Goal: Task Accomplishment & Management: Manage account settings

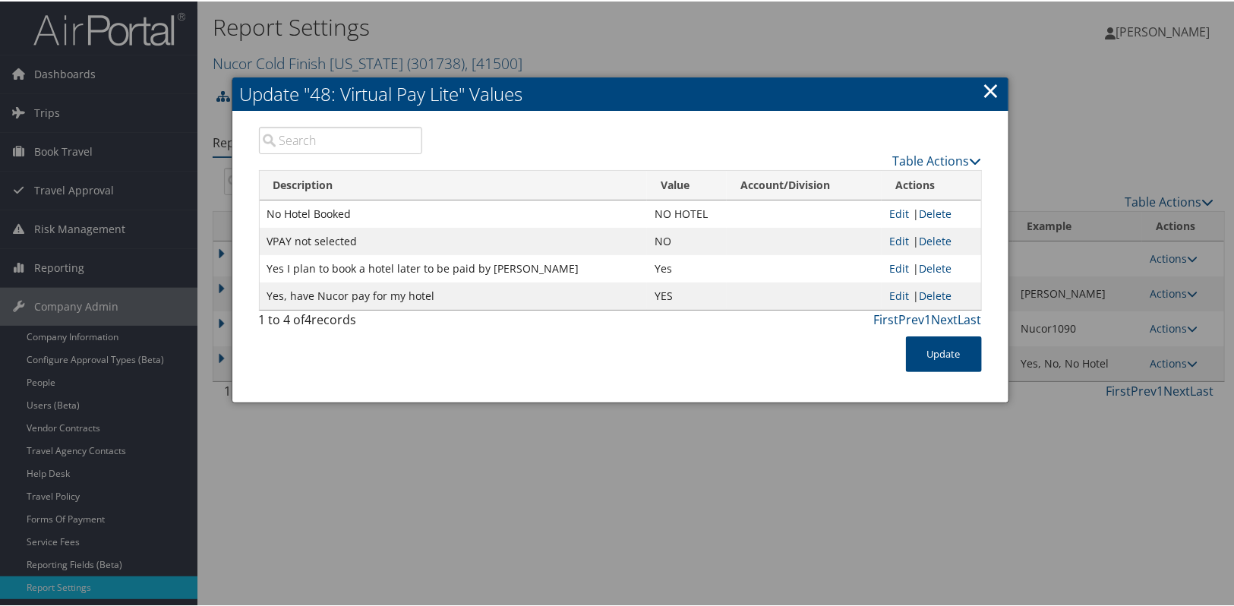
click at [987, 90] on link "×" at bounding box center [991, 89] width 17 height 30
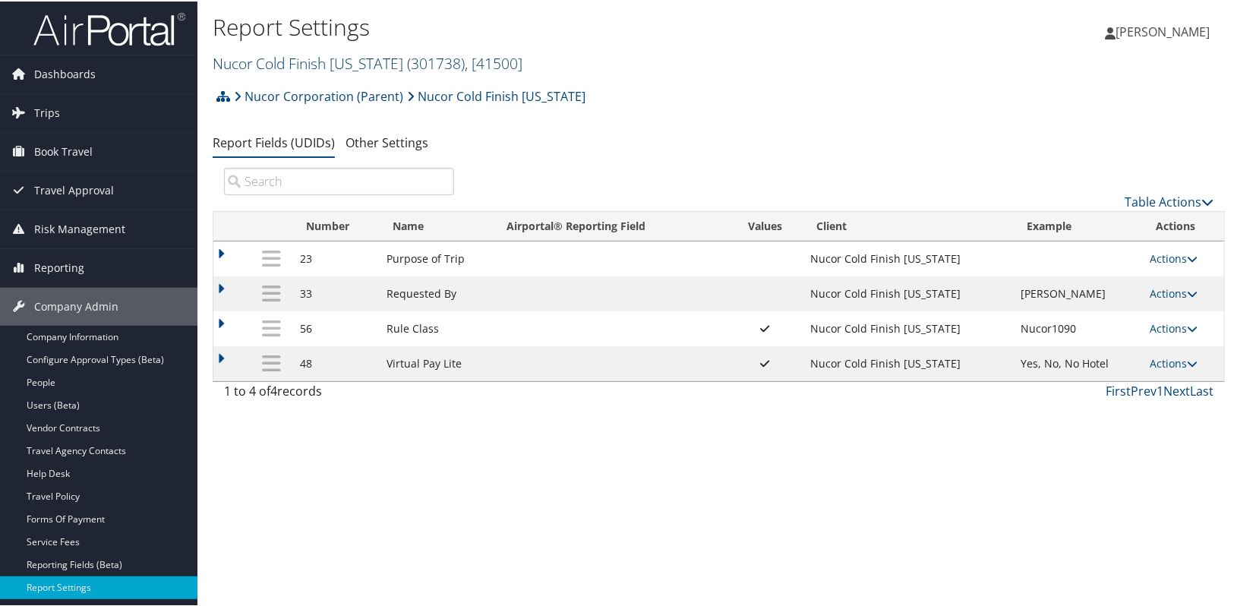
click at [349, 61] on link "Nucor Cold Finish Nebraska ( 301738 ) , [ 41500 ]" at bounding box center [368, 62] width 310 height 21
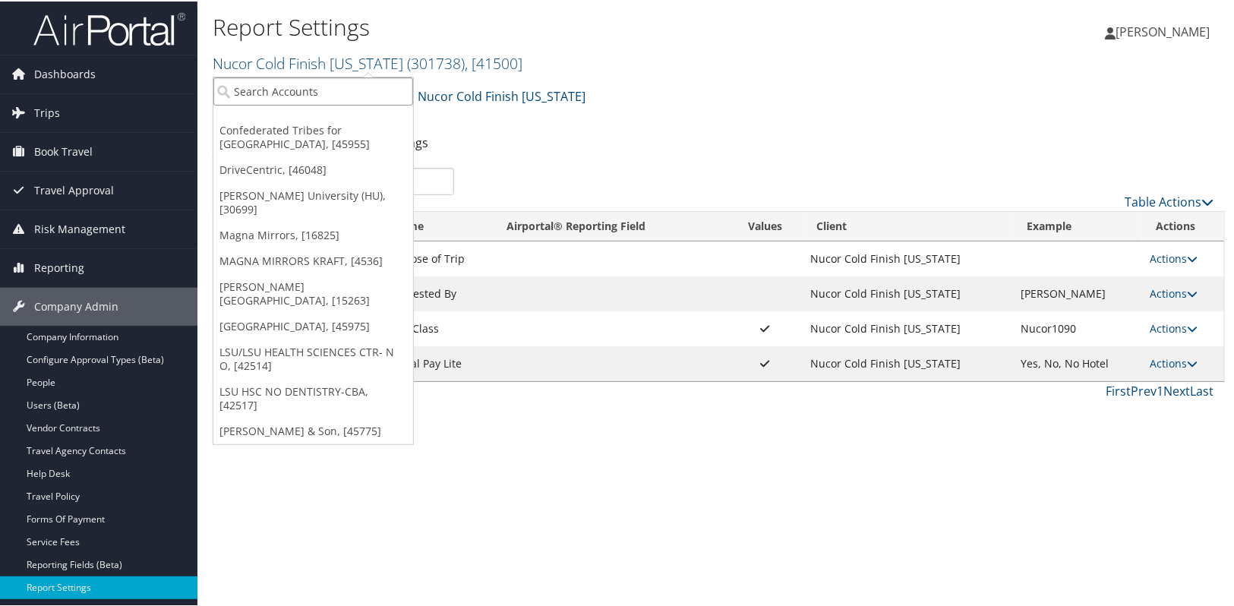
click at [327, 92] on input "search" at bounding box center [313, 90] width 200 height 28
type input "N"
click at [254, 93] on input "search" at bounding box center [313, 90] width 200 height 28
type input "norfolk iron"
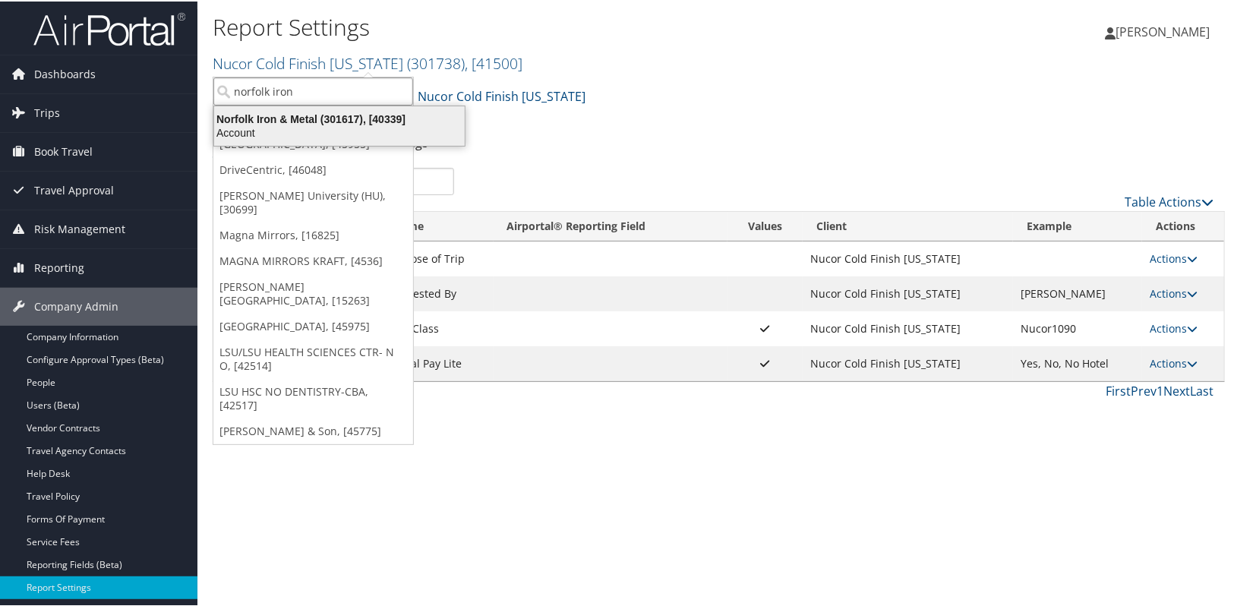
click at [288, 130] on div "Account" at bounding box center [339, 132] width 269 height 14
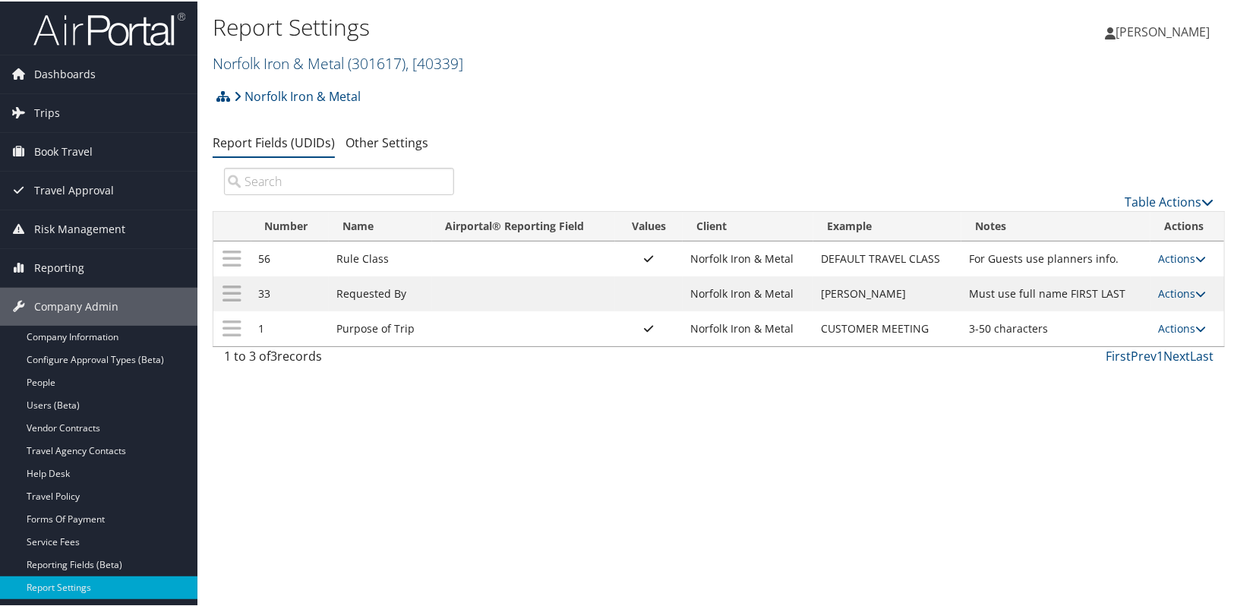
click at [293, 67] on link "Norfolk Iron & Metal ( 301617 ) , [ 40339 ]" at bounding box center [338, 62] width 251 height 21
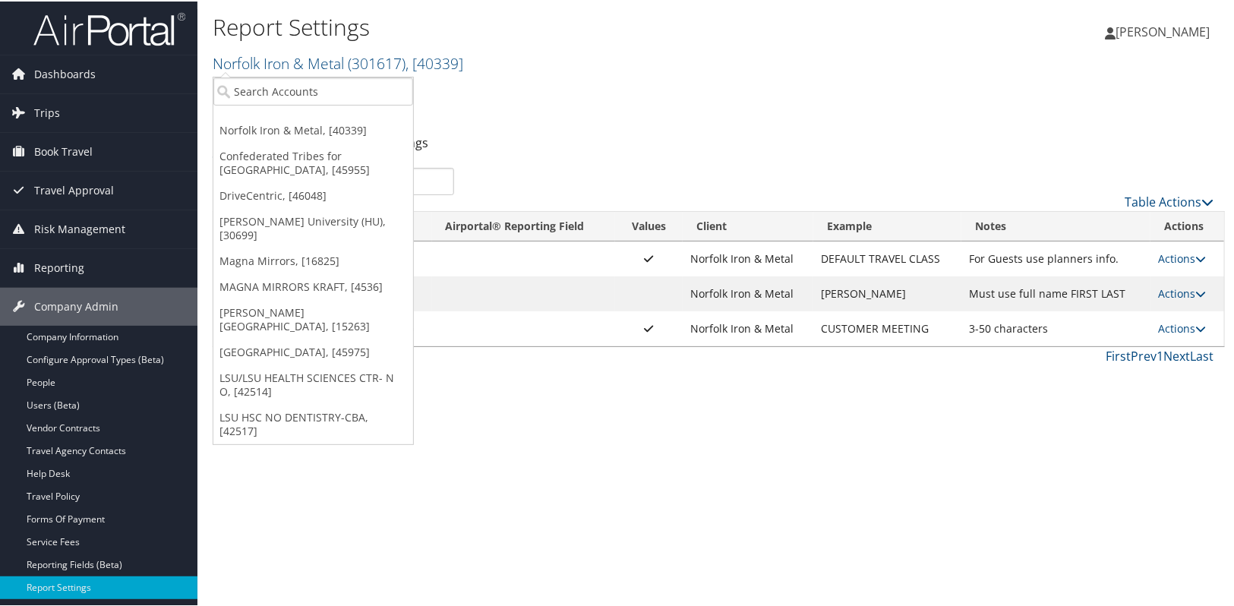
click at [718, 74] on div "Report Settings Norfolk Iron & Metal ( 301617 ) , [ 40339 ] Norfolk Iron & Meta…" at bounding box center [550, 44] width 675 height 72
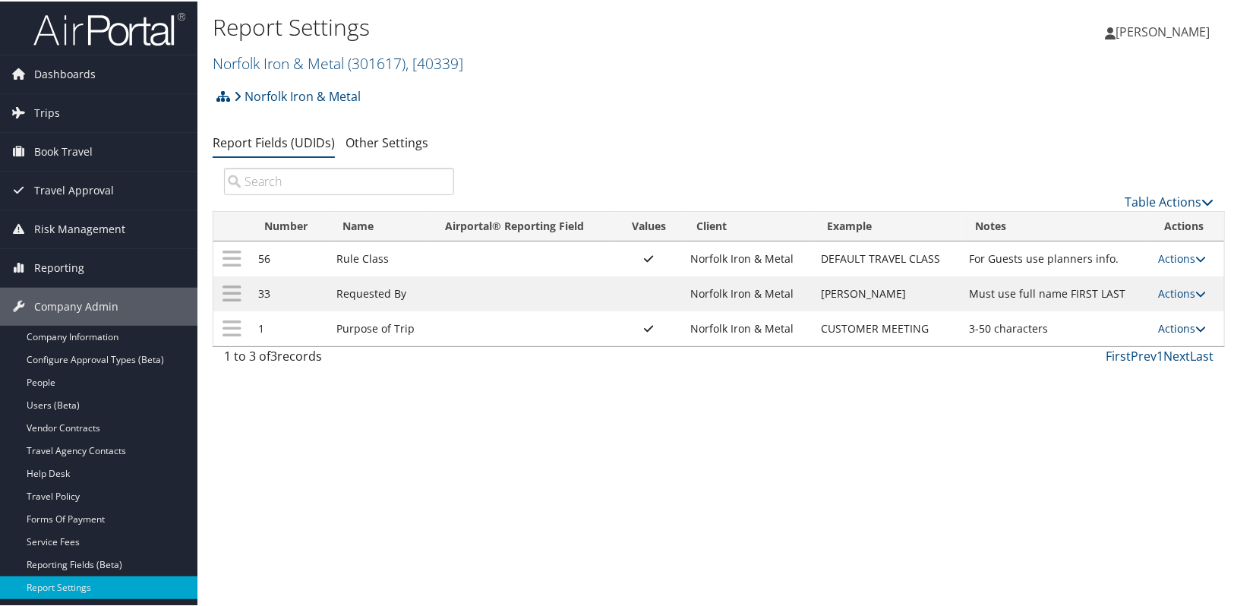
click at [1182, 326] on link "Actions" at bounding box center [1182, 327] width 48 height 14
click at [1171, 349] on link "Update Report Field Values" at bounding box center [1117, 350] width 164 height 26
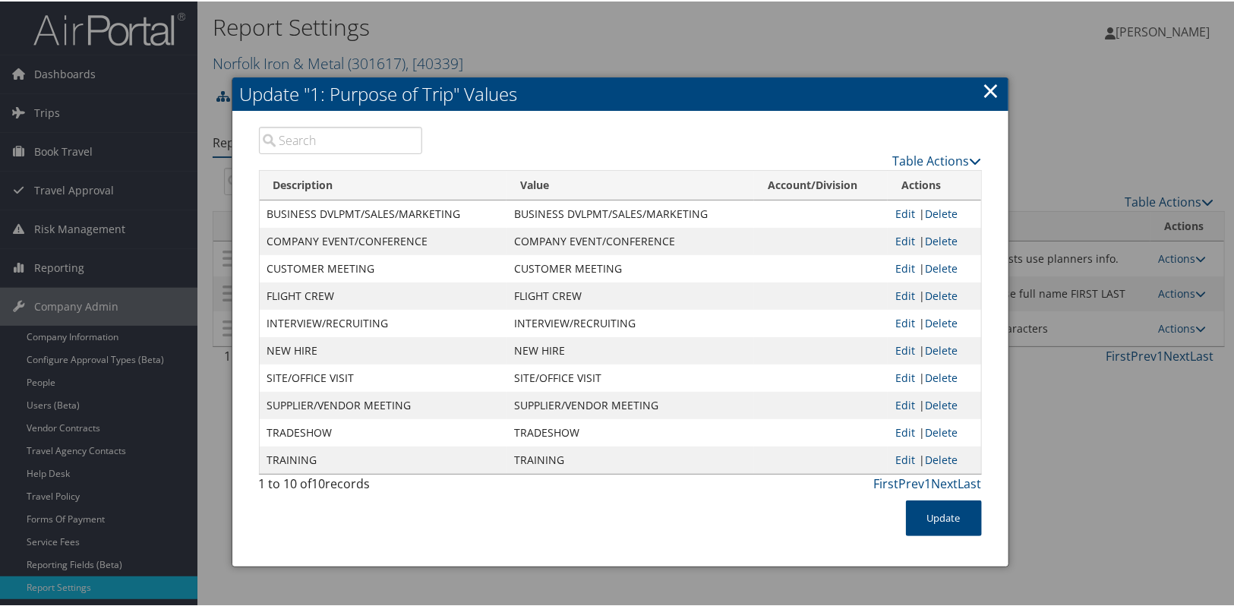
click at [994, 94] on link "×" at bounding box center [991, 89] width 17 height 30
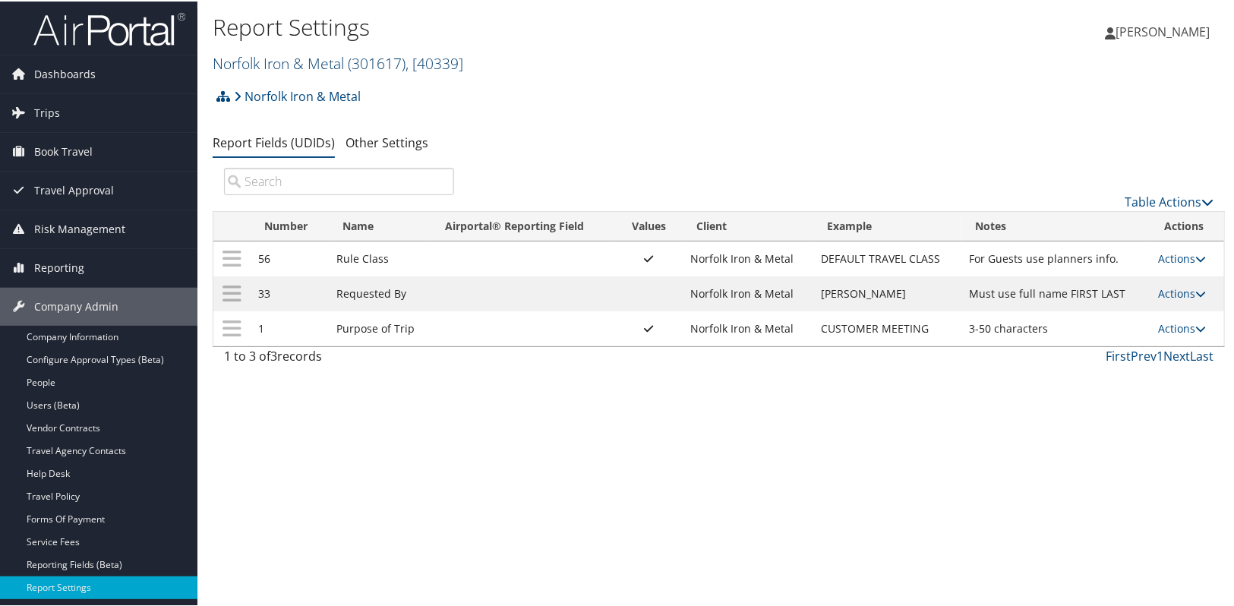
click at [261, 61] on link "Norfolk Iron & Metal ( 301617 ) , [ 40339 ]" at bounding box center [338, 62] width 251 height 21
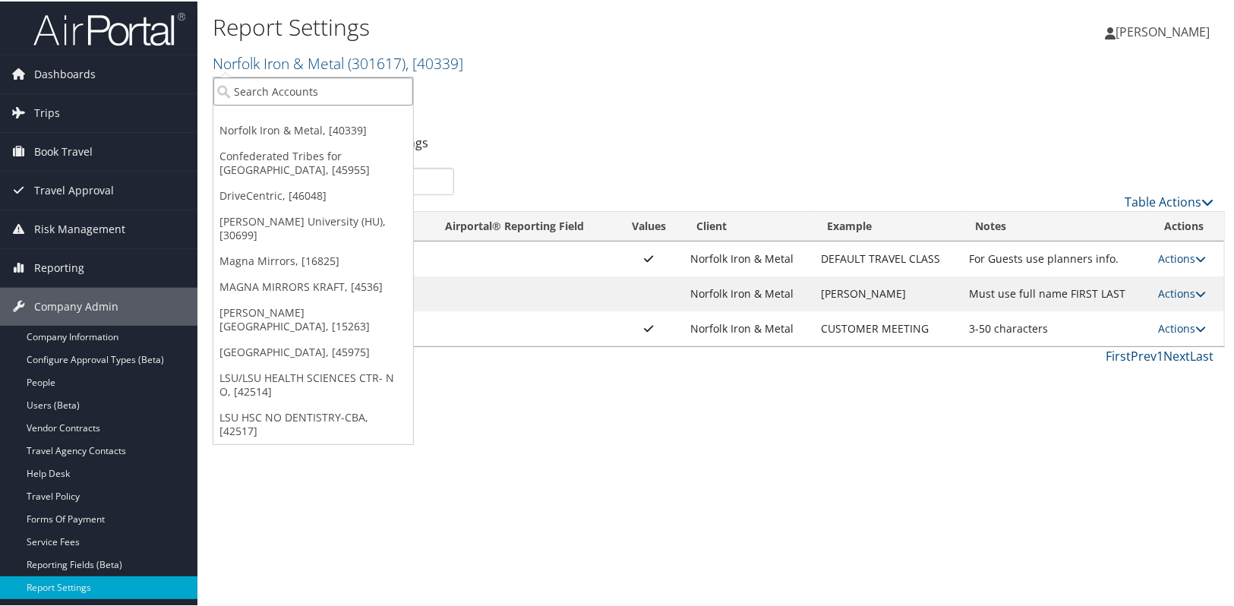
click at [260, 93] on input "search" at bounding box center [313, 90] width 200 height 28
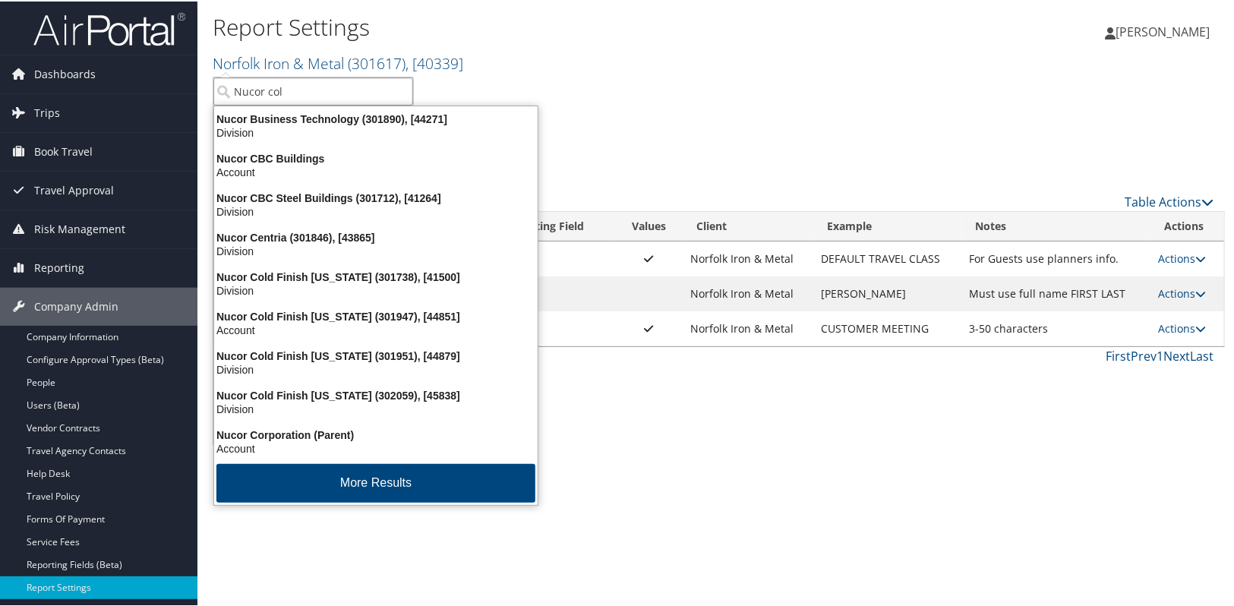
type input "Nucor cold"
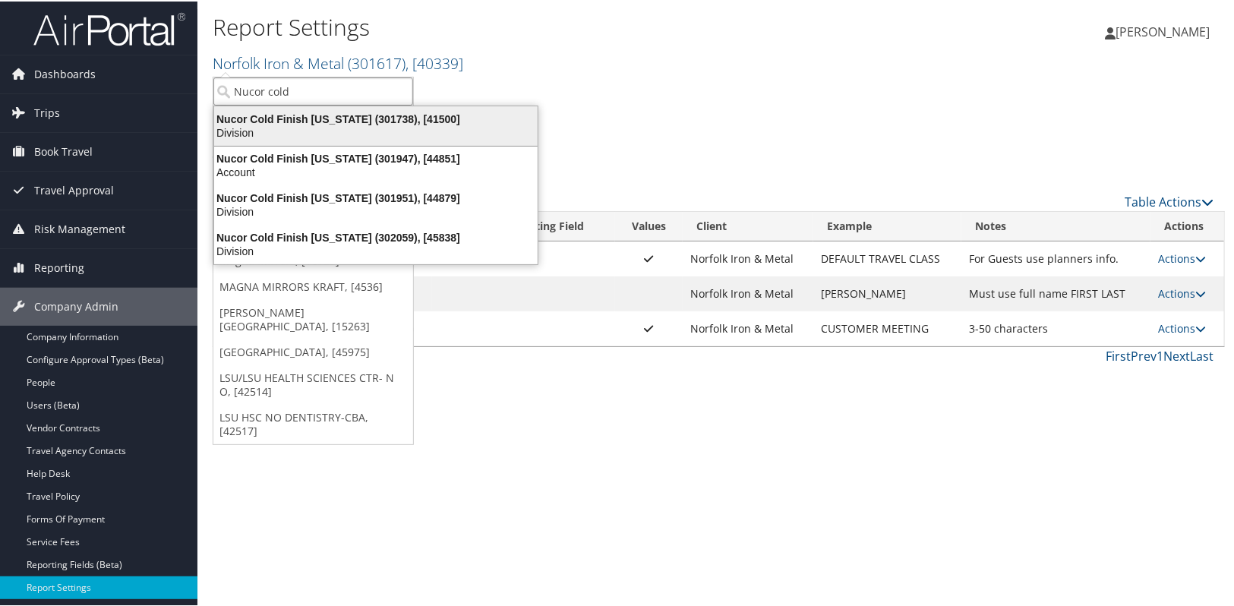
click at [273, 118] on div "Nucor Cold Finish Nebraska (301738), [41500]" at bounding box center [376, 118] width 342 height 14
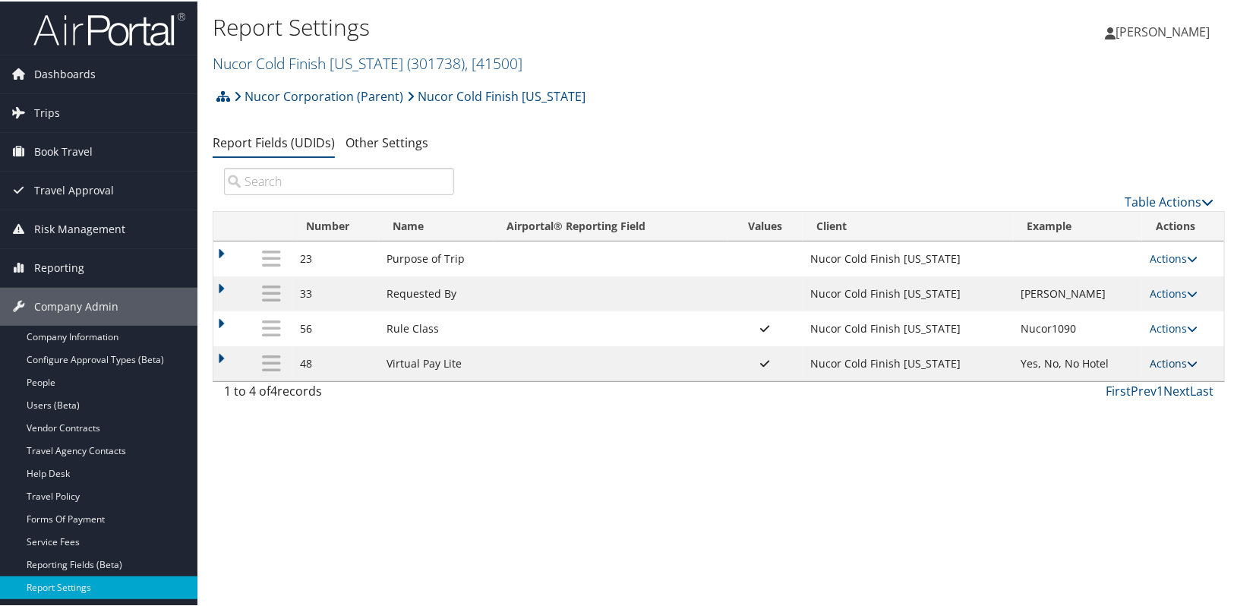
click at [1174, 366] on link "Actions" at bounding box center [1174, 362] width 48 height 14
click at [1147, 382] on link "Update Report Field Values" at bounding box center [1109, 385] width 164 height 26
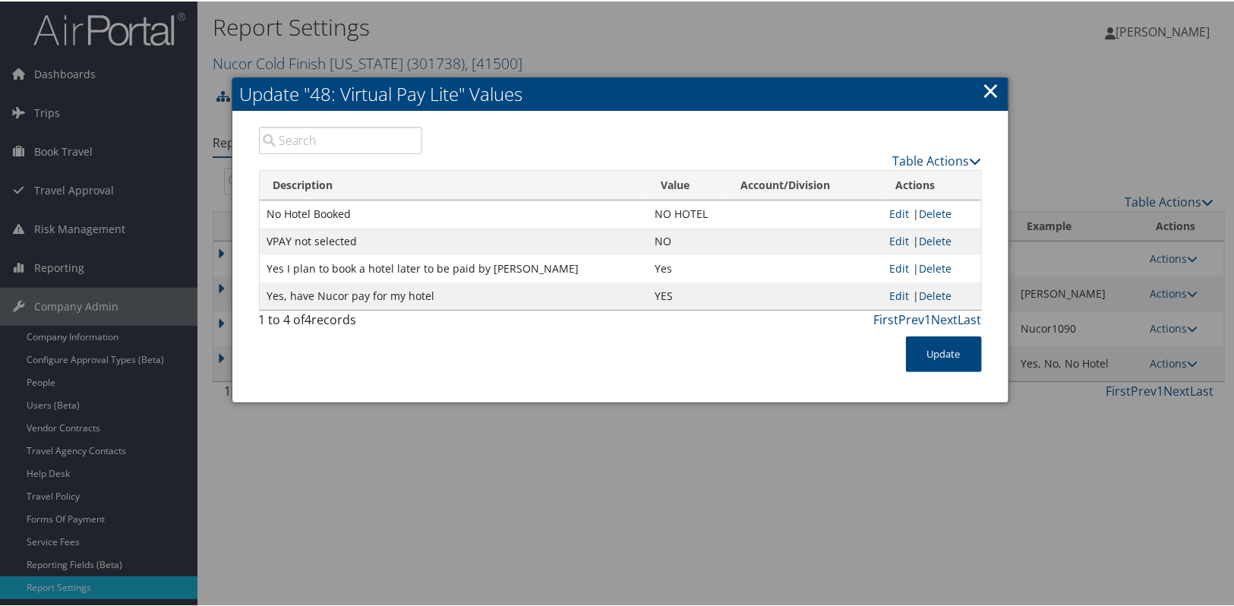
click at [989, 87] on link "×" at bounding box center [991, 89] width 17 height 30
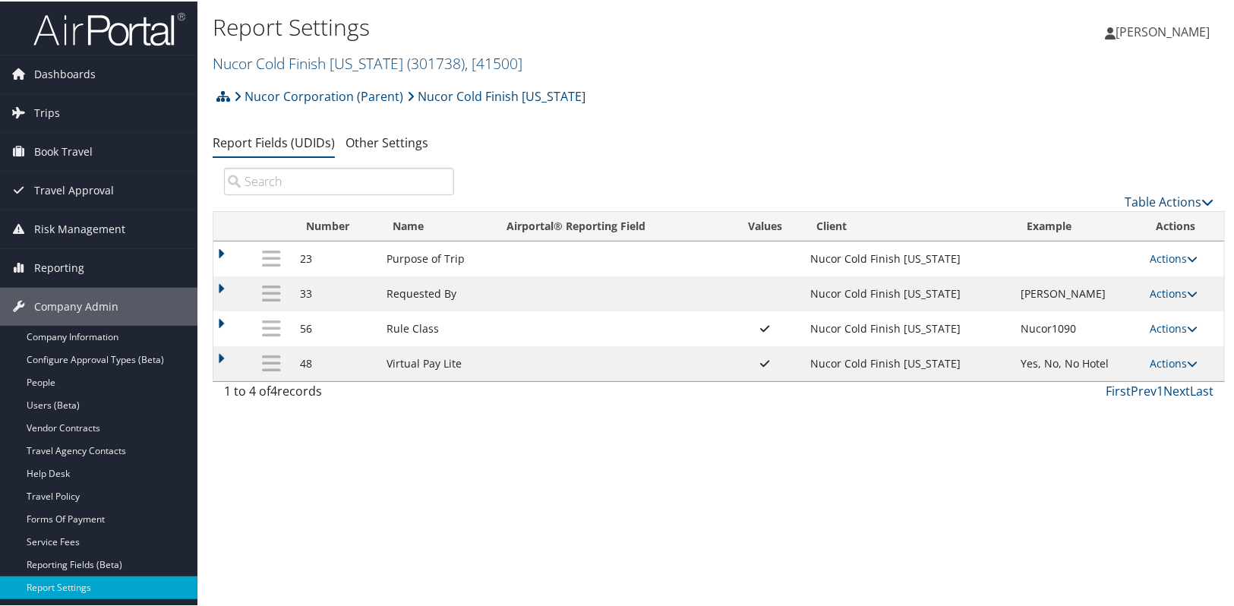
click at [725, 499] on div "Report Settings Nucor Cold Finish [US_STATE] ( 301738 ) , [ 41500 ] Nucor Cold …" at bounding box center [718, 303] width 1043 height 606
click at [1201, 363] on td "Actions Update Report Field Values Upload Report Field Values Edit Delete" at bounding box center [1183, 362] width 82 height 35
click at [1182, 364] on link "Actions" at bounding box center [1174, 362] width 48 height 14
click at [1147, 381] on link "Update Report Field Values" at bounding box center [1109, 385] width 164 height 26
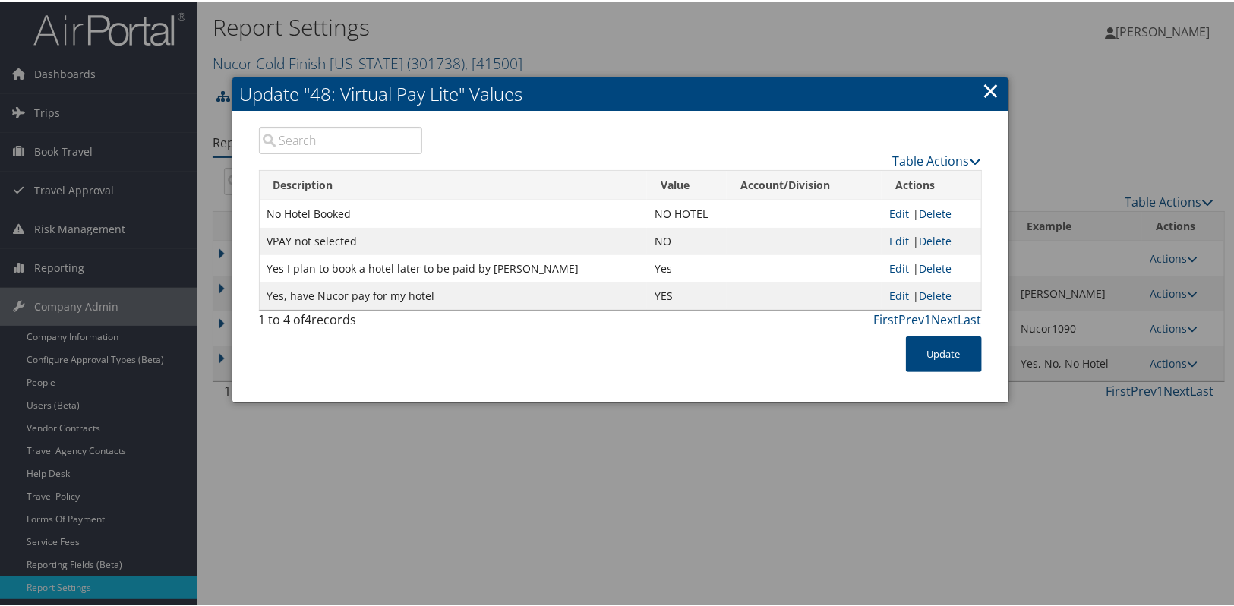
click at [828, 475] on div at bounding box center [620, 303] width 1240 height 606
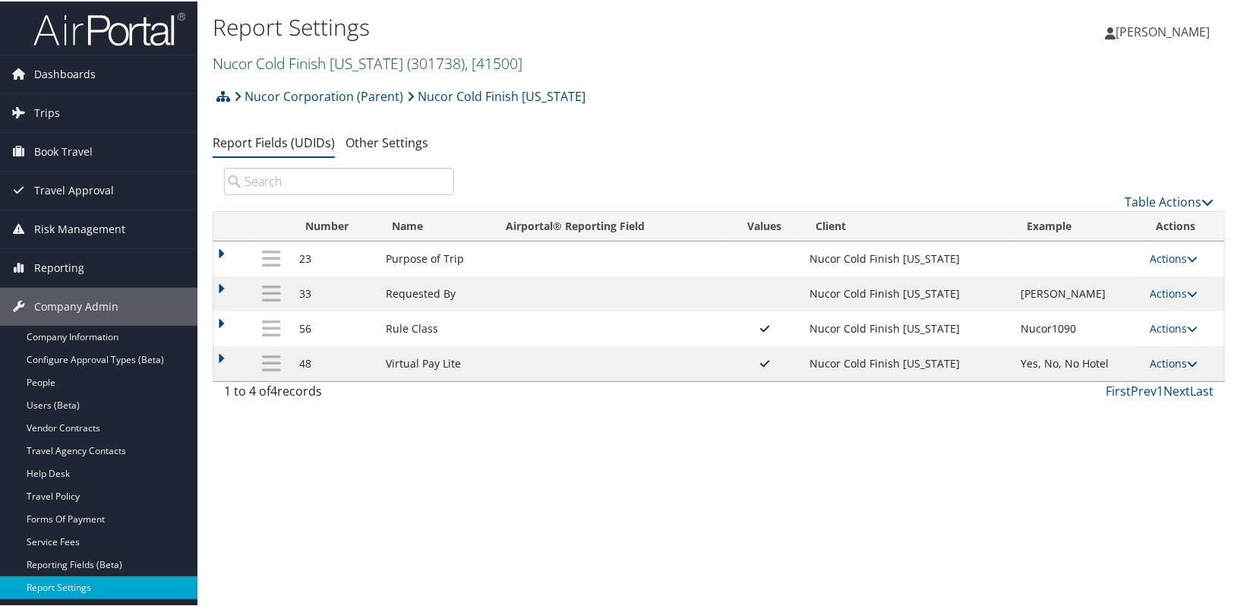
click at [1170, 361] on link "Actions" at bounding box center [1174, 362] width 48 height 14
click at [1132, 390] on link "Update Report Field Values" at bounding box center [1110, 385] width 164 height 26
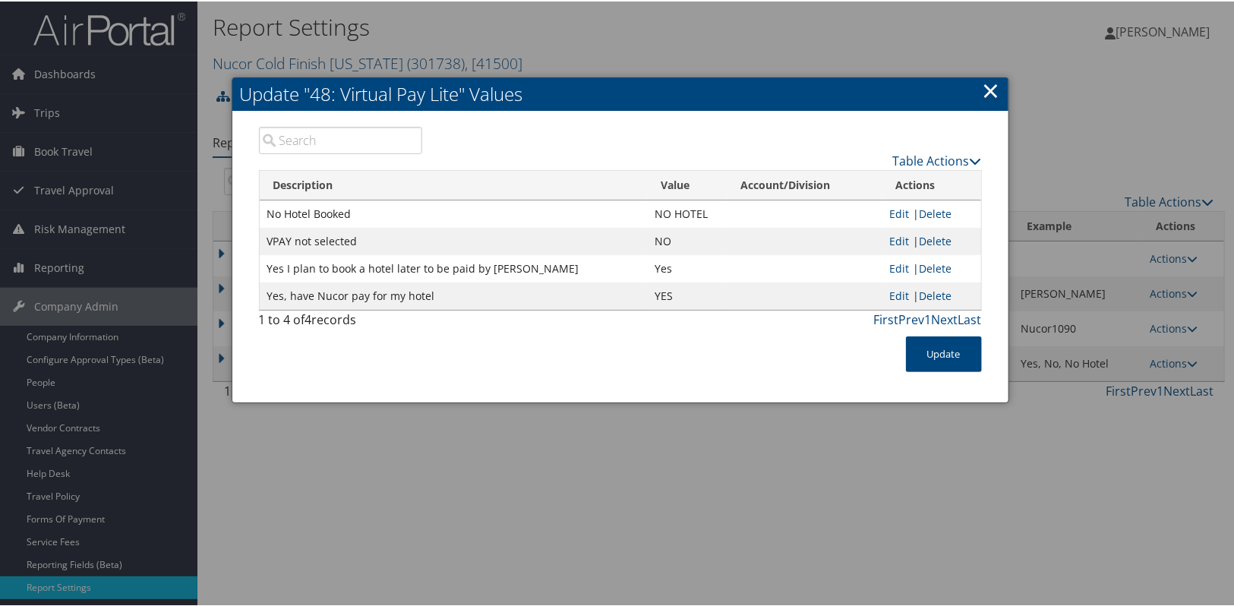
click at [995, 98] on link "×" at bounding box center [991, 89] width 17 height 30
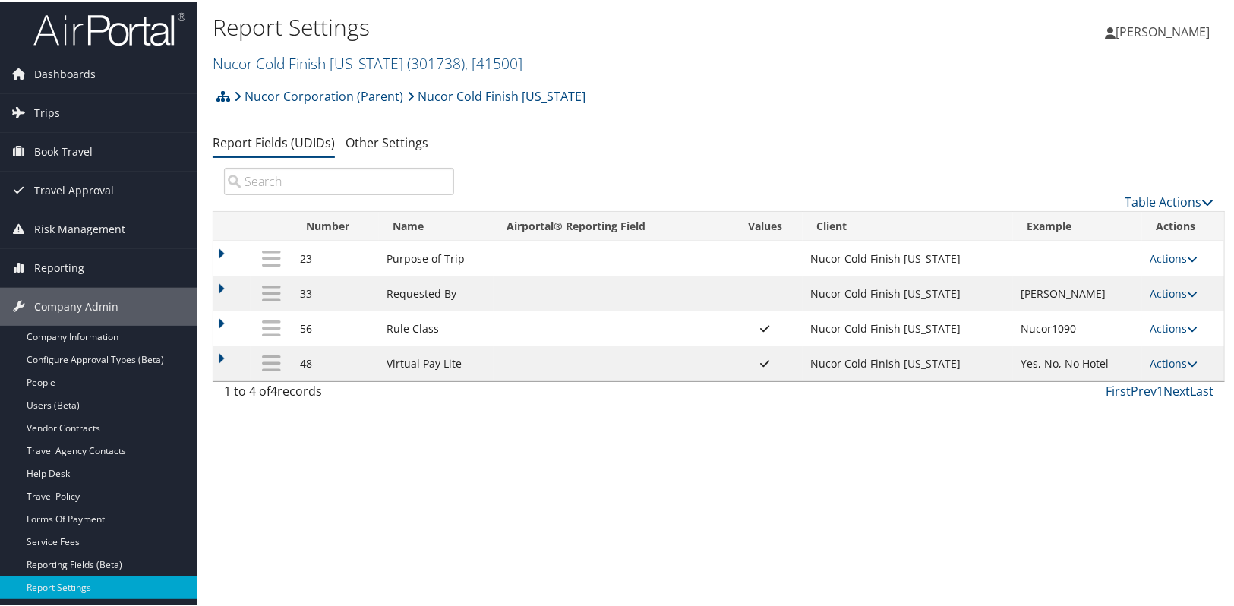
click at [525, 481] on div "Report Settings Nucor Cold Finish Nebraska ( 301738 ) , [ 41500 ] Nucor Cold Fi…" at bounding box center [718, 303] width 1043 height 606
click at [1180, 358] on link "Actions" at bounding box center [1174, 362] width 48 height 14
click at [1160, 383] on link "Update Report Field Values" at bounding box center [1109, 385] width 164 height 26
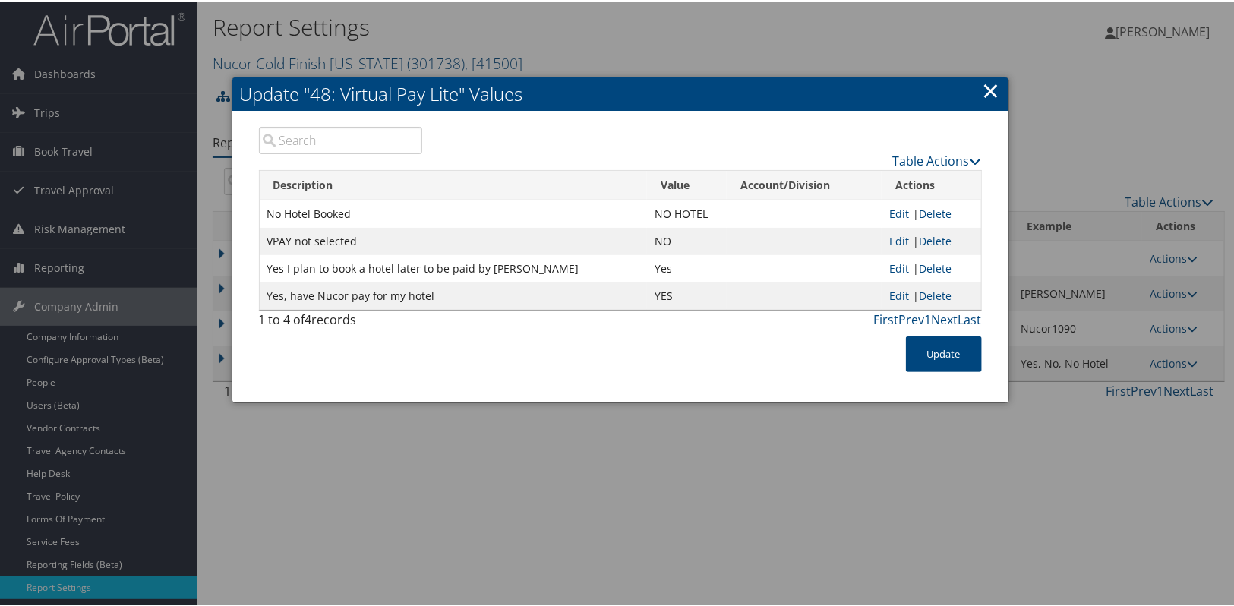
click at [983, 92] on link "×" at bounding box center [991, 89] width 17 height 30
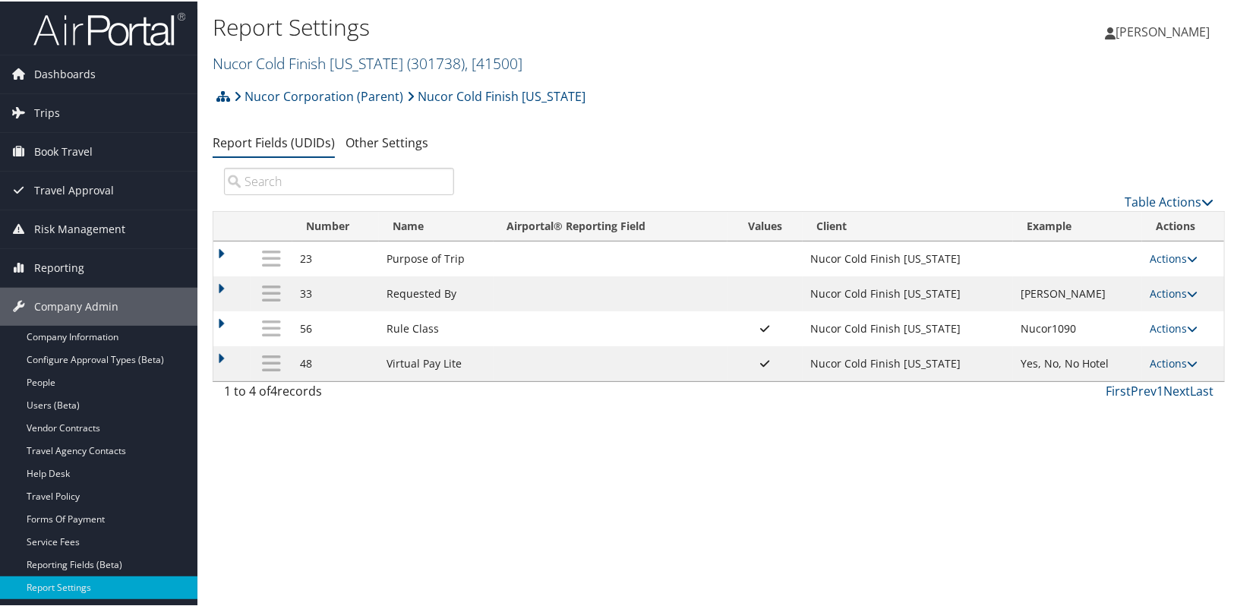
click at [320, 62] on link "Nucor Cold Finish Nebraska ( 301738 ) , [ 41500 ]" at bounding box center [368, 62] width 310 height 21
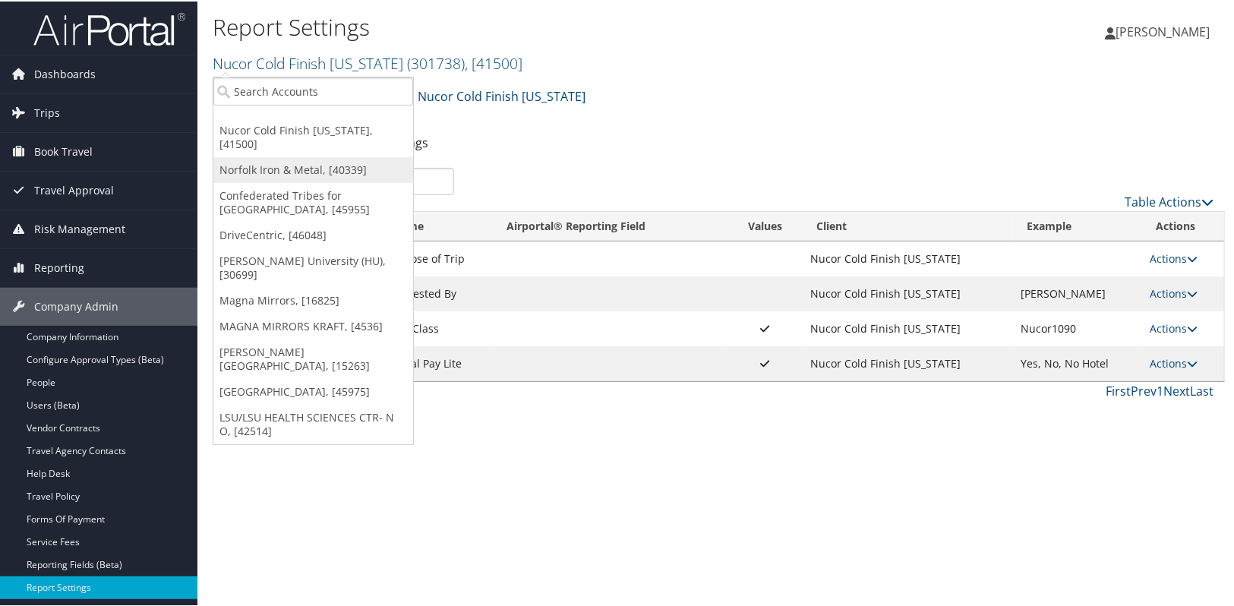
click at [322, 156] on link "Norfolk Iron & Metal, [40339]" at bounding box center [313, 169] width 200 height 26
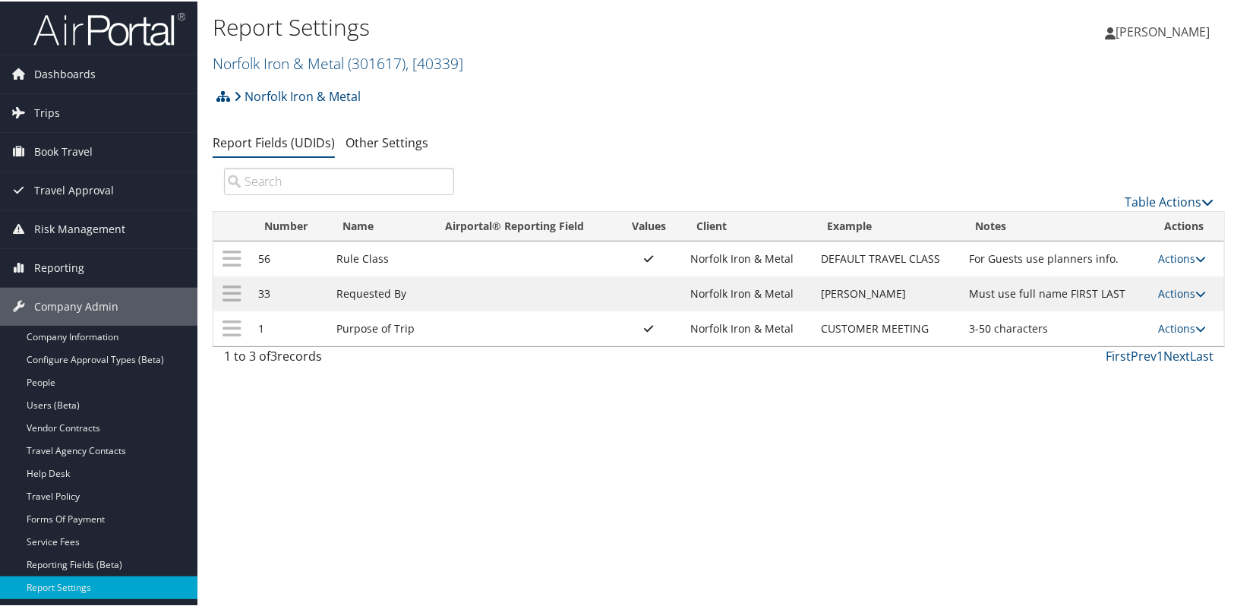
drag, startPoint x: 527, startPoint y: 529, endPoint x: 521, endPoint y: 523, distance: 8.6
click at [527, 529] on div "Report Settings Norfolk Iron & Metal ( 301617 ) , [ 40339 ] Nucor Cold Finish N…" at bounding box center [718, 303] width 1043 height 606
click at [278, 64] on link "Norfolk Iron & Metal ( 301617 ) , [ 40339 ]" at bounding box center [338, 62] width 251 height 21
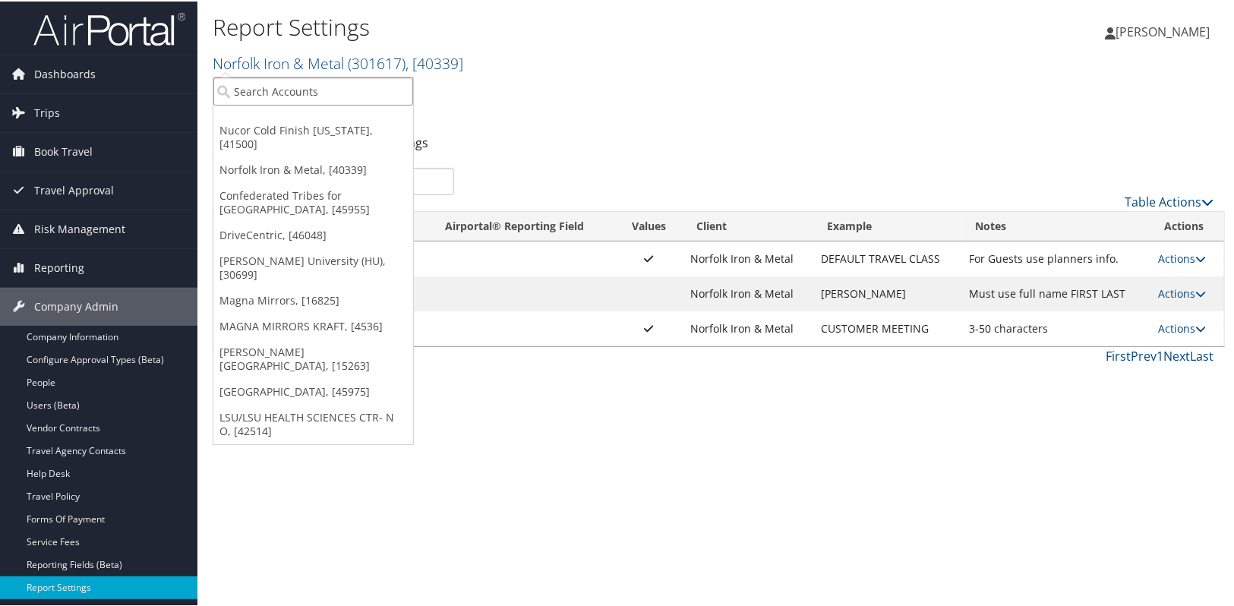
click at [267, 90] on input "search" at bounding box center [313, 90] width 200 height 28
type input "howard"
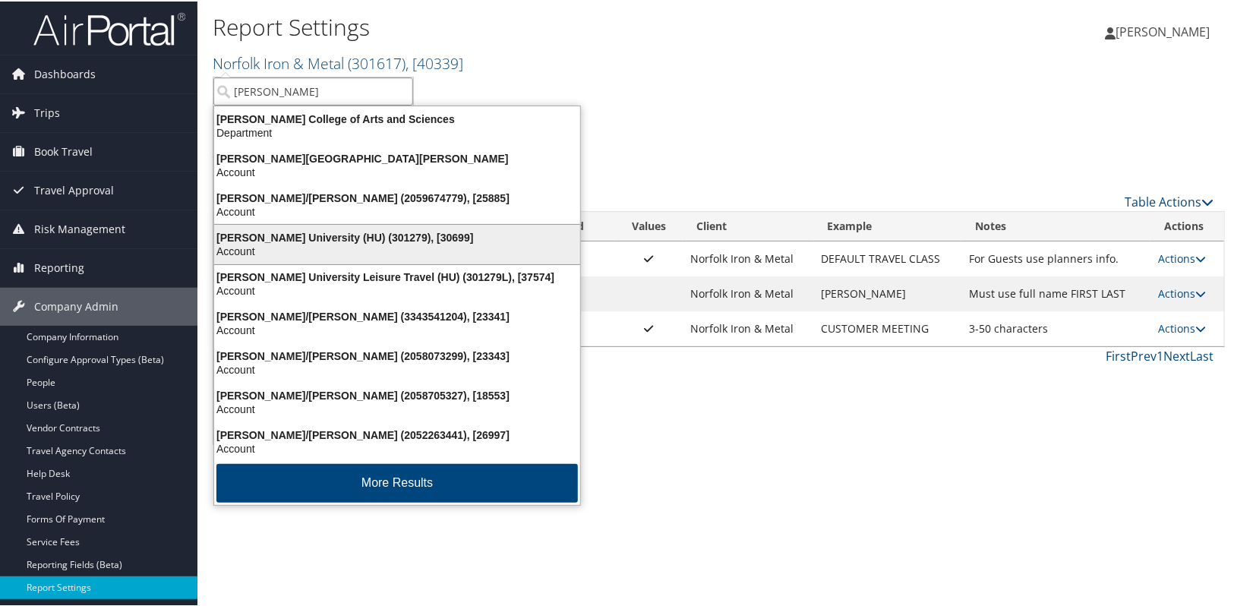
click at [361, 241] on div "Howard University (HU) (301279), [30699]" at bounding box center [397, 236] width 384 height 14
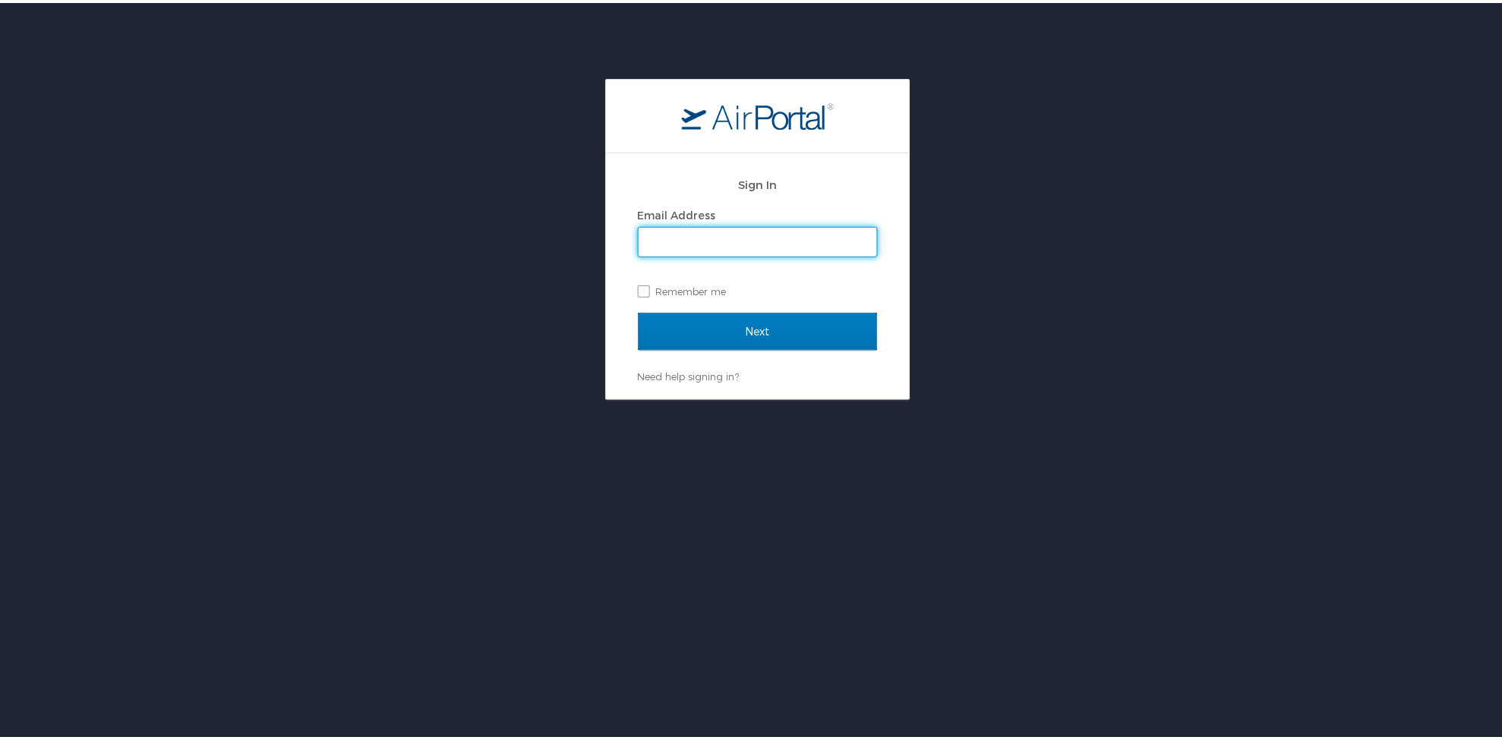
type input "[PERSON_NAME][EMAIL_ADDRESS][PERSON_NAME][DOMAIN_NAME]"
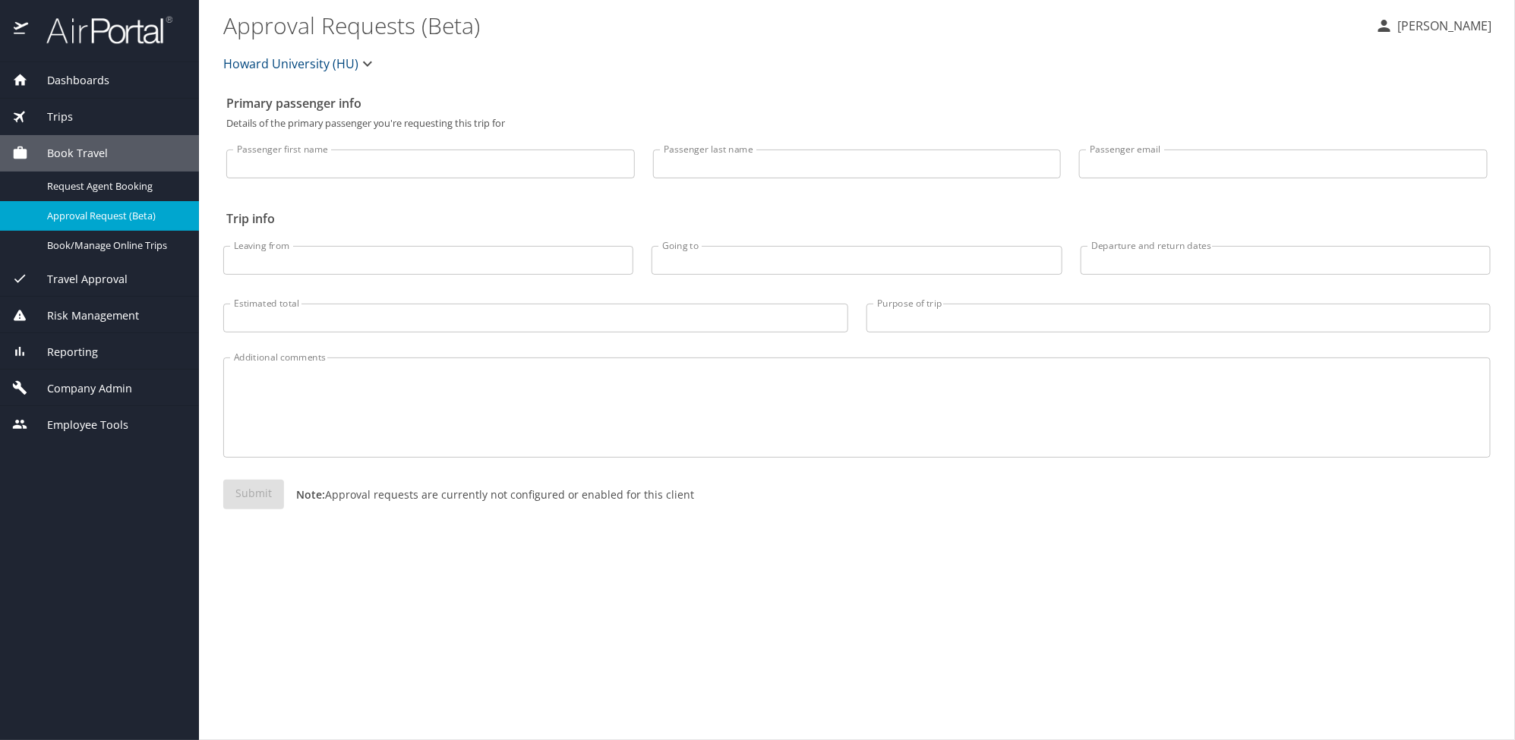
click at [80, 390] on span "Company Admin" at bounding box center [80, 388] width 104 height 17
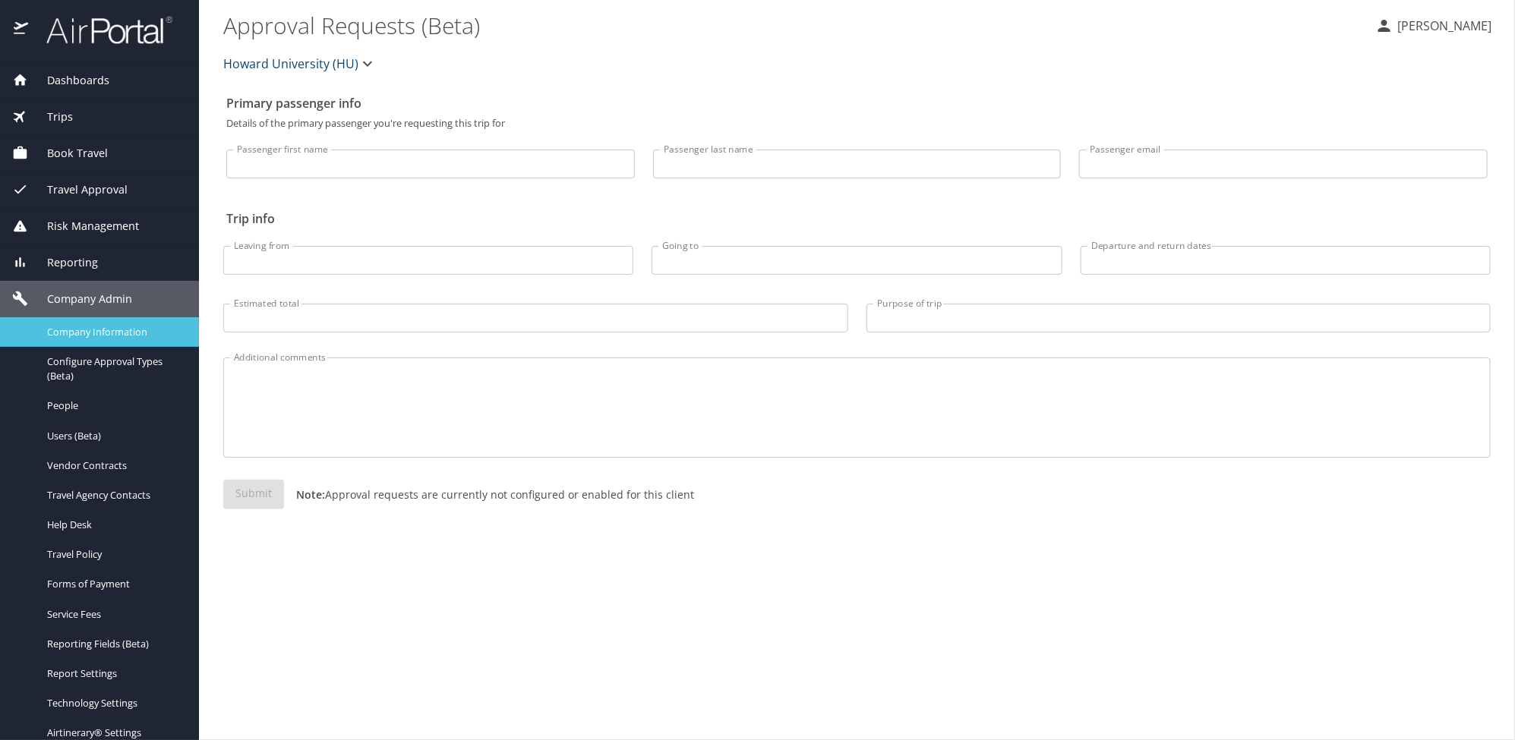
click at [87, 335] on span "Company Information" at bounding box center [114, 332] width 134 height 14
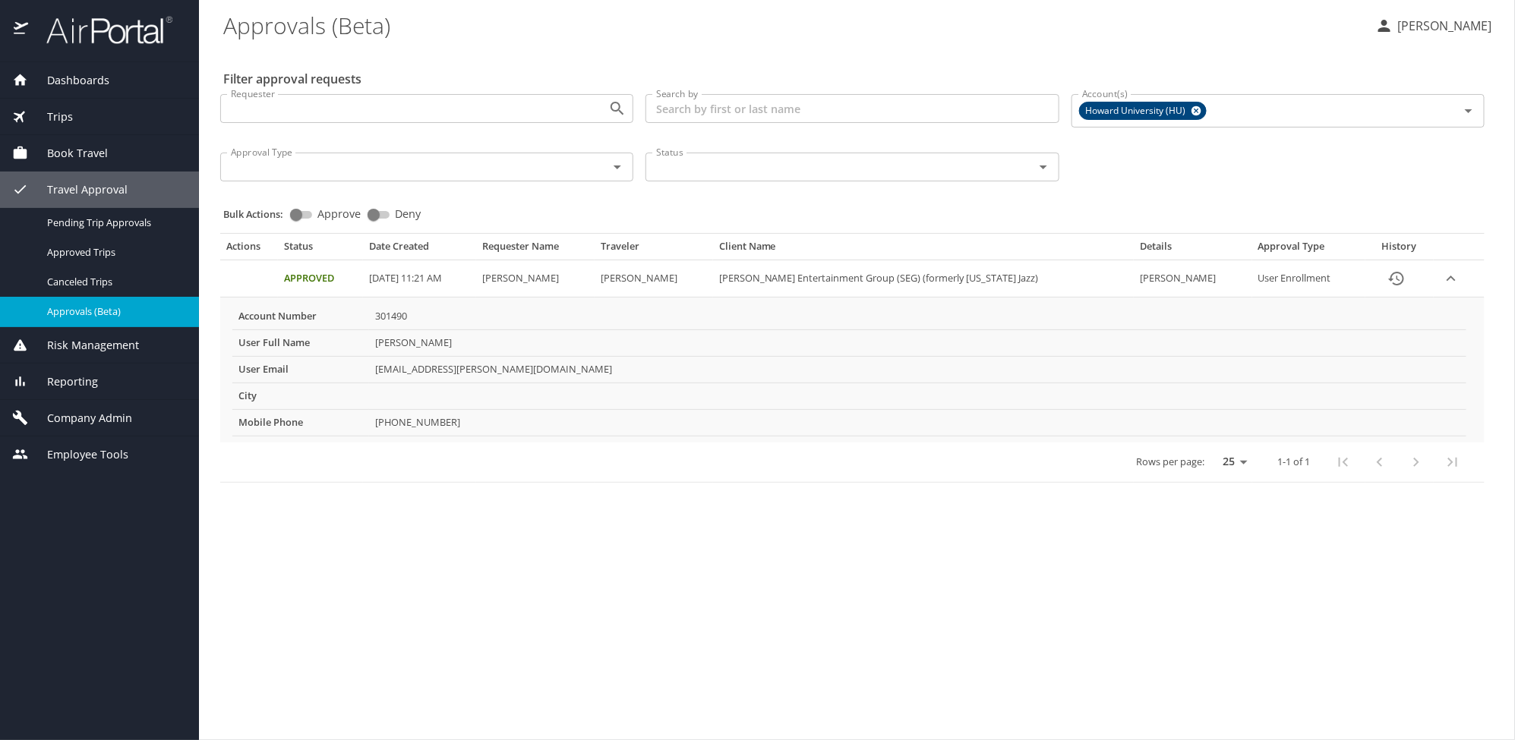
click at [623, 560] on main "Approvals (Beta) Alison Knapp Filter approval requests Requester Requester Sear…" at bounding box center [857, 370] width 1316 height 740
click at [93, 579] on div "Dashboards AirPortal 360™ Manager AirPortal 360™ Agent My Travel Dashboard Trip…" at bounding box center [99, 401] width 199 height 678
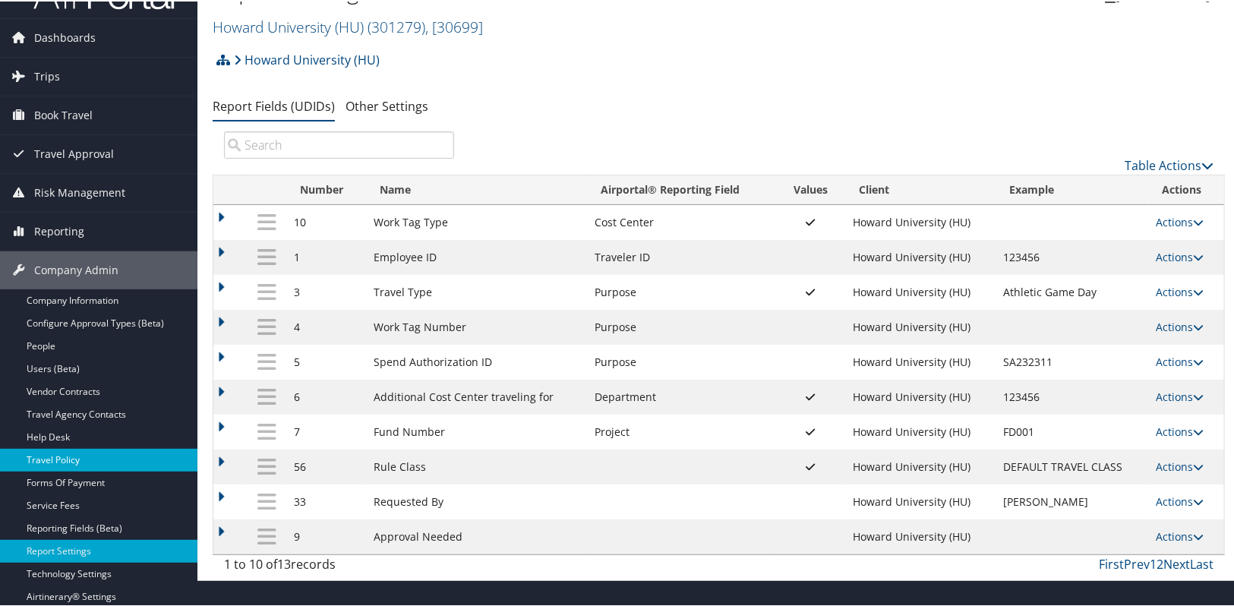
scroll to position [68, 0]
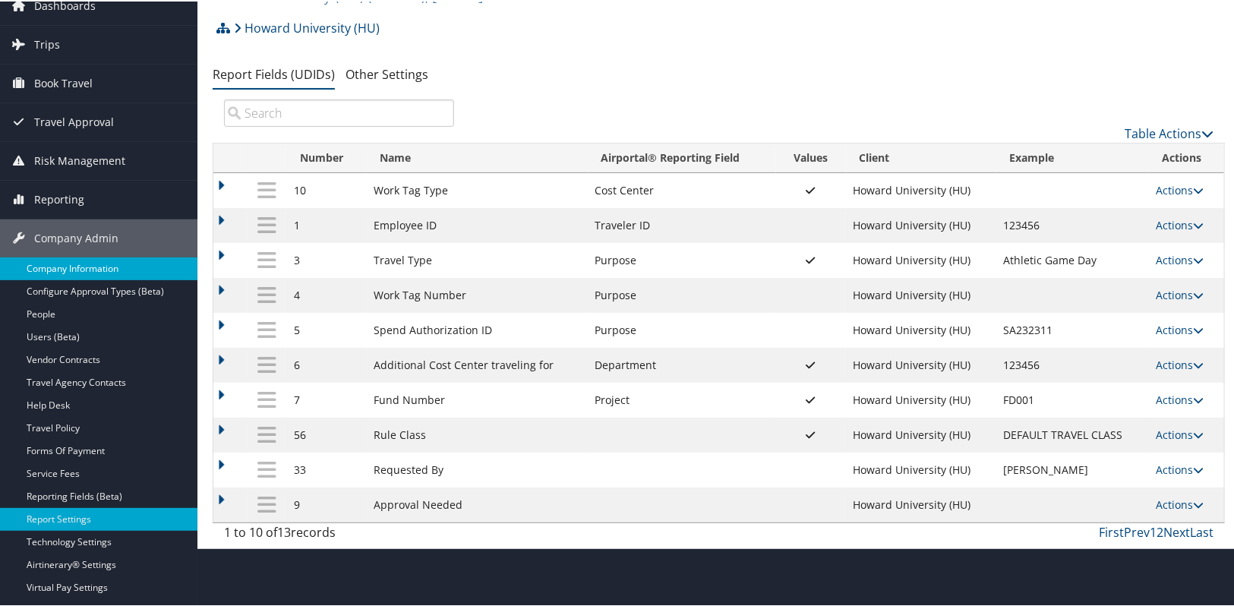
click at [73, 269] on link "Company Information" at bounding box center [98, 267] width 197 height 23
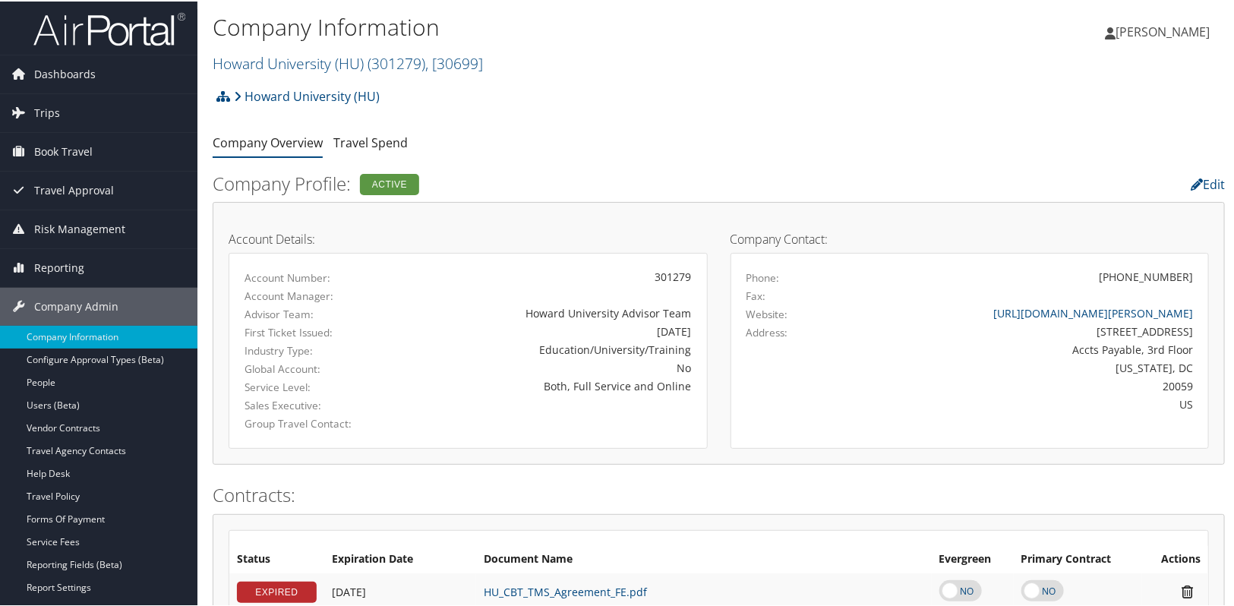
click at [693, 153] on ul "Company Overview Travel Spend" at bounding box center [719, 141] width 1012 height 27
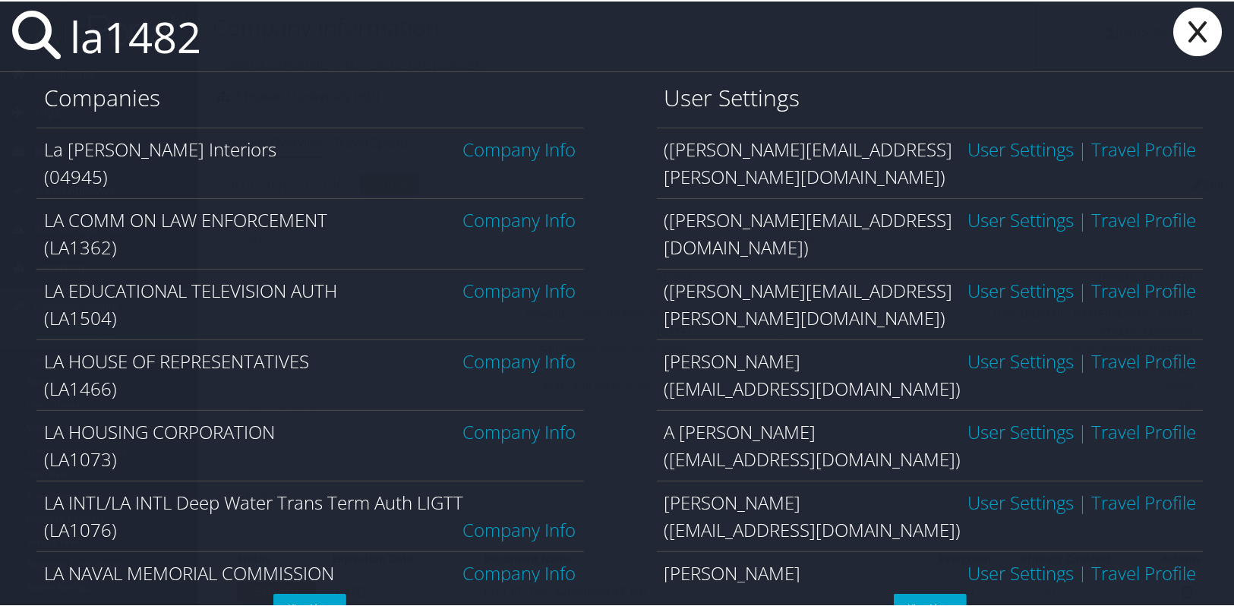
type input "la1482"
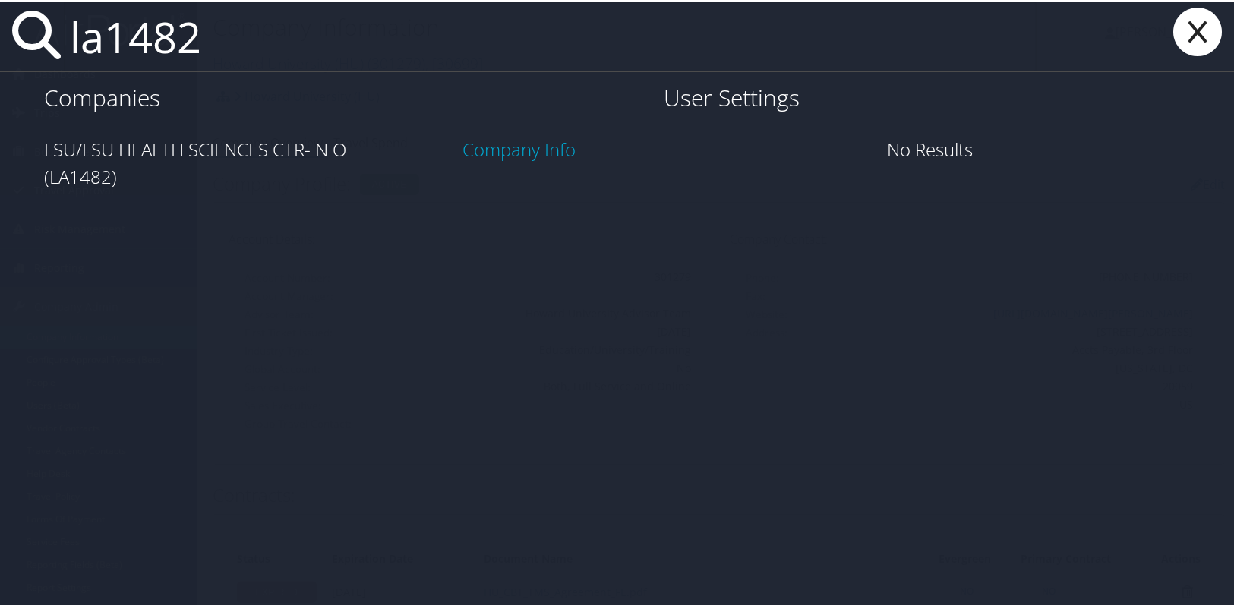
click at [501, 147] on link "Company Info" at bounding box center [519, 147] width 113 height 25
type input "la1223"
click at [488, 151] on link "Company Info" at bounding box center [519, 147] width 113 height 25
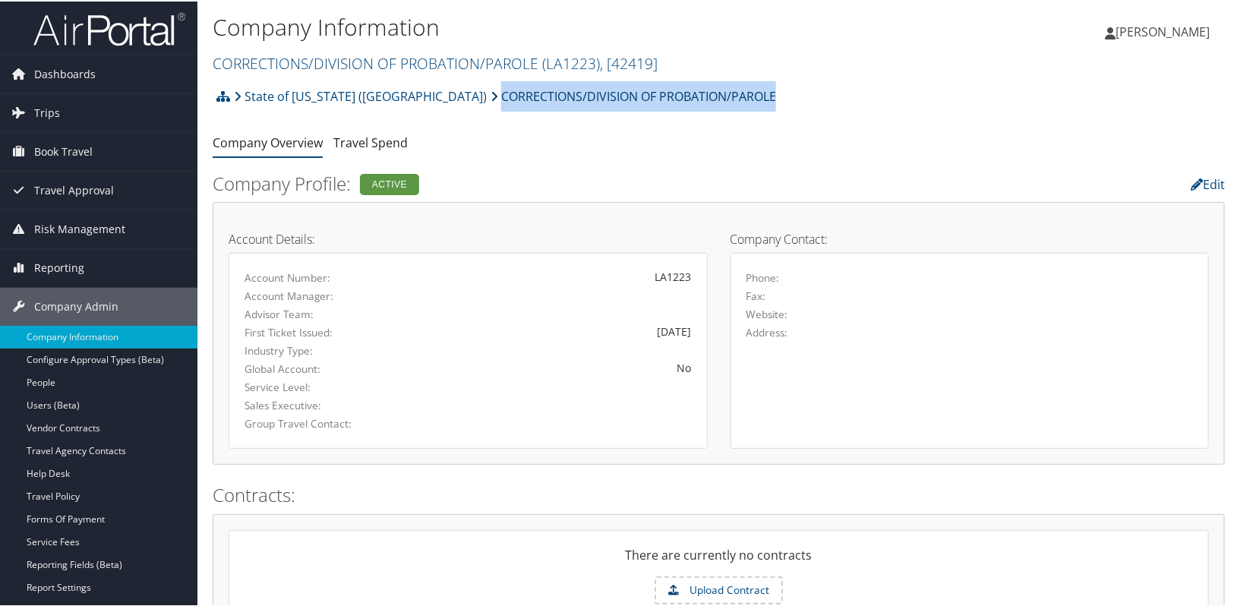
drag, startPoint x: 684, startPoint y: 96, endPoint x: 400, endPoint y: 99, distance: 284.0
click at [400, 99] on div "State of Louisiana (SOLA) CORRECTIONS/DIVISION OF PROBATION/PAROLE Account Stru…" at bounding box center [719, 100] width 1012 height 41
copy link "CORRECTIONS/DIVISION OF PROBATION/PAROLE"
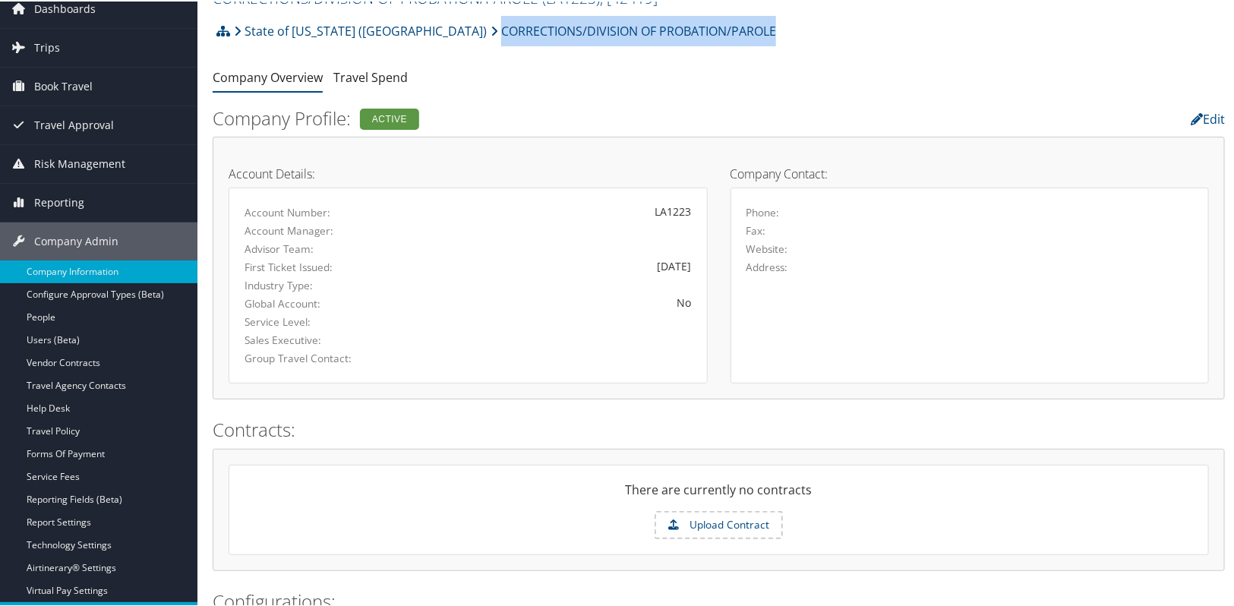
scroll to position [137, 0]
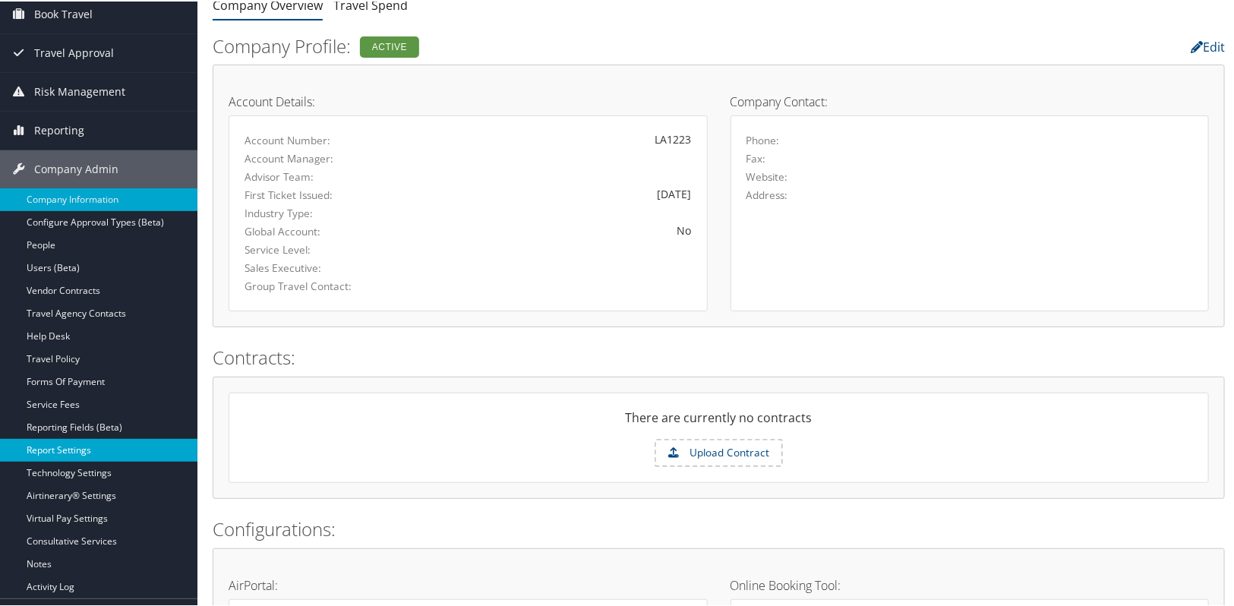
click at [62, 448] on link "Report Settings" at bounding box center [98, 448] width 197 height 23
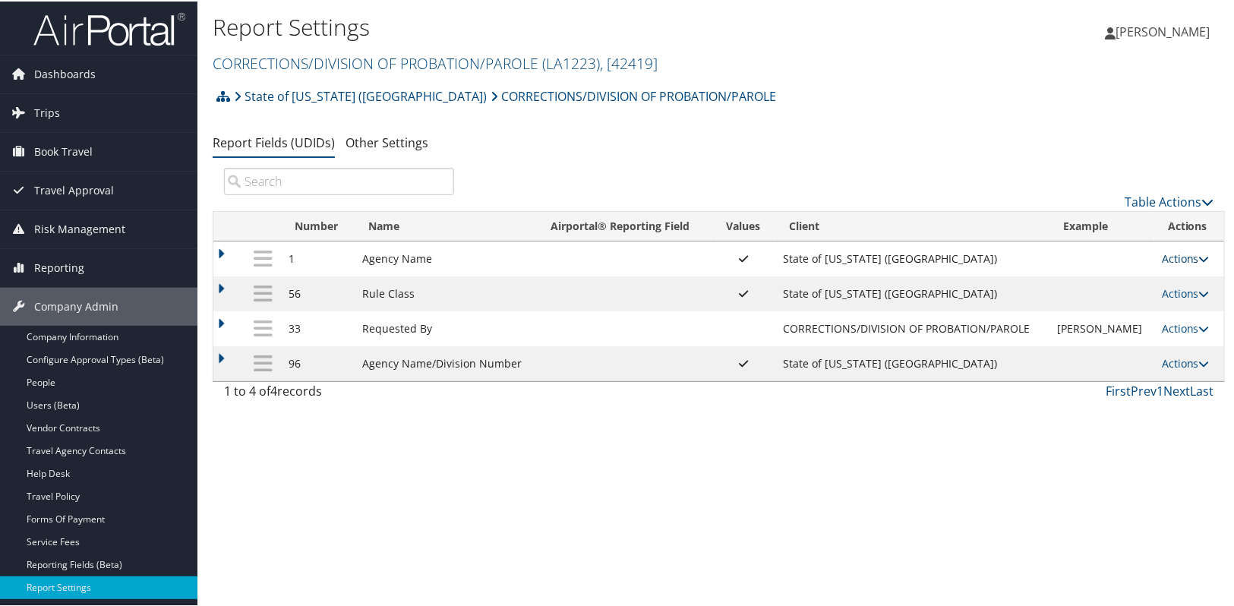
click at [1199, 254] on icon at bounding box center [1204, 257] width 11 height 11
click at [1157, 267] on link "Update Report Field Values" at bounding box center [1119, 280] width 164 height 26
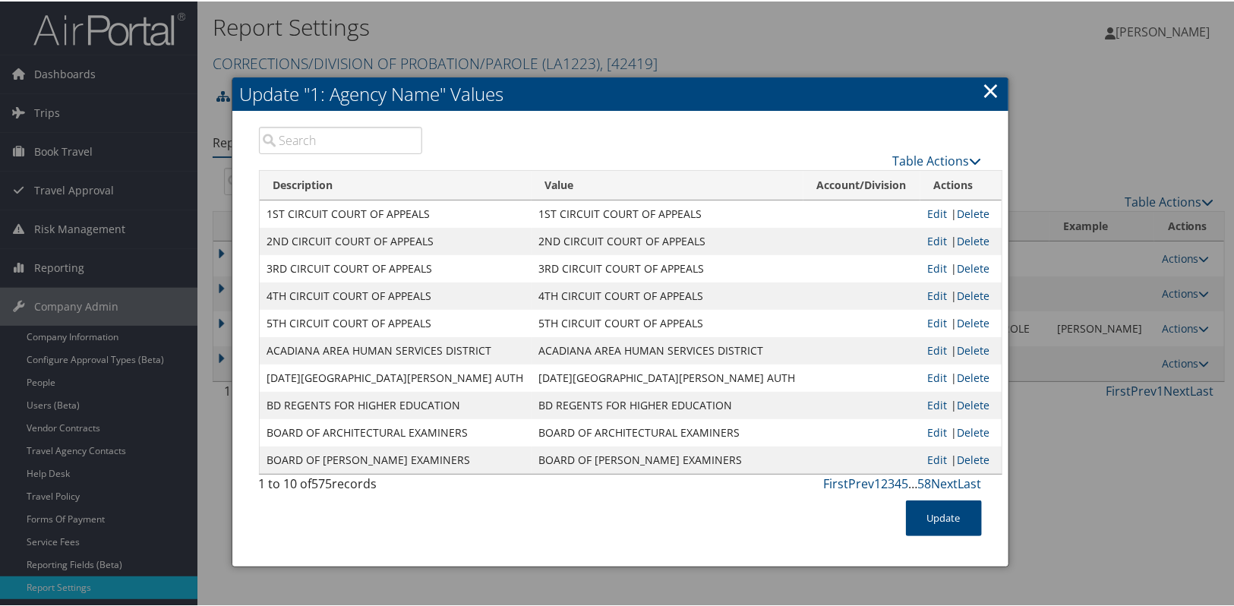
click at [357, 134] on input "search" at bounding box center [341, 138] width 164 height 27
paste input "COREY.ACOSTA@LA.GOV"
type input "COREY.ACOSTA@LA.GOV"
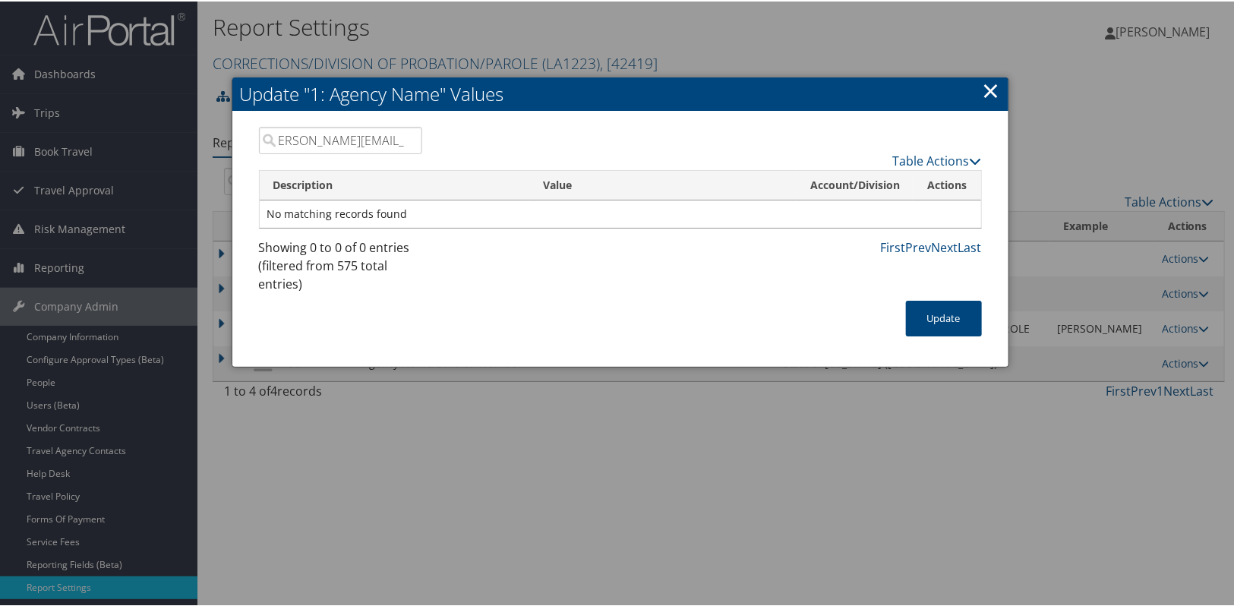
click at [400, 141] on input "COREY.ACOSTA@LA.GOV" at bounding box center [341, 138] width 164 height 27
click at [404, 138] on input "COREY.ACOSTA@LA.GOV" at bounding box center [341, 138] width 164 height 27
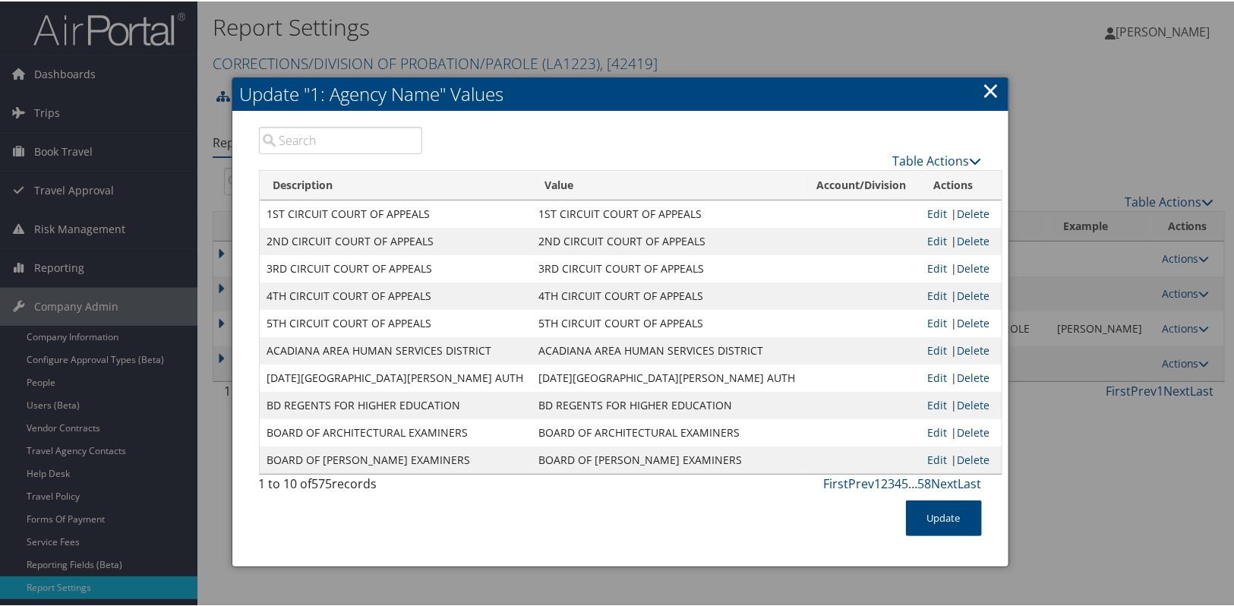
scroll to position [0, 0]
click at [314, 147] on input "search" at bounding box center [341, 138] width 164 height 27
paste input "CORRECTIONS/DIVISION OF PROBATION/PAROLE"
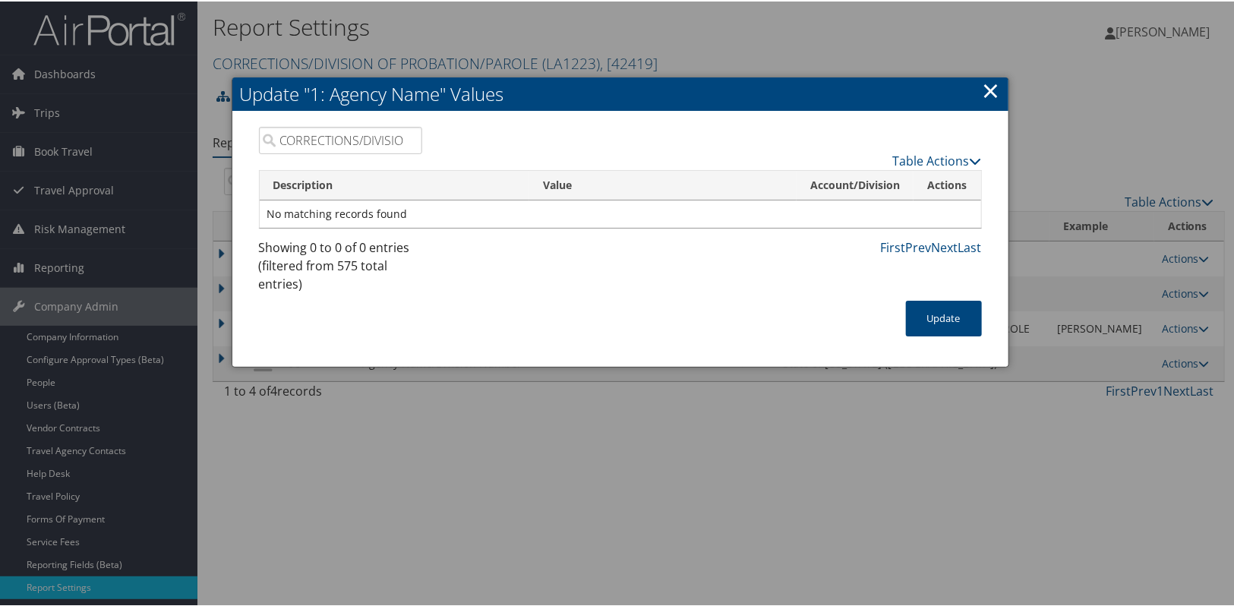
scroll to position [0, 144]
type input "CORRECTIONS/DIVISION OF PROBATION/PAROLE"
click at [992, 90] on link "×" at bounding box center [991, 89] width 17 height 30
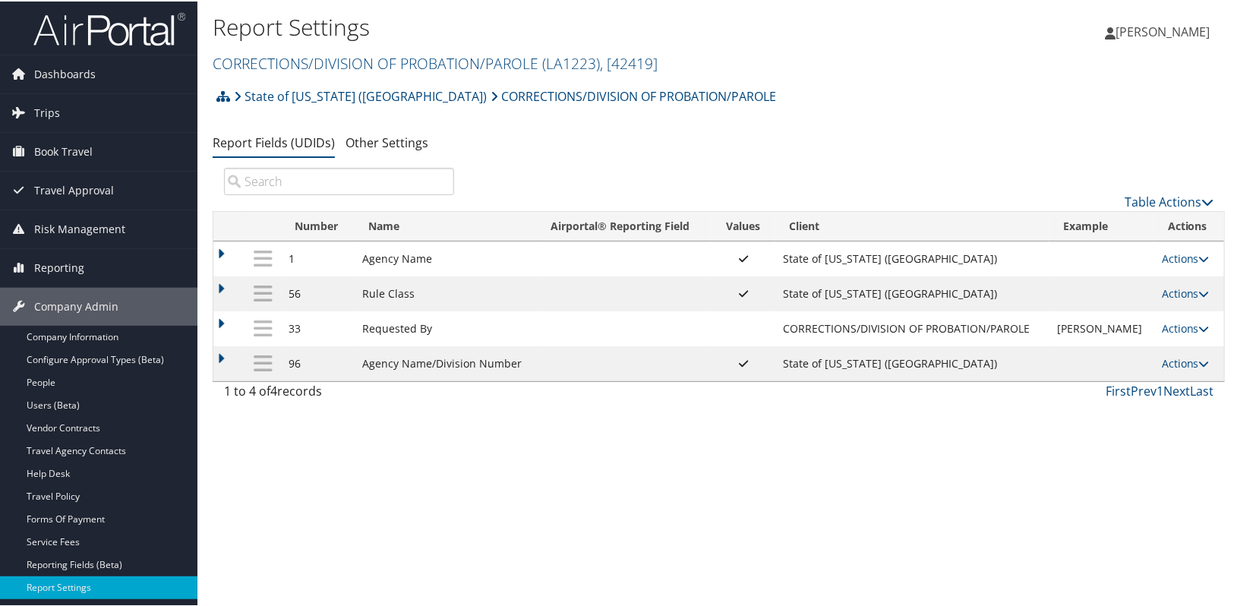
click at [455, 427] on div "Report Settings CORRECTIONS/DIVISION OF PROBATION/PAROLE ( LA1223 ) , [ 42419 ]…" at bounding box center [718, 303] width 1043 height 606
click at [310, 93] on link "State of [US_STATE] ([GEOGRAPHIC_DATA])" at bounding box center [360, 95] width 253 height 30
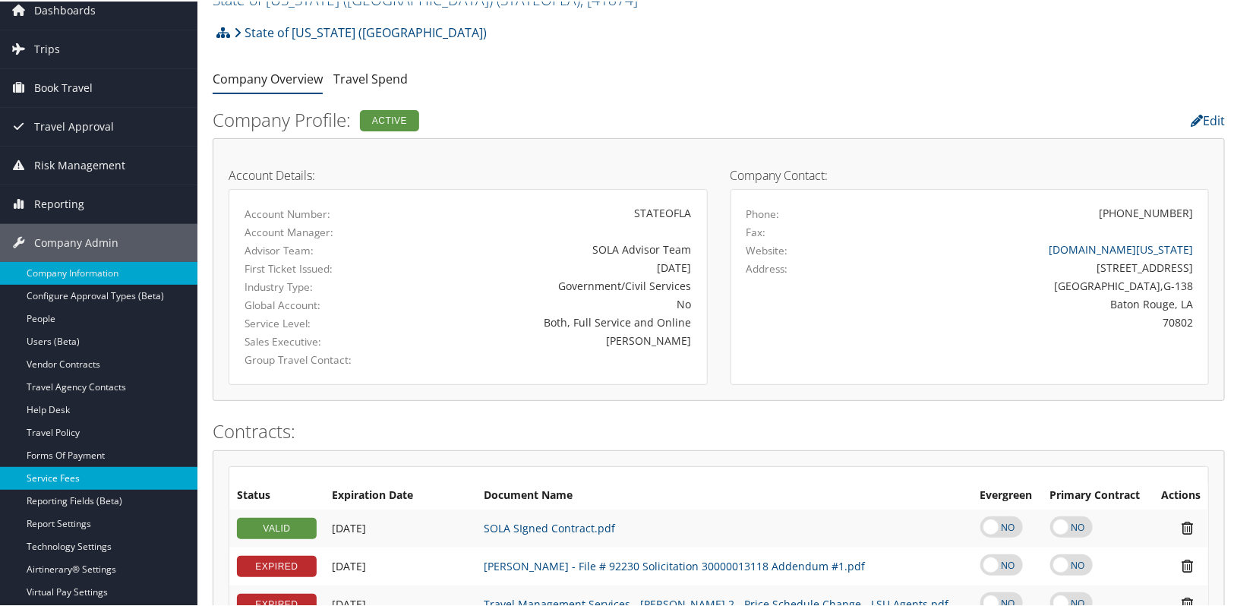
scroll to position [137, 0]
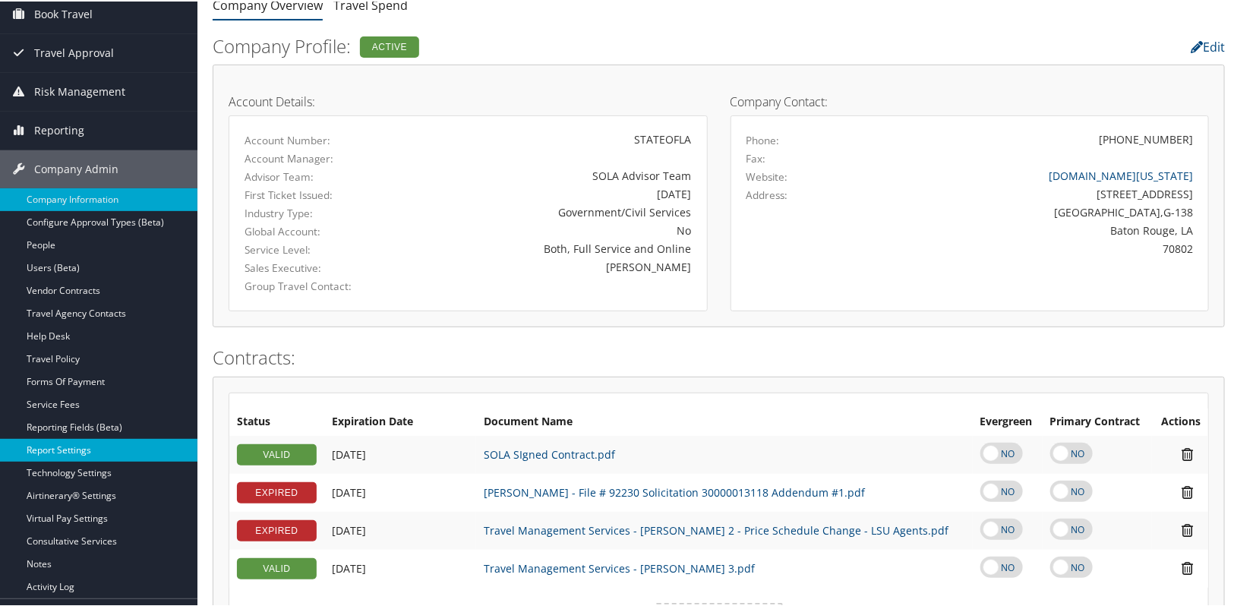
click at [84, 447] on link "Report Settings" at bounding box center [98, 448] width 197 height 23
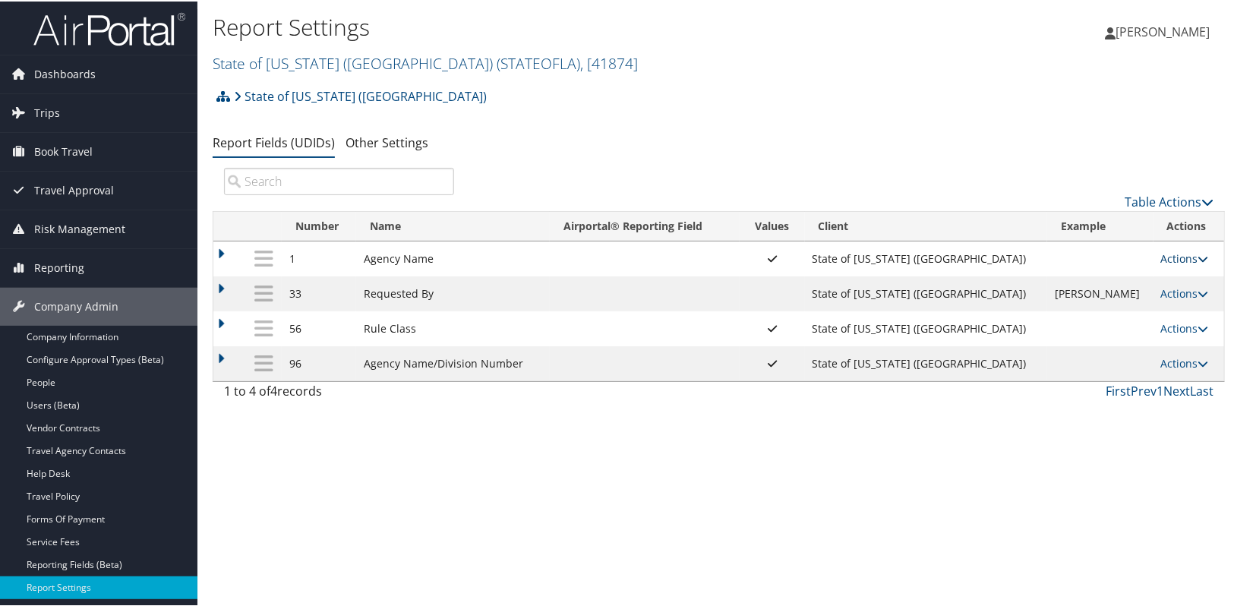
click at [1174, 259] on link "Actions" at bounding box center [1185, 257] width 48 height 14
click at [1132, 272] on link "Update Report Field Values" at bounding box center [1112, 280] width 164 height 26
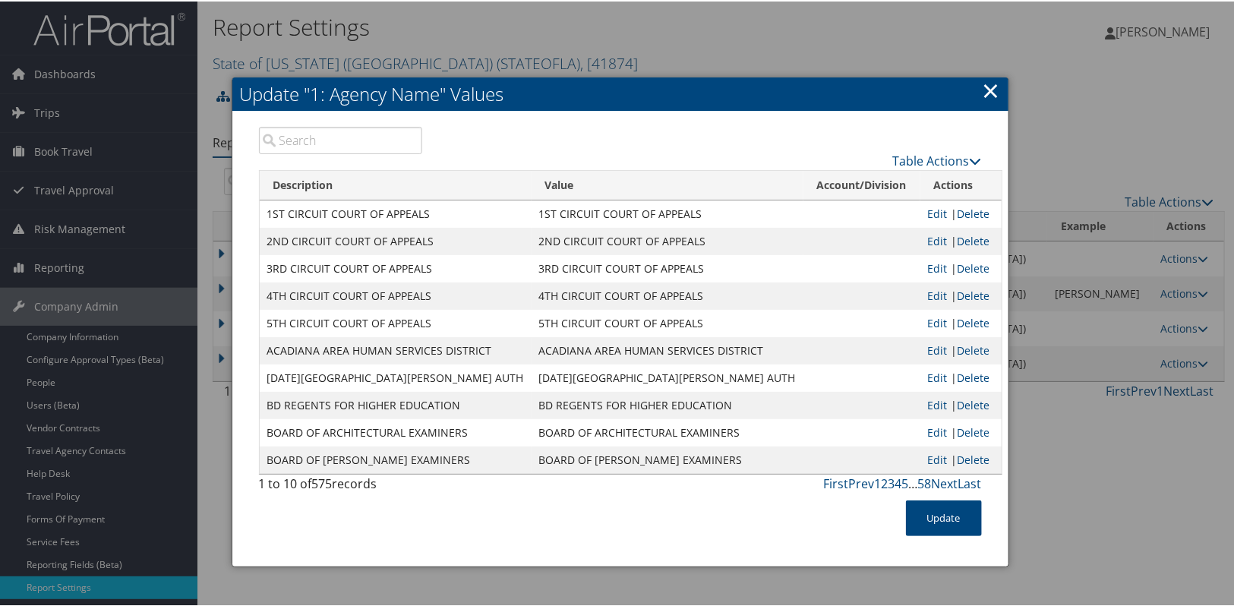
click at [375, 135] on input "search" at bounding box center [341, 138] width 164 height 27
paste input "CORRECTIONS/DIVISION OF PROBATION/PAROLE"
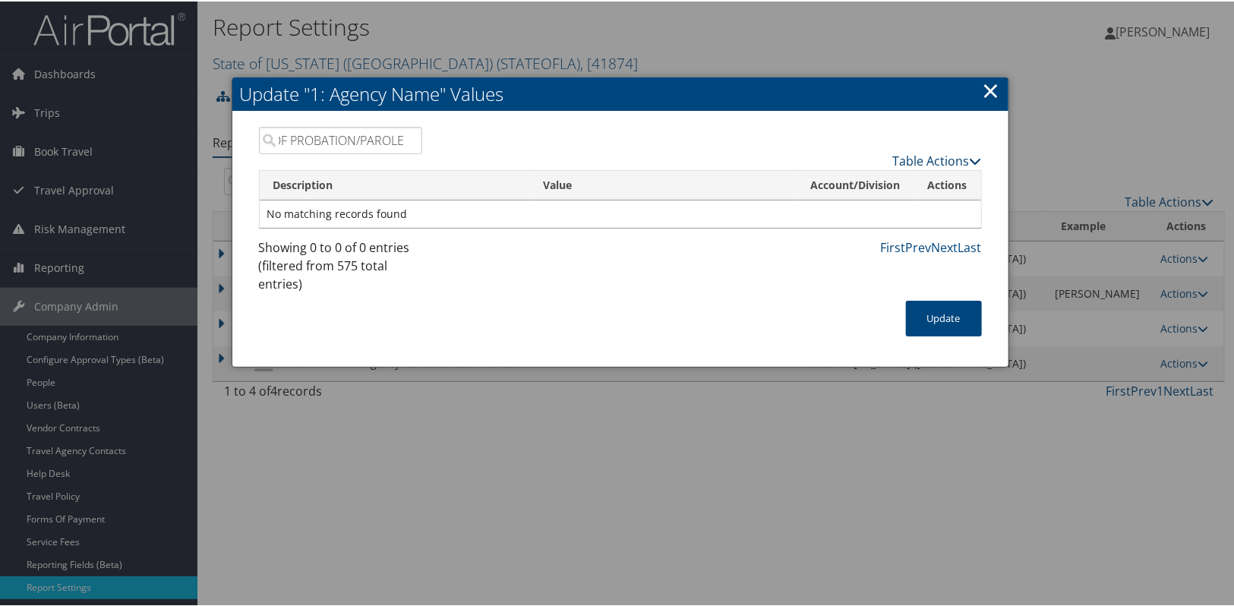
type input "CORRECTIONS/DIVISION OF PROBATION/PAROLE"
click at [918, 156] on link "Table Actions" at bounding box center [937, 159] width 89 height 17
click at [871, 184] on link "New Record" at bounding box center [878, 182] width 200 height 26
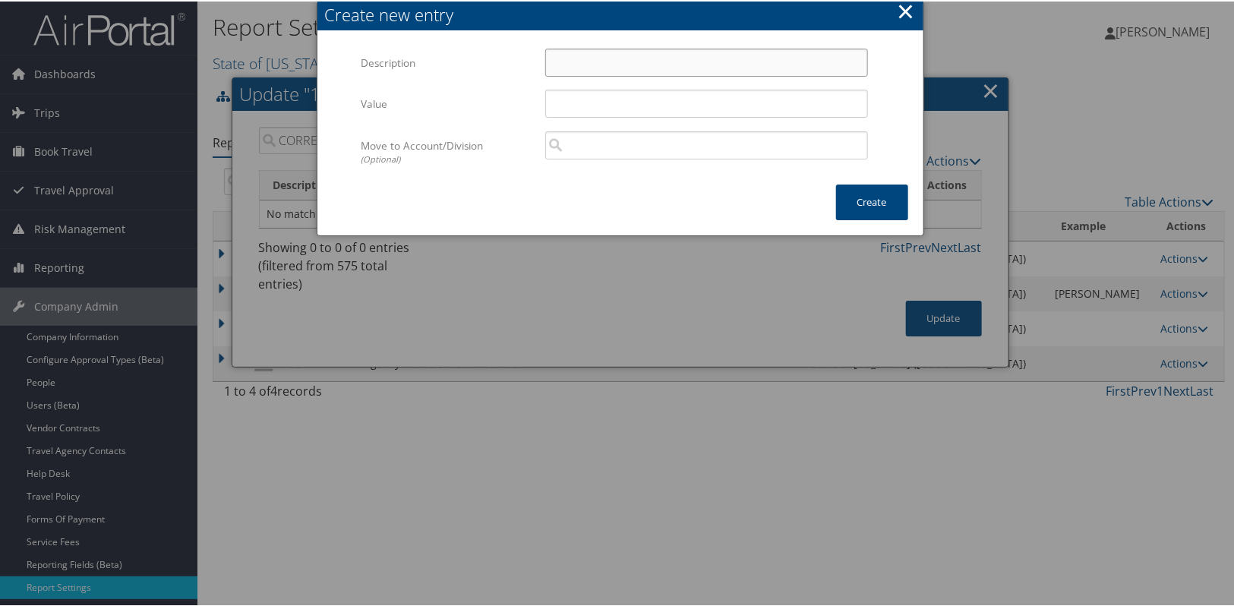
click at [559, 58] on input "Description" at bounding box center [706, 61] width 323 height 28
paste input "CORRECTIONS/DIVISION OF PROBATION/PAROLE"
type input "CORRECTIONS/DIVISION OF PROBATION/PAROLE"
click at [598, 106] on input "Value" at bounding box center [706, 102] width 323 height 28
paste input "CORRECTIONS/DIVISION OF PROBATION/PAROLE"
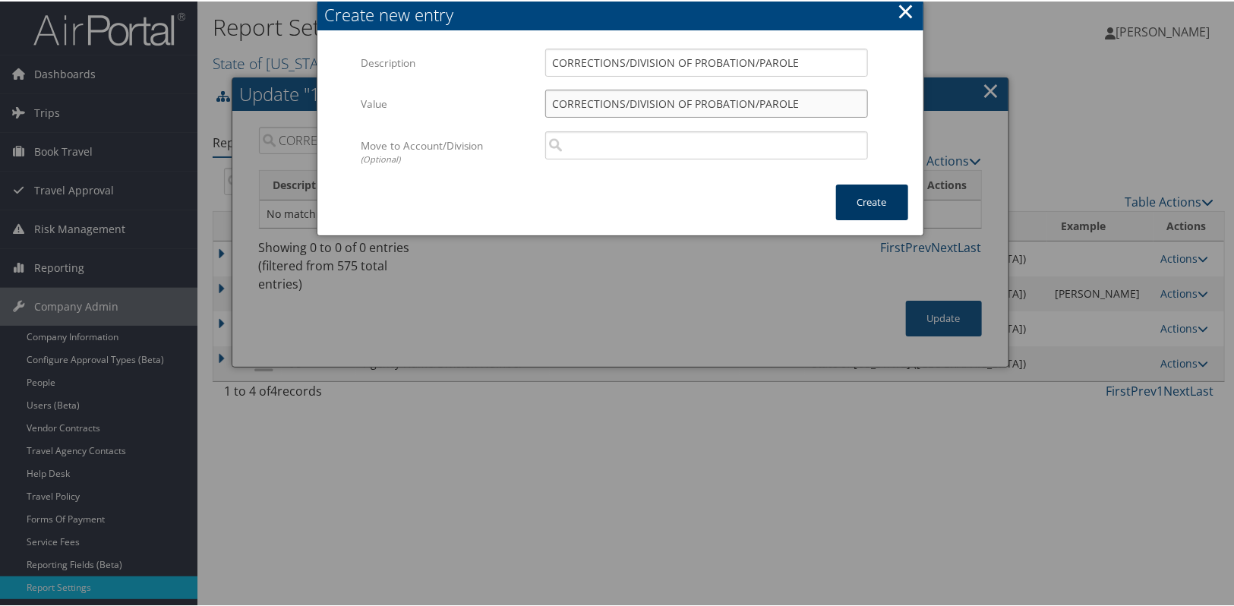
type input "CORRECTIONS/DIVISION OF PROBATION/PAROLE"
click at [888, 204] on button "Create" at bounding box center [872, 201] width 72 height 36
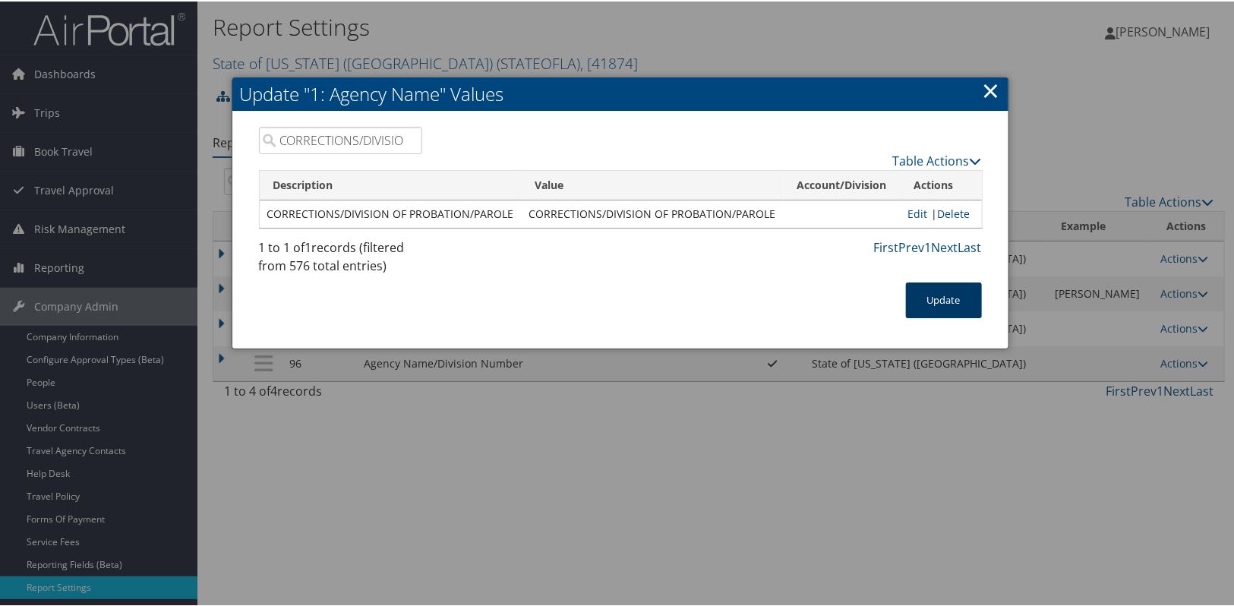
click at [938, 305] on button "Update" at bounding box center [944, 299] width 76 height 36
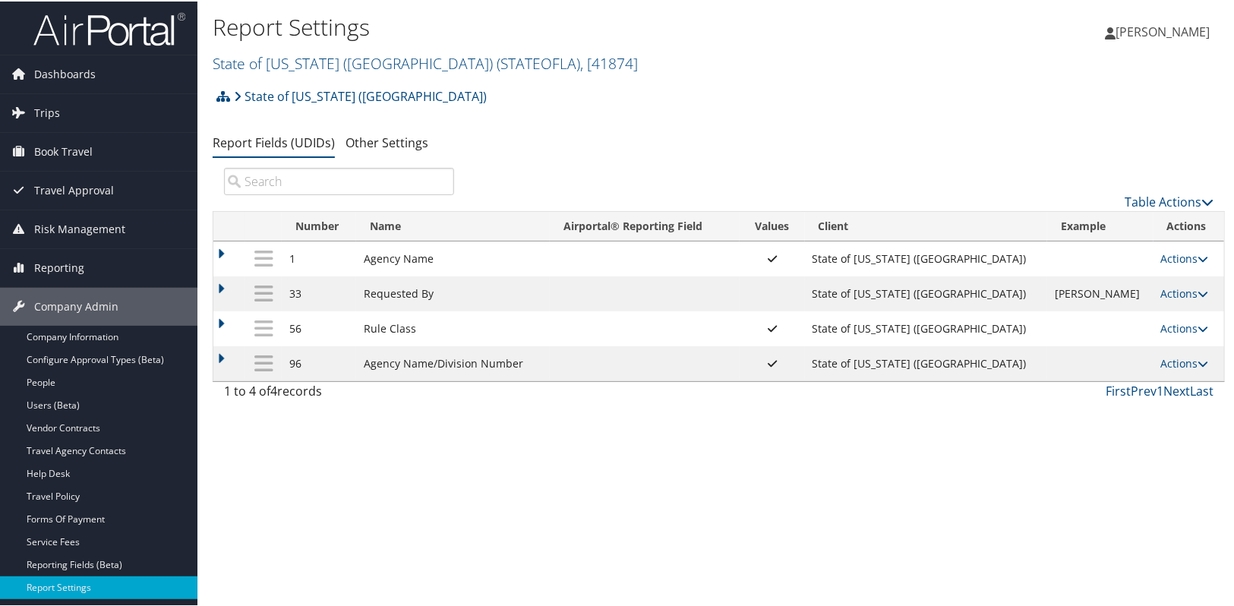
click at [708, 454] on div "Report Settings State of Louisiana (SOLA) ( STATEOFLA ) , [ 41874 ] State of Lo…" at bounding box center [718, 303] width 1043 height 606
click at [258, 70] on link "State of Louisiana (SOLA) ( STATEOFLA ) , [ 41874 ]" at bounding box center [425, 62] width 425 height 21
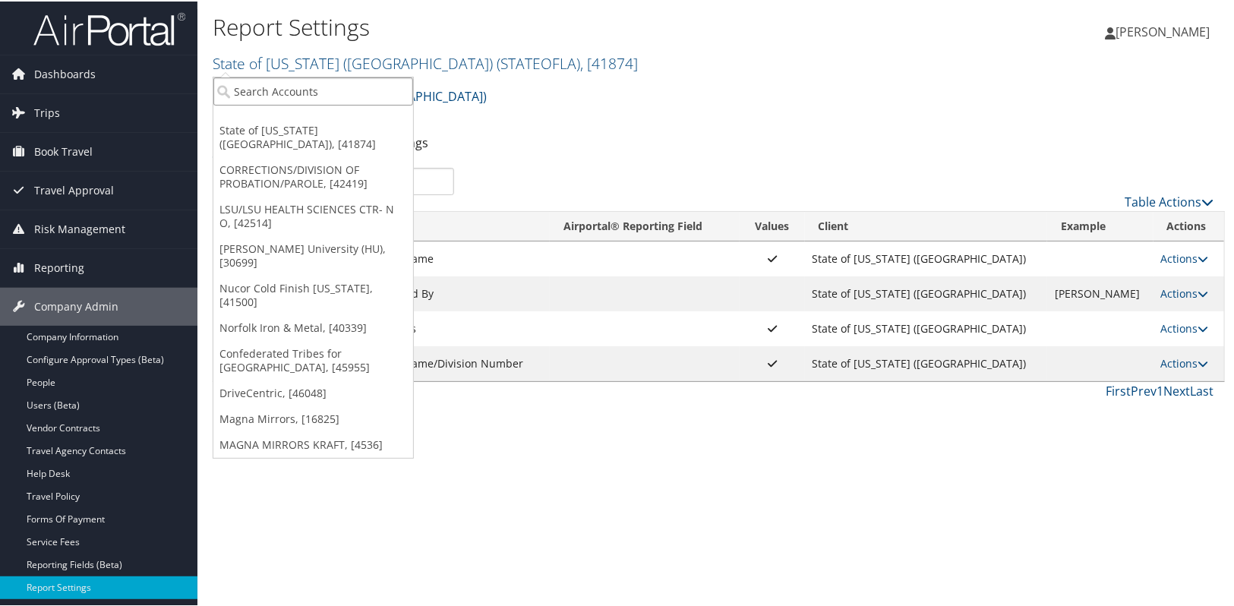
click at [248, 96] on input "search" at bounding box center [313, 90] width 200 height 28
paste input "CORRECTIONS/DIVISION OF PROBATION/PAROLE"
type input "CORRECTIONS/DIVISION OF PROBATION/PAROLE"
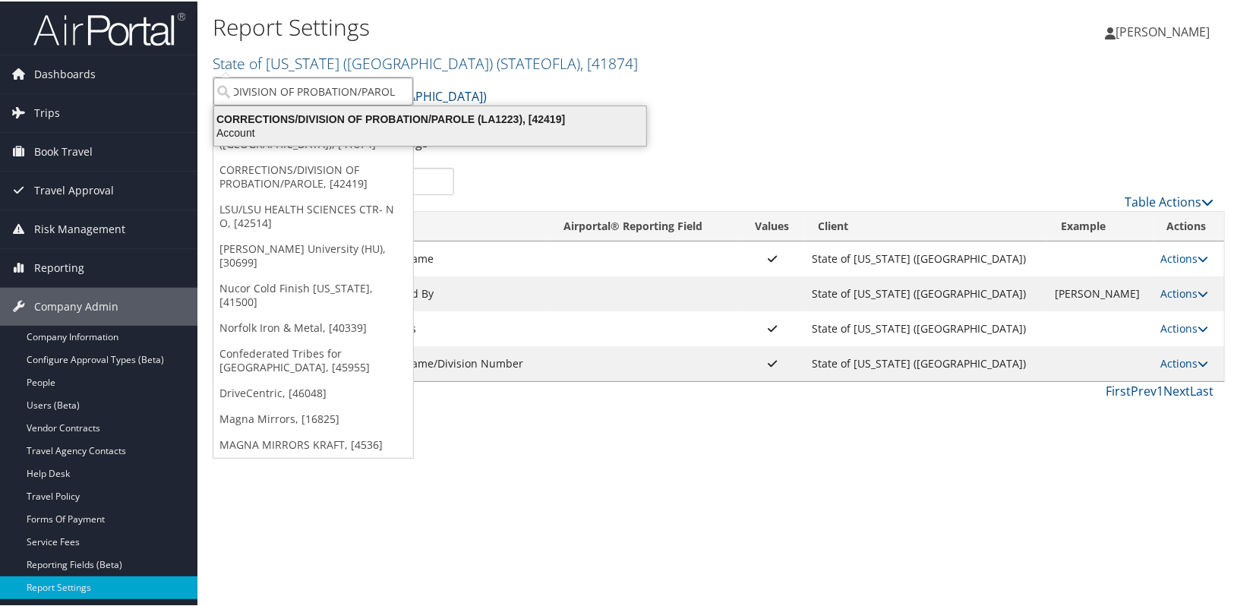
click at [411, 121] on div "CORRECTIONS/DIVISION OF PROBATION/PAROLE (LA1223), [42419]" at bounding box center [430, 118] width 450 height 14
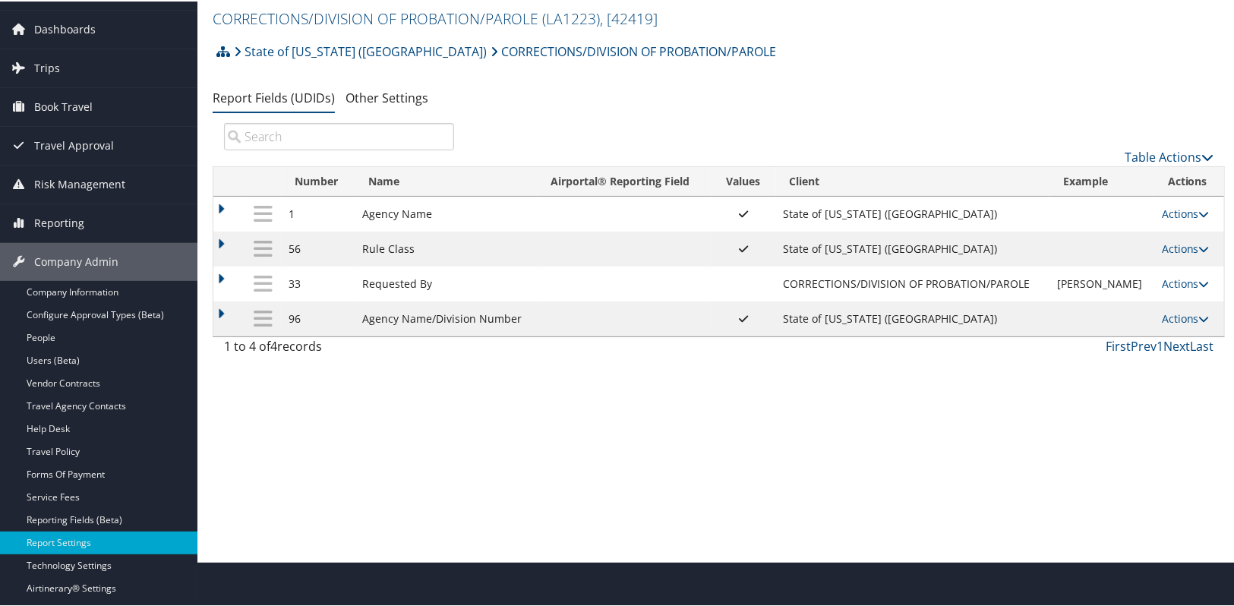
scroll to position [68, 0]
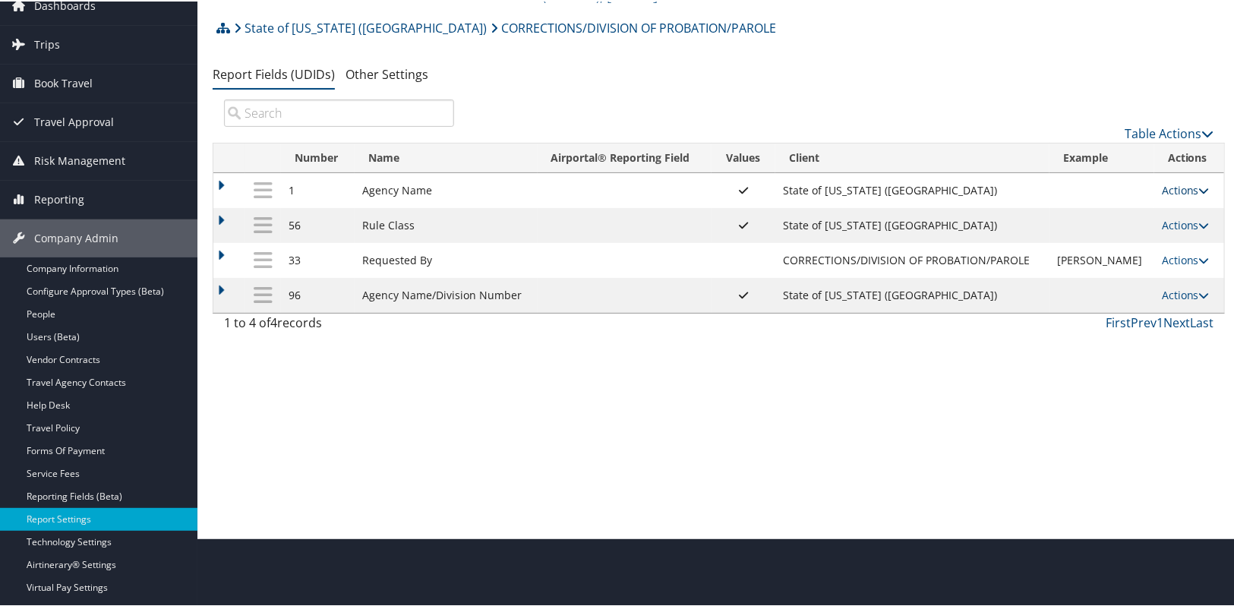
click at [1162, 188] on link "Actions" at bounding box center [1186, 188] width 48 height 14
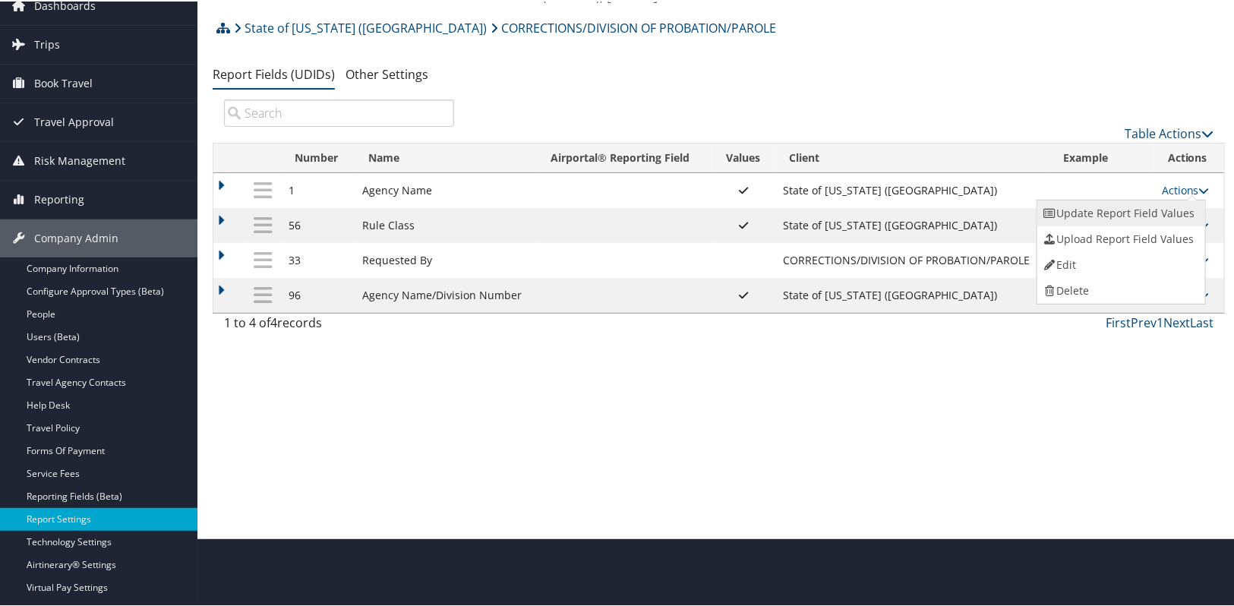
click at [1143, 204] on link "Update Report Field Values" at bounding box center [1119, 212] width 164 height 26
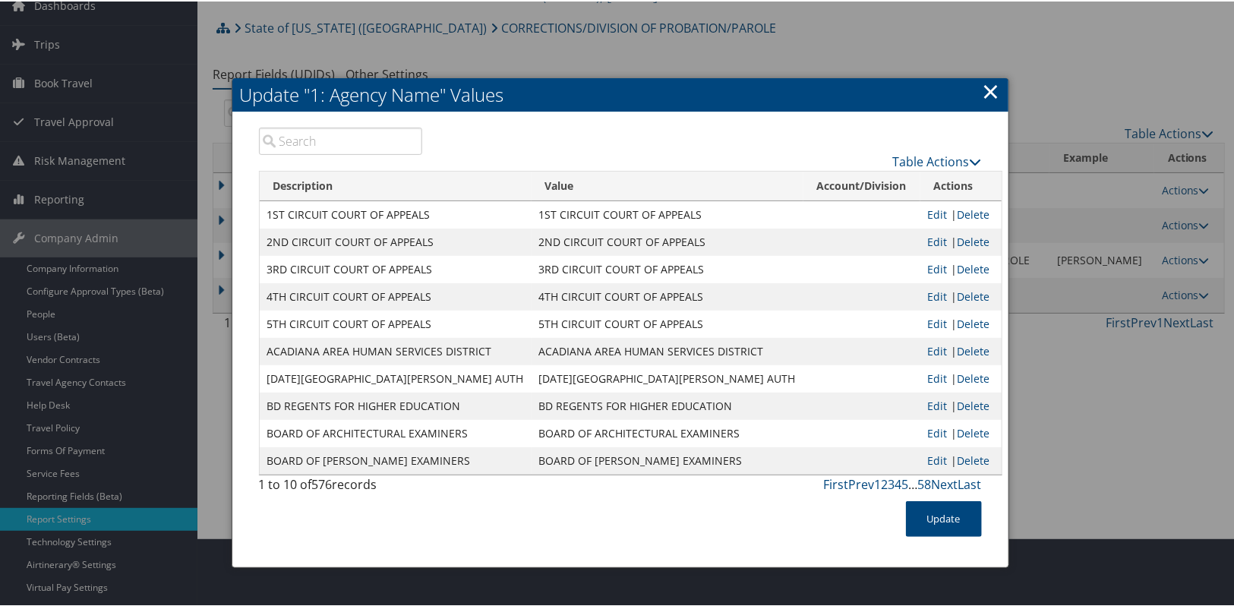
click at [309, 137] on input "search" at bounding box center [341, 139] width 164 height 27
paste input "CORRECTIONS/DIVISION OF PROBATION/PAROLE"
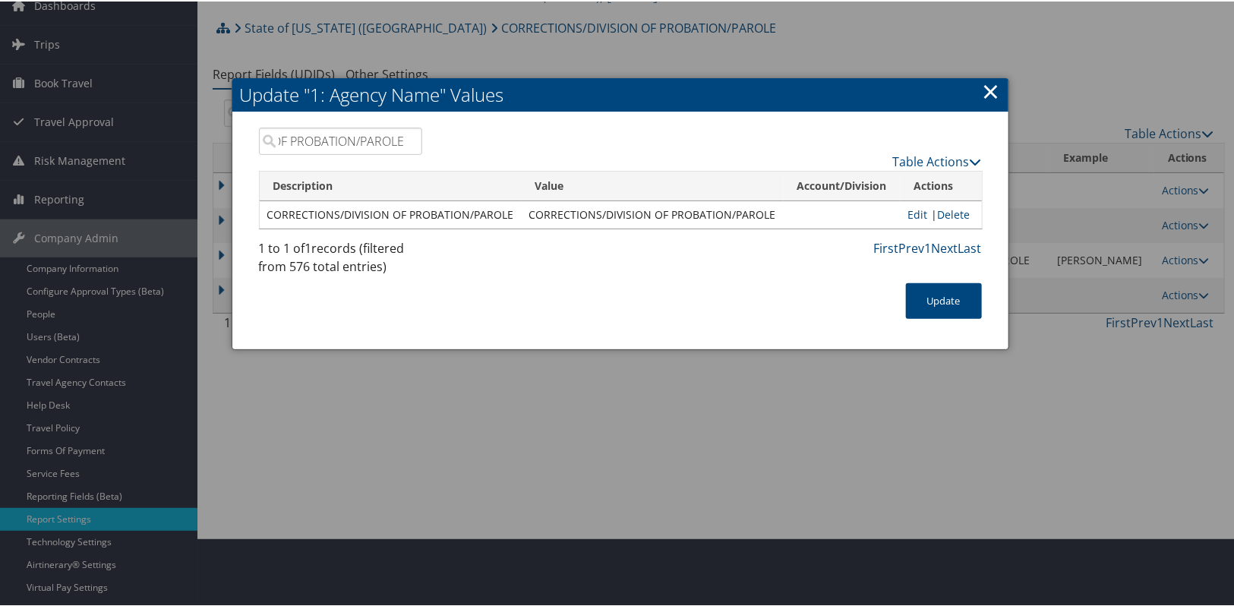
type input "CORRECTIONS/DIVISION OF PROBATION/PAROLE"
click at [989, 87] on link "×" at bounding box center [991, 89] width 17 height 30
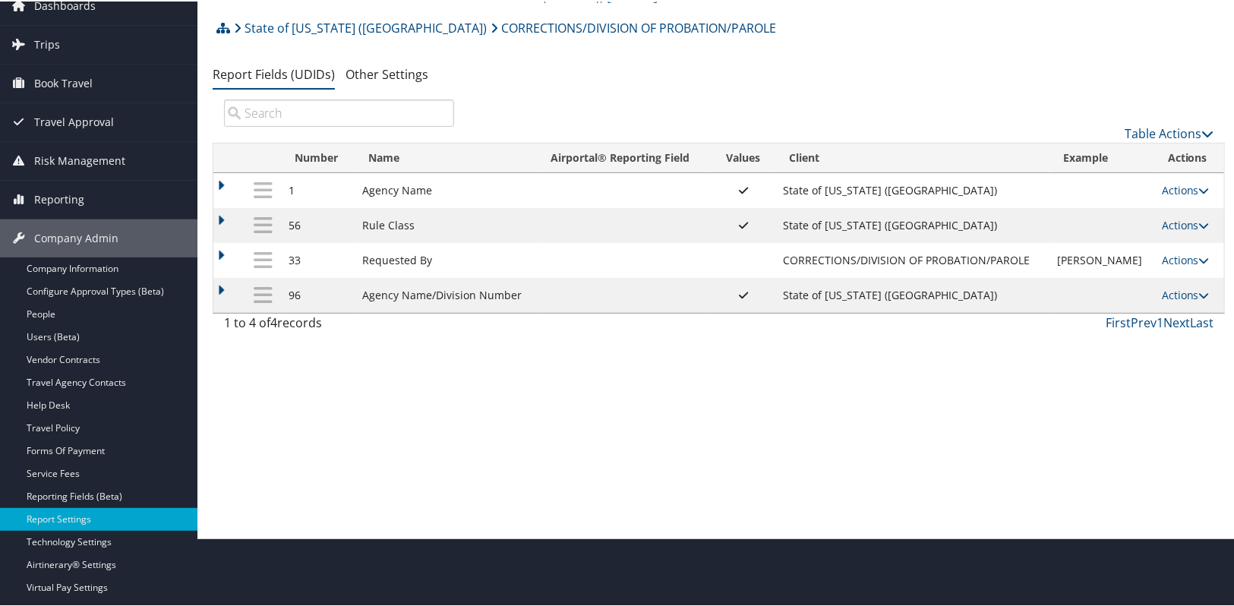
click at [935, 473] on div "Report Settings CORRECTIONS/DIVISION OF PROBATION/PAROLE ( LA1223 ) , [ 42419 ]…" at bounding box center [718, 235] width 1043 height 606
click at [917, 460] on div "Report Settings CORRECTIONS/DIVISION OF PROBATION/PAROLE ( LA1223 ) , [ 42419 ]…" at bounding box center [718, 235] width 1043 height 606
click at [273, 23] on link "State of [US_STATE] ([GEOGRAPHIC_DATA])" at bounding box center [360, 26] width 253 height 30
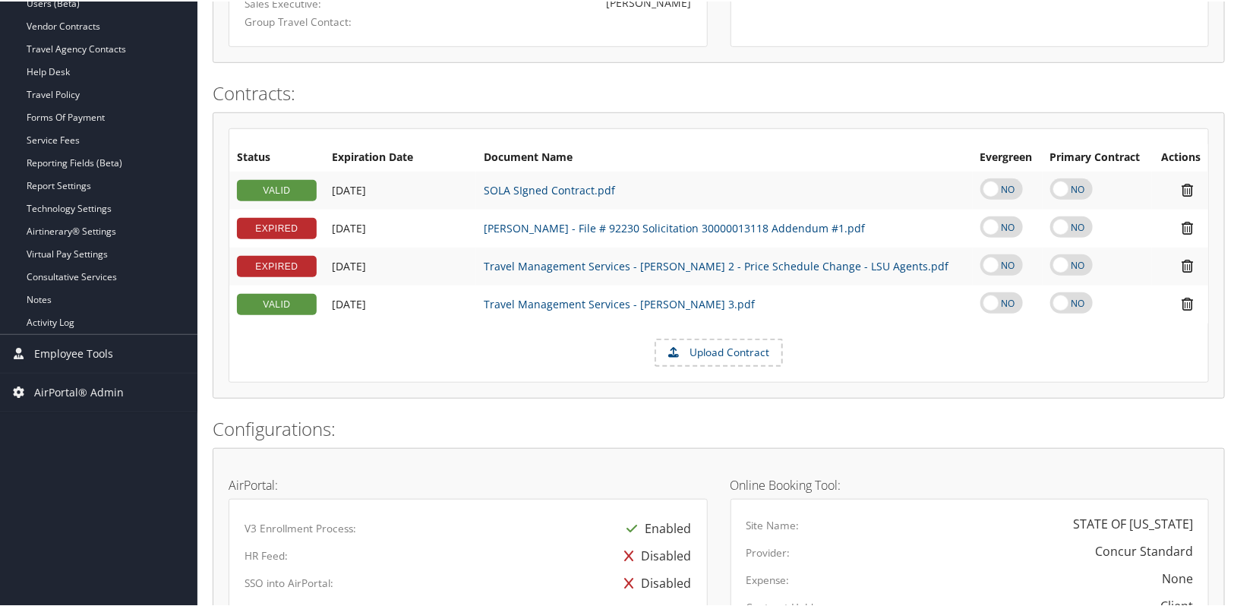
scroll to position [414, 0]
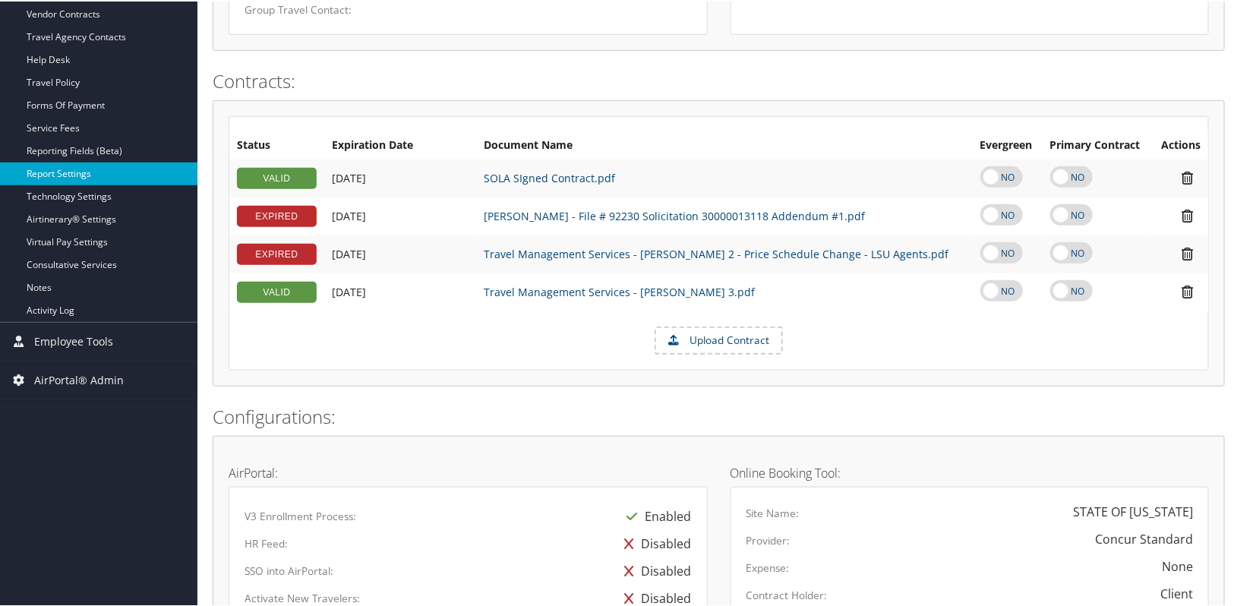
click at [84, 170] on link "Report Settings" at bounding box center [98, 172] width 197 height 23
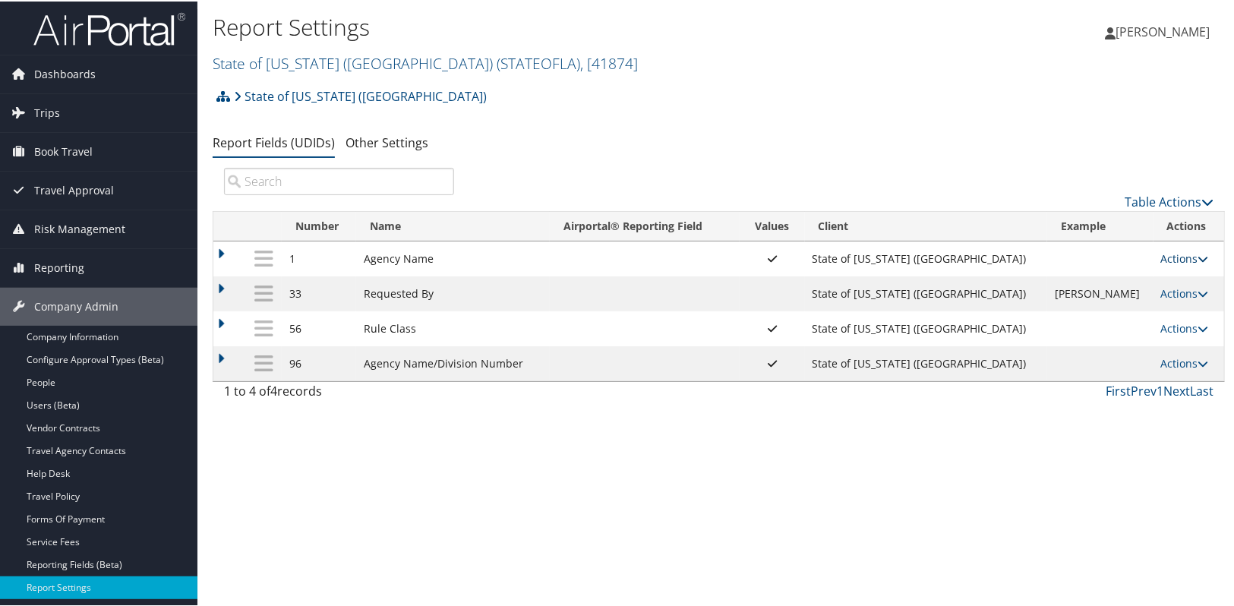
click at [1166, 261] on link "Actions" at bounding box center [1185, 257] width 48 height 14
click at [1141, 283] on link "Update Report Field Values" at bounding box center [1112, 280] width 164 height 26
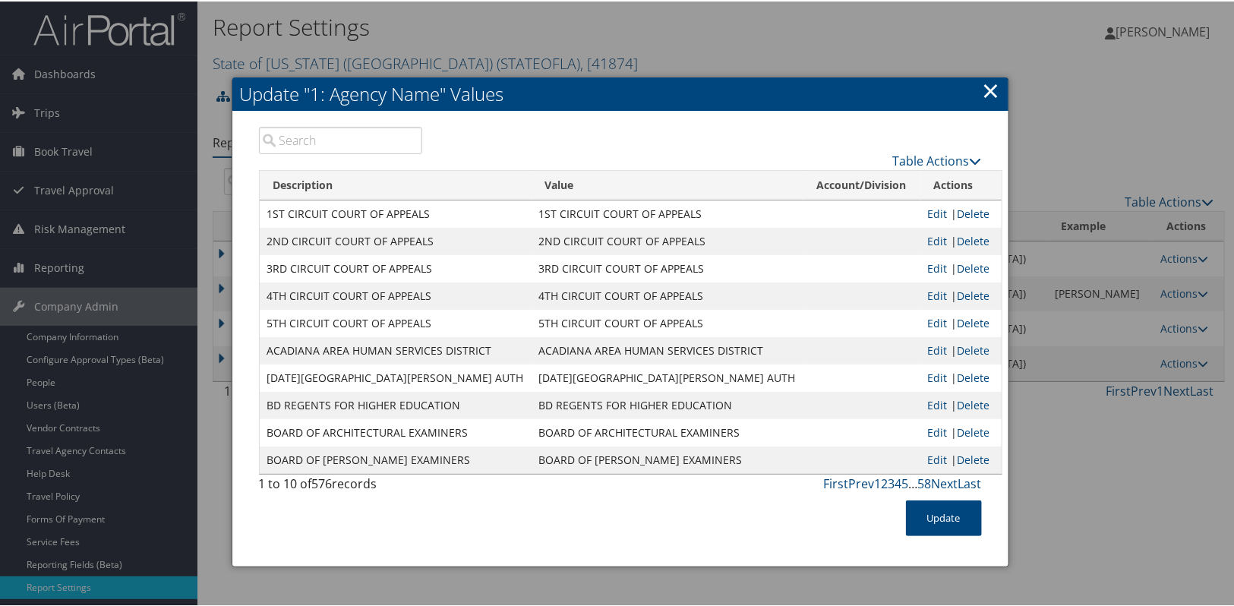
click at [320, 142] on input "search" at bounding box center [341, 138] width 164 height 27
paste input "LSU/LSU HEALTH SCIENCES CTR- N O"
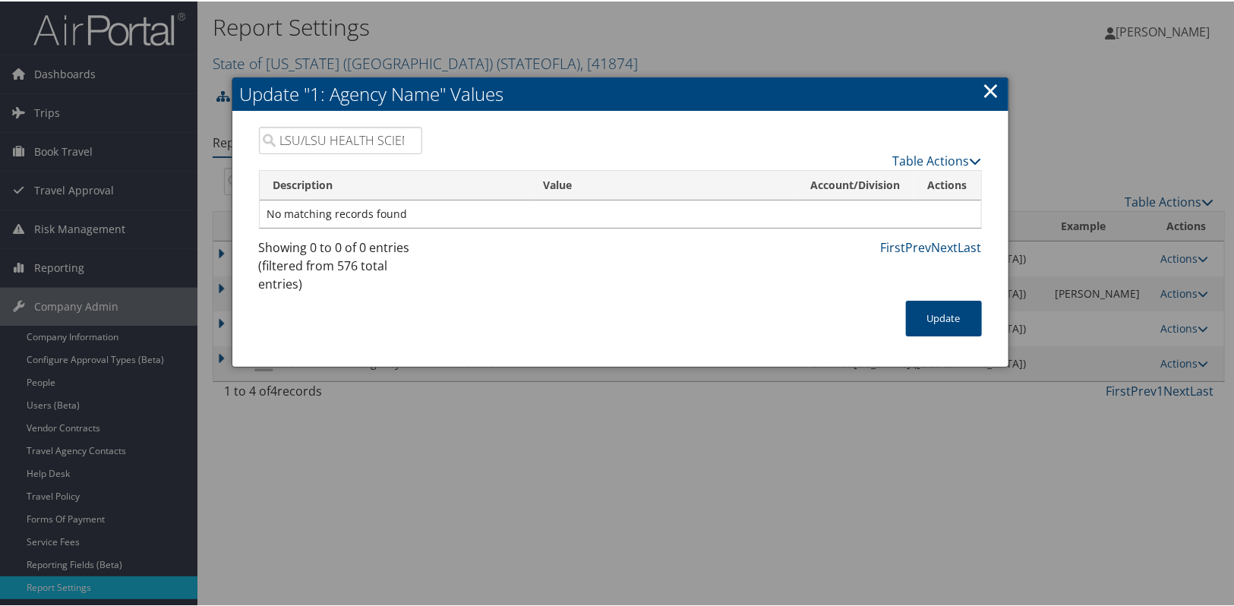
scroll to position [0, 78]
type input "LSU/LSU HEALTH SCIENCES CTR- N O"
click at [920, 316] on button "Update" at bounding box center [944, 317] width 76 height 36
click at [929, 160] on link "Table Actions" at bounding box center [937, 159] width 89 height 17
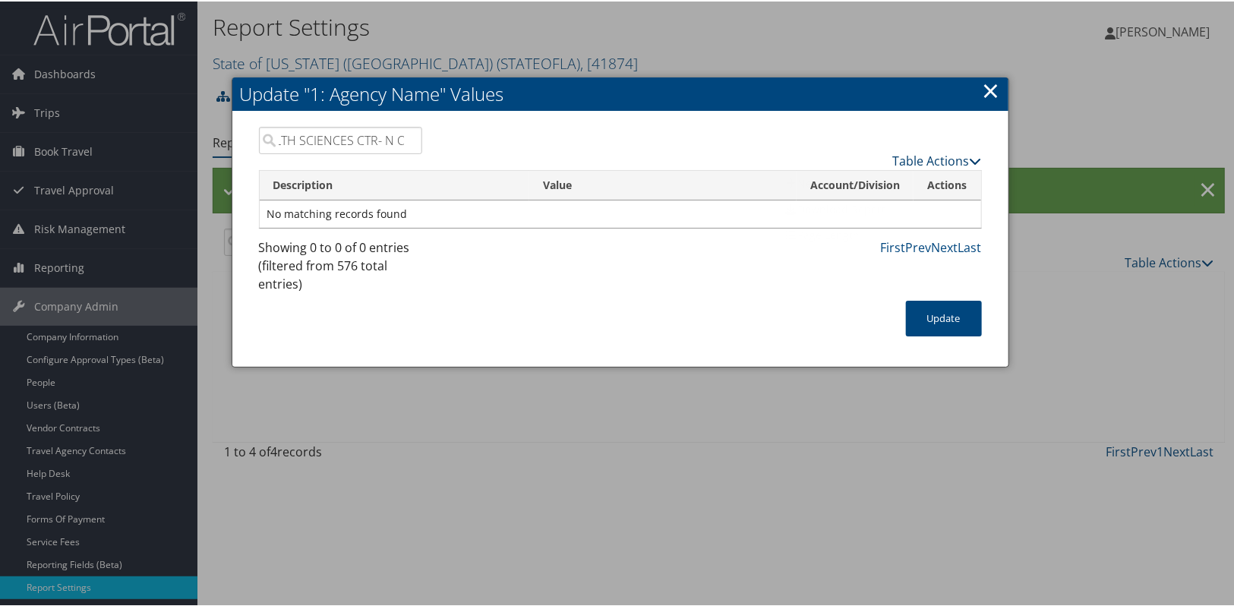
scroll to position [0, 0]
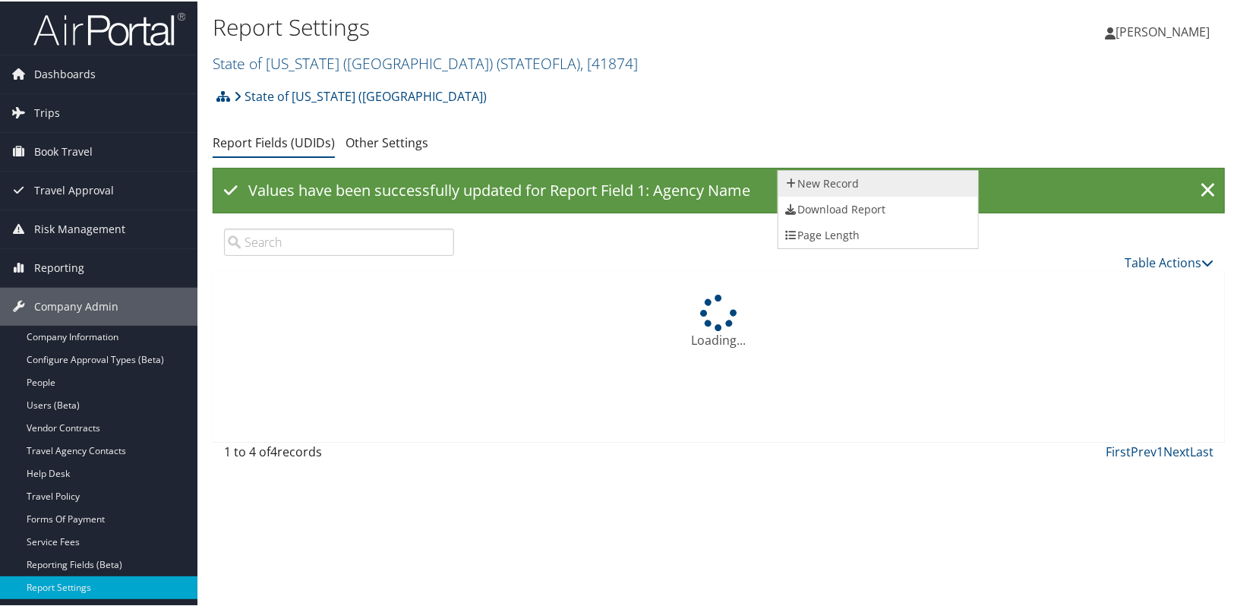
click at [813, 181] on link "New Record" at bounding box center [878, 182] width 200 height 26
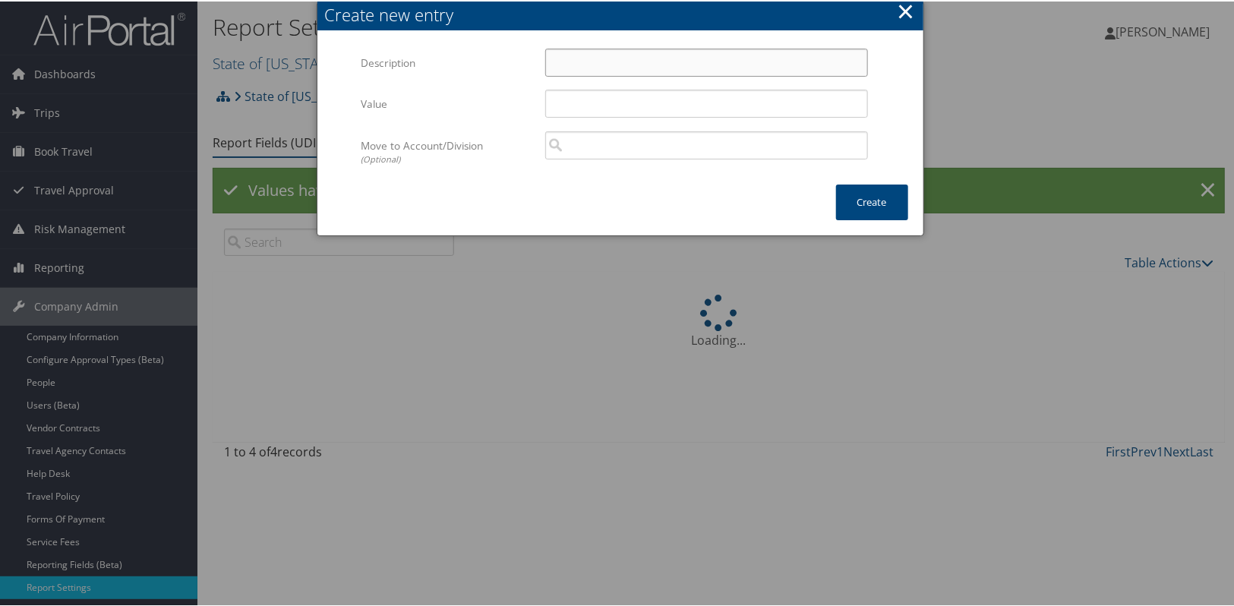
click at [563, 55] on input "Description" at bounding box center [706, 61] width 323 height 28
paste input "LSU/LSU HEALTH SCIENCES CTR- N O"
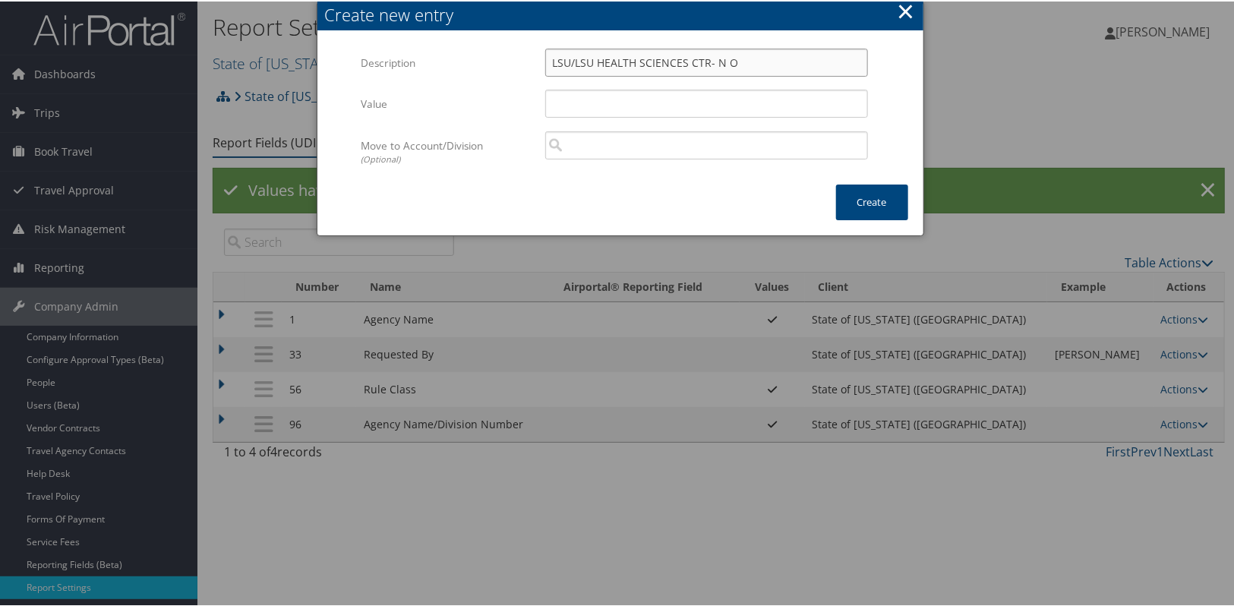
type input "LSU/LSU HEALTH SCIENCES CTR- N O"
click at [578, 95] on input "Value" at bounding box center [706, 102] width 323 height 28
paste input "LSU/LSU HEALTH SCIENCES CTR- N O"
type input "LSU/LSU HEALTH SCIENCES CTR- N O"
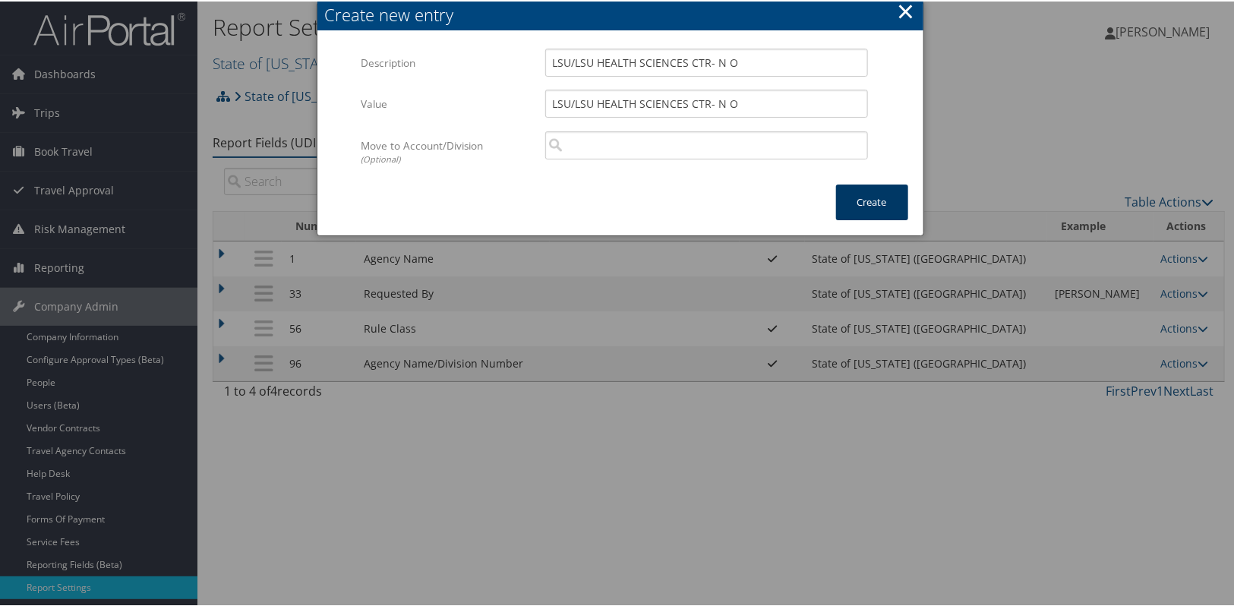
click at [875, 197] on button "Create" at bounding box center [872, 201] width 72 height 36
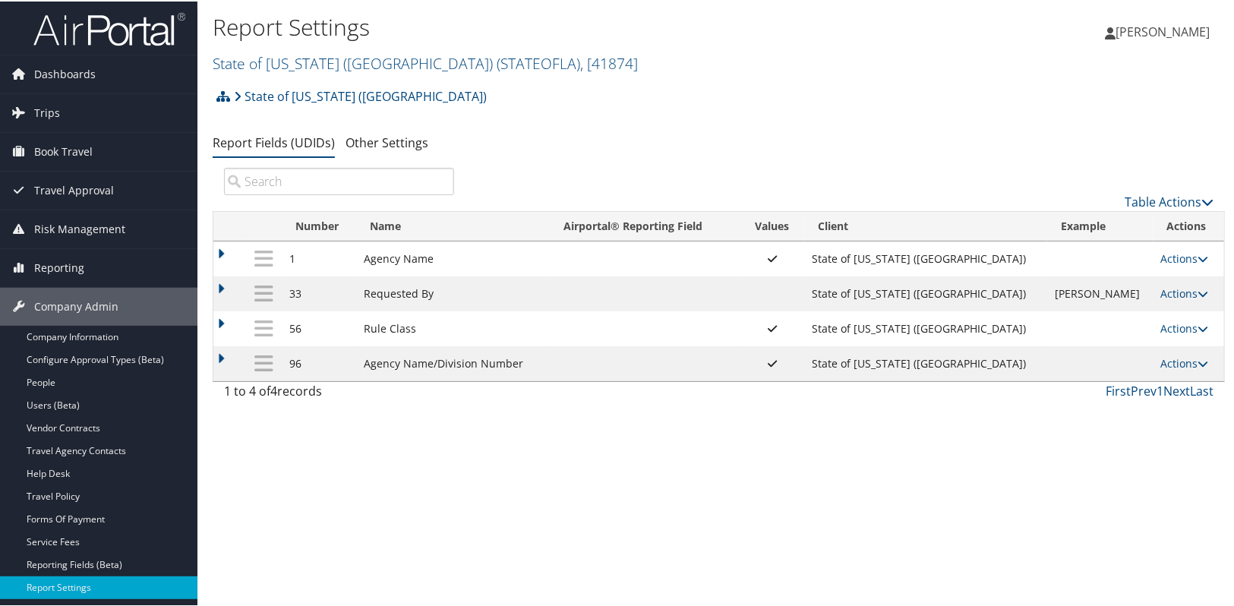
click at [1167, 210] on th "Actions" at bounding box center [1188, 225] width 71 height 30
click at [1167, 202] on link "Table Actions" at bounding box center [1169, 200] width 89 height 17
click at [1071, 231] on link "New Record" at bounding box center [1118, 224] width 200 height 26
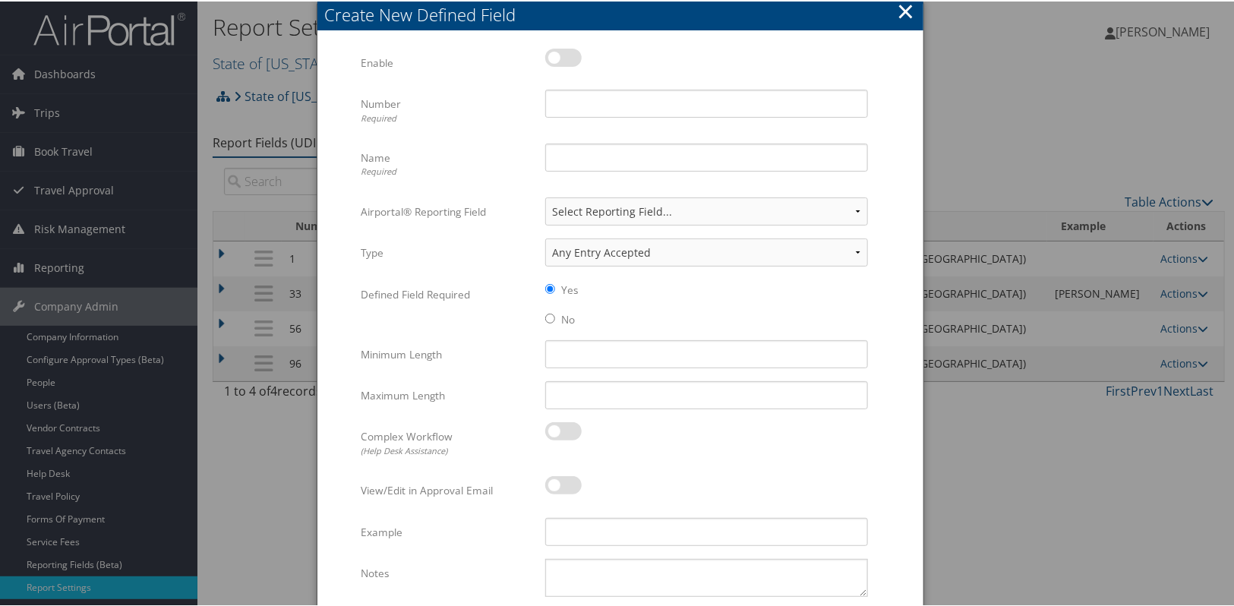
click at [898, 1] on button "×" at bounding box center [905, 10] width 17 height 30
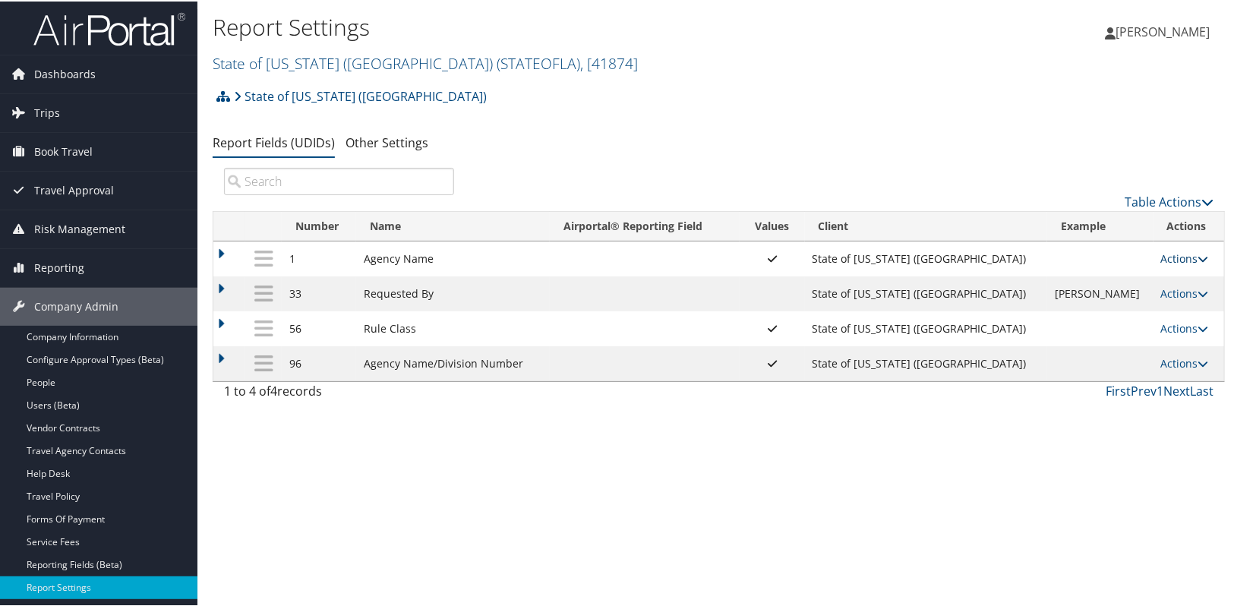
click at [1198, 260] on icon at bounding box center [1203, 257] width 11 height 11
click at [1099, 279] on link "Update Report Field Values" at bounding box center [1112, 280] width 164 height 26
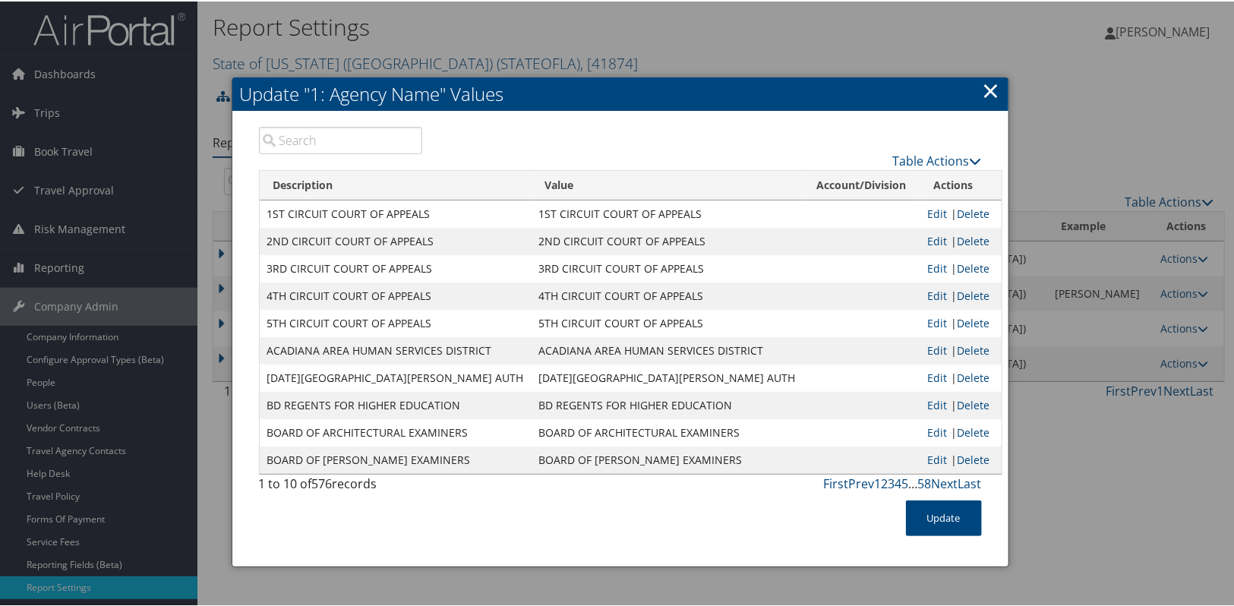
click at [338, 140] on input "search" at bounding box center [341, 138] width 164 height 27
paste input "LSU/LSU HEALTH SCIENCES CTR- N O"
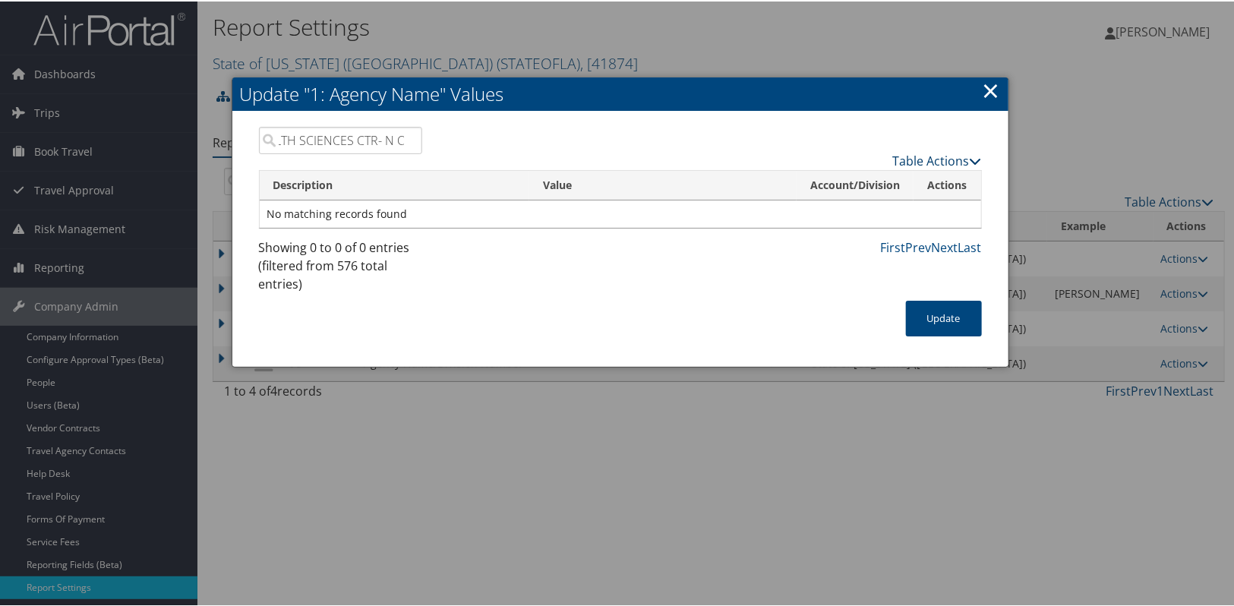
type input "LSU/LSU HEALTH SCIENCES CTR- N O"
click at [908, 160] on link "Table Actions" at bounding box center [937, 159] width 89 height 17
click at [872, 176] on link "New Record" at bounding box center [878, 182] width 200 height 26
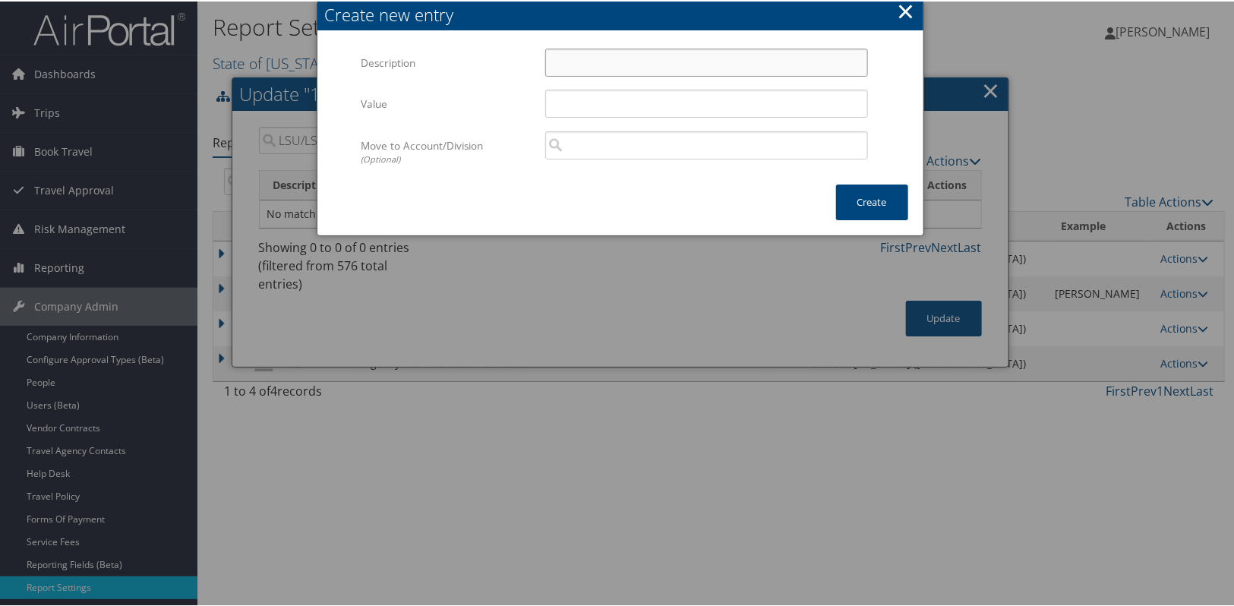
click at [568, 62] on input "Description" at bounding box center [706, 61] width 323 height 28
paste input "LSU/LSU HEALTH SCIENCES CTR- N O"
type input "LSU/LSU HEALTH SCIENCES CTR- N O"
click at [569, 111] on input "Value" at bounding box center [706, 102] width 323 height 28
paste input "LSU/LSU HEALTH SCIENCES CTR- N O"
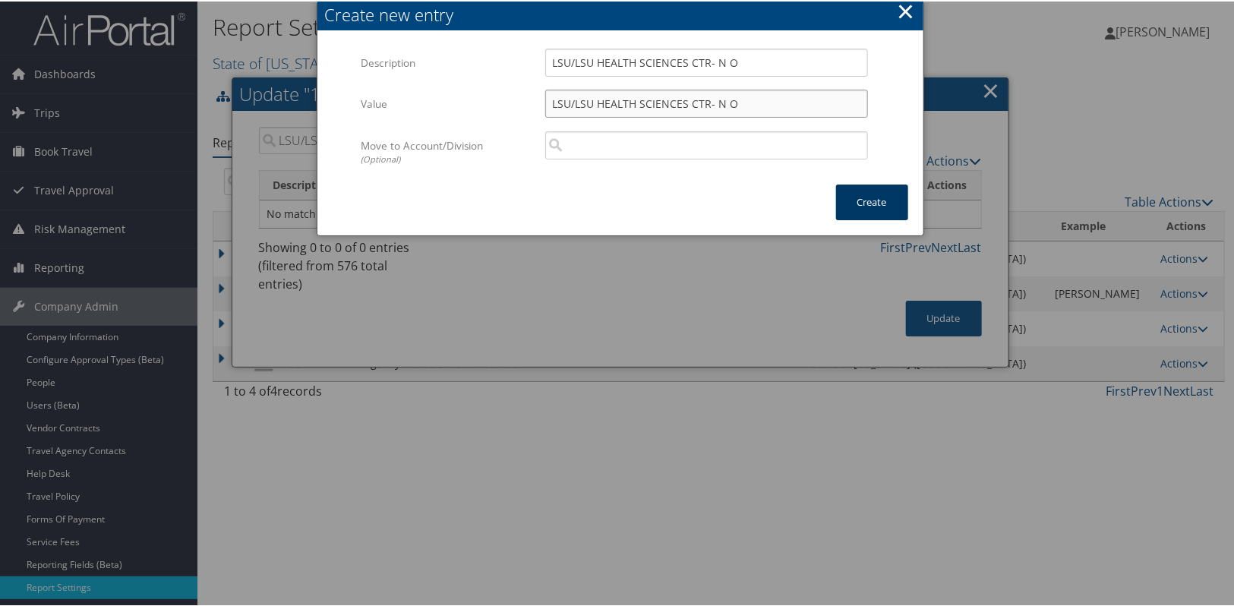
type input "LSU/LSU HEALTH SCIENCES CTR- N O"
click at [891, 211] on button "Create" at bounding box center [872, 201] width 72 height 36
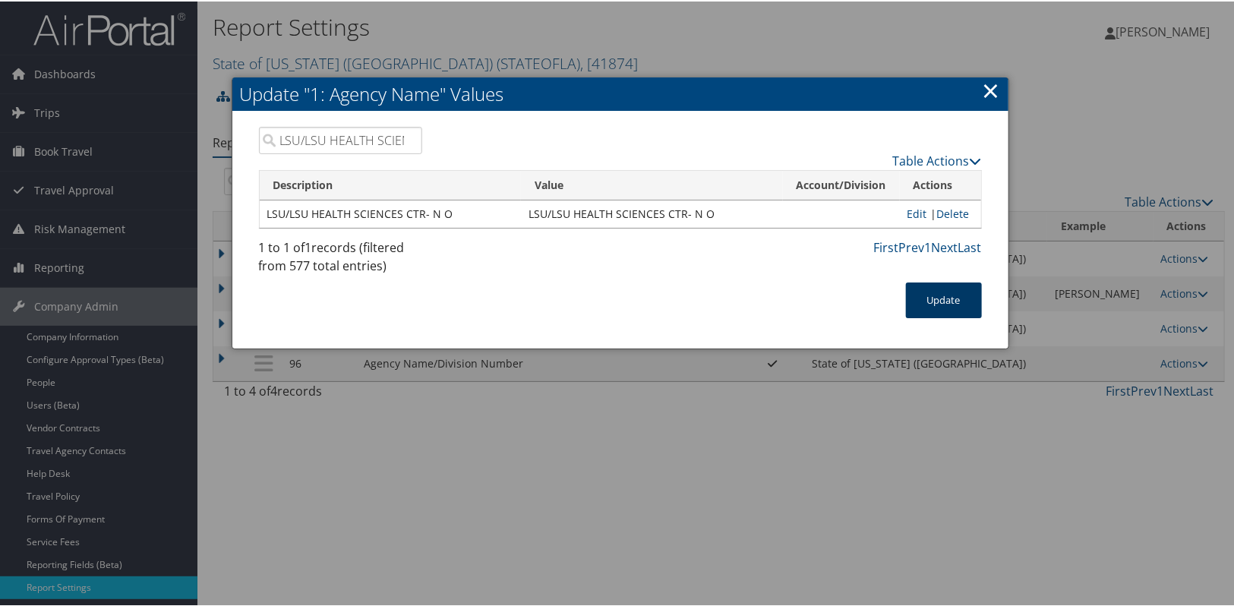
click at [945, 289] on button "Update" at bounding box center [944, 299] width 76 height 36
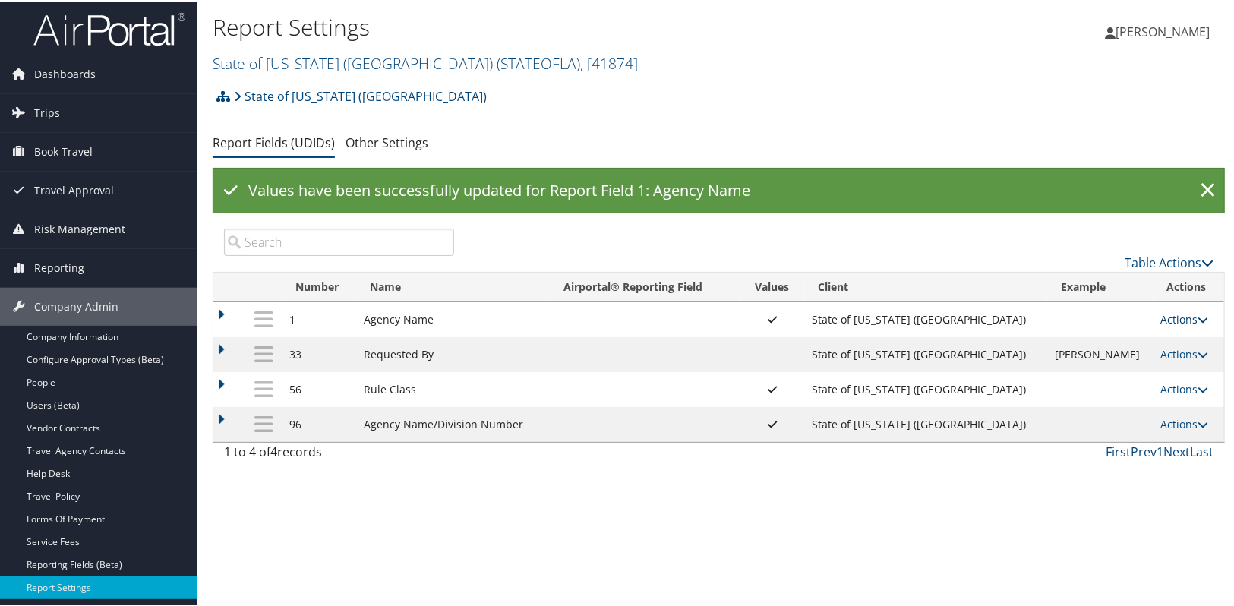
click at [1179, 311] on link "Actions" at bounding box center [1185, 318] width 48 height 14
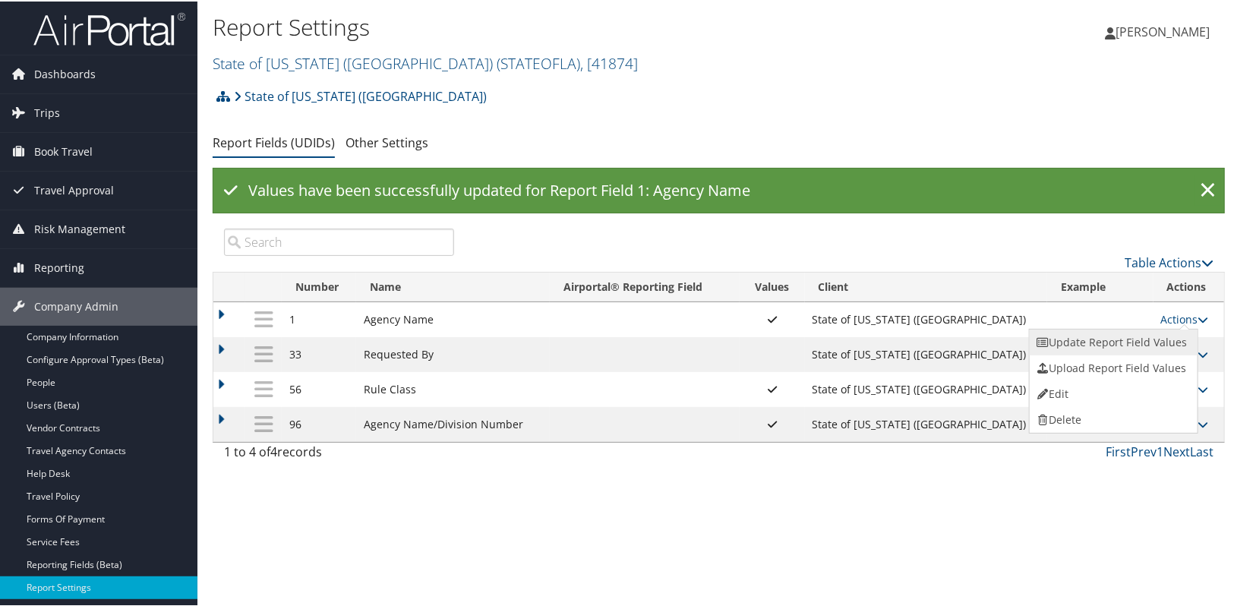
click at [1117, 336] on link "Update Report Field Values" at bounding box center [1112, 341] width 164 height 26
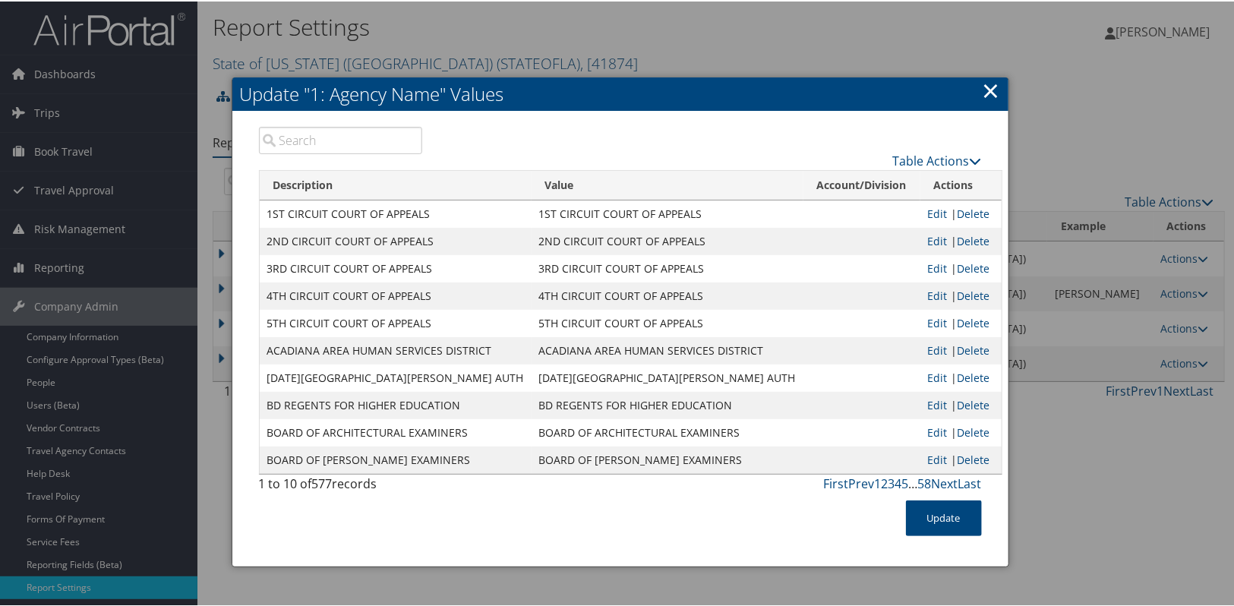
click at [356, 144] on input "search" at bounding box center [341, 138] width 164 height 27
paste input "LSU/LSU HEALTH SCIENCES CTR- N O"
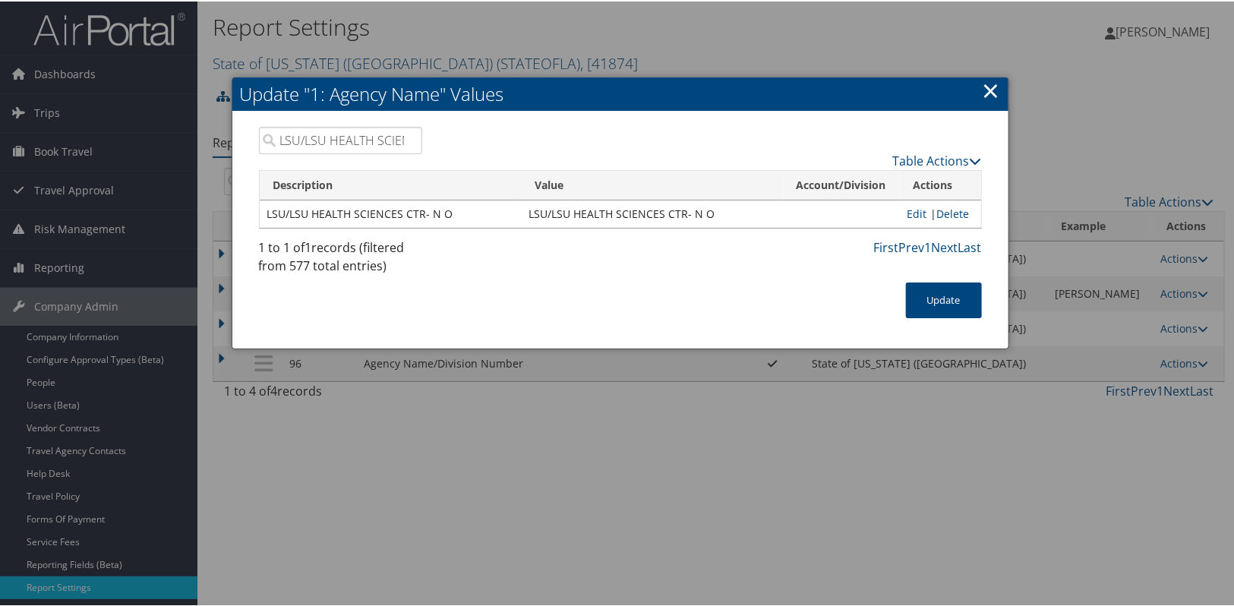
scroll to position [0, 78]
type input "LSU/LSU HEALTH SCIENCES CTR- N O"
click at [995, 90] on link "×" at bounding box center [991, 89] width 17 height 30
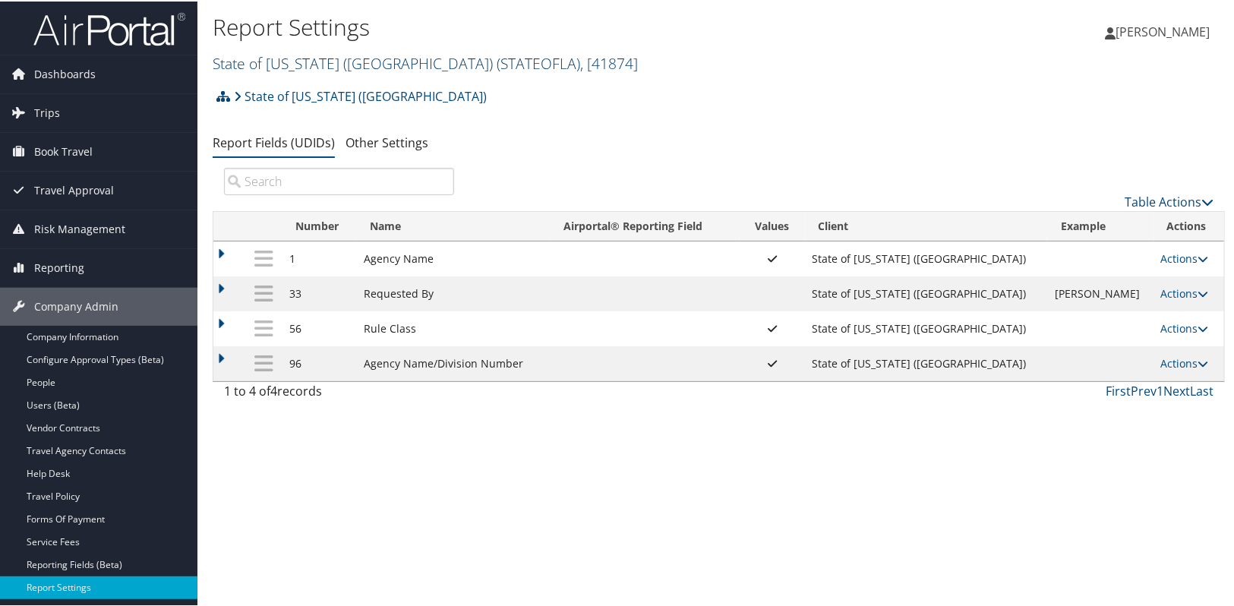
click at [242, 58] on link "State of Louisiana (SOLA) ( STATEOFLA ) , [ 41874 ]" at bounding box center [425, 62] width 425 height 21
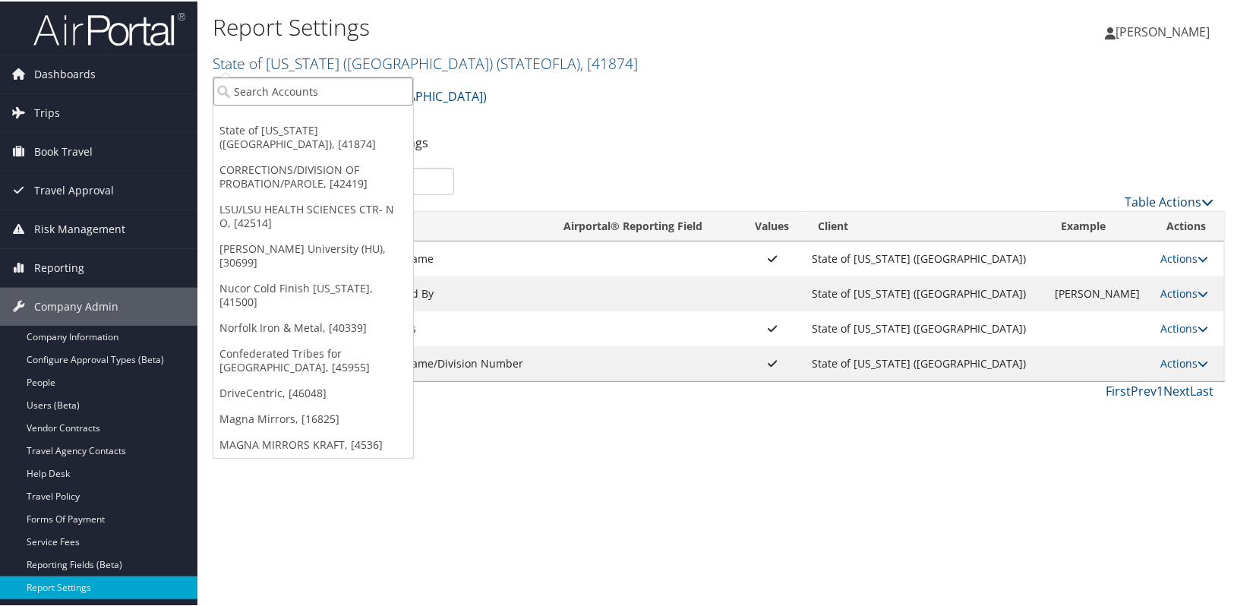
click at [256, 81] on input "search" at bounding box center [313, 90] width 200 height 28
paste input "LSU/LSU HEALTH SCIENCES CTR- N O"
type input "LSU/LSU HEALTH SCIENCES CTR- N O"
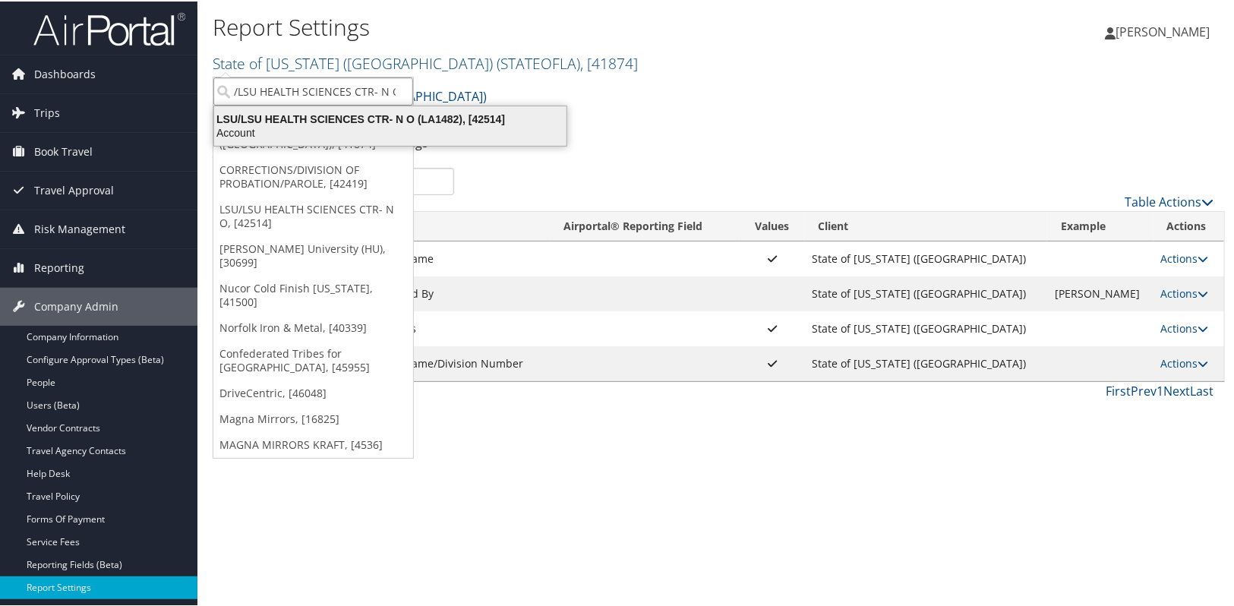
click at [280, 121] on div "LSU/LSU HEALTH SCIENCES CTR- N O (LA1482), [42514]" at bounding box center [390, 118] width 371 height 14
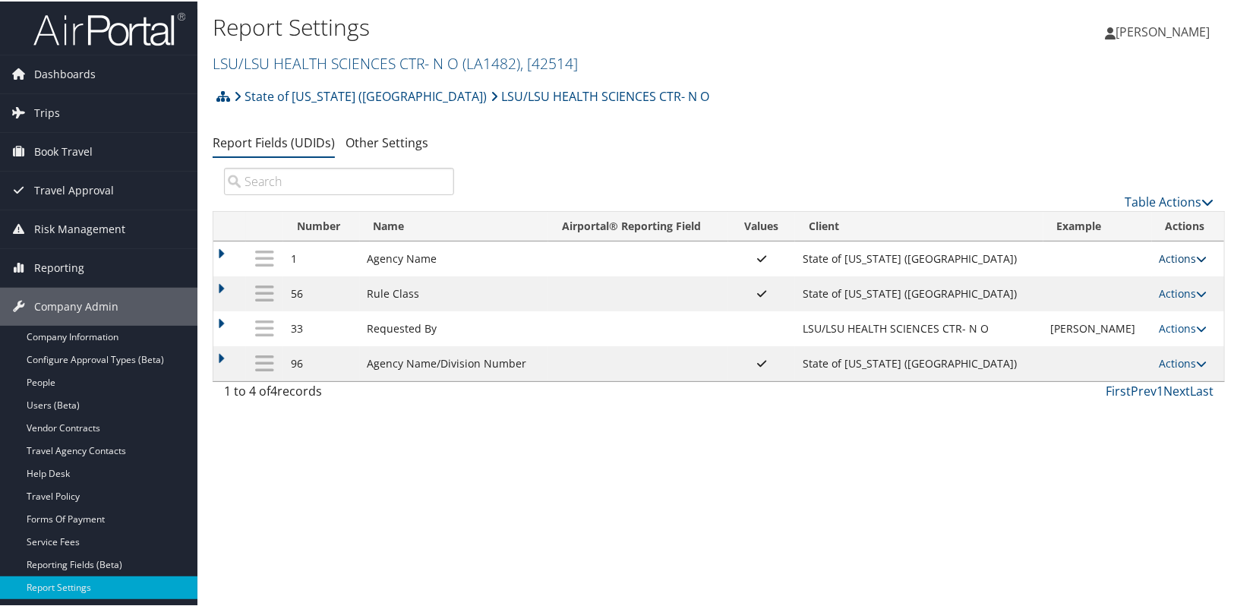
click at [1183, 261] on link "Actions" at bounding box center [1184, 257] width 48 height 14
click at [1160, 273] on link "Update Report Field Values" at bounding box center [1115, 280] width 164 height 26
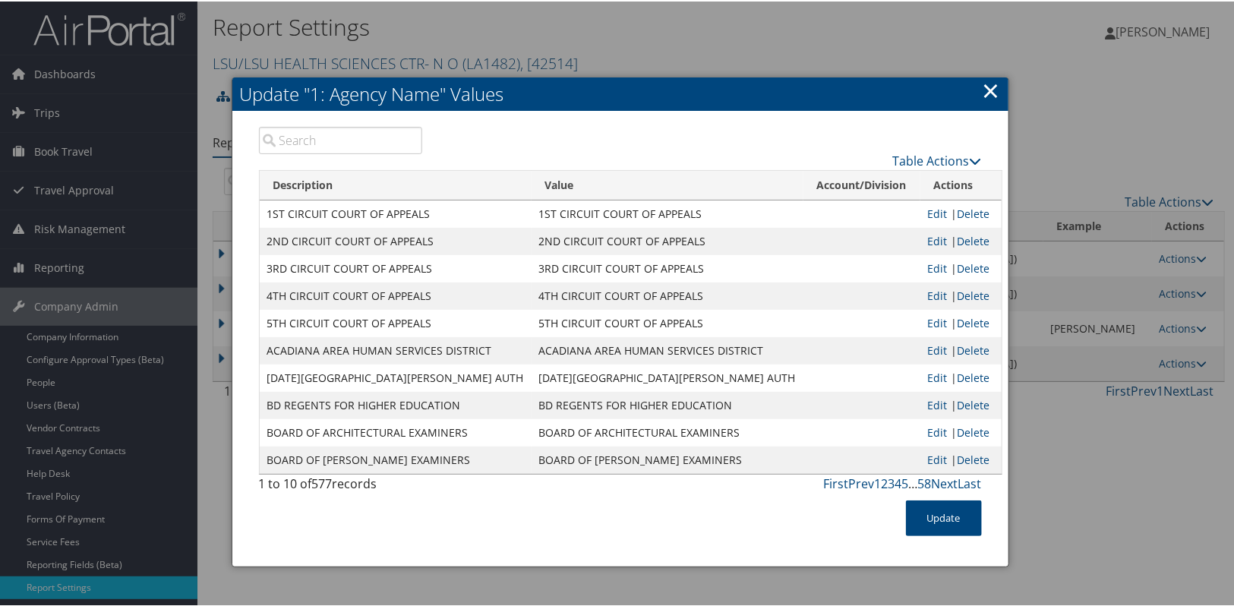
click at [348, 142] on input "search" at bounding box center [341, 138] width 164 height 27
paste input "LSU/LSU HEALTH SCIENCES CTR- N O"
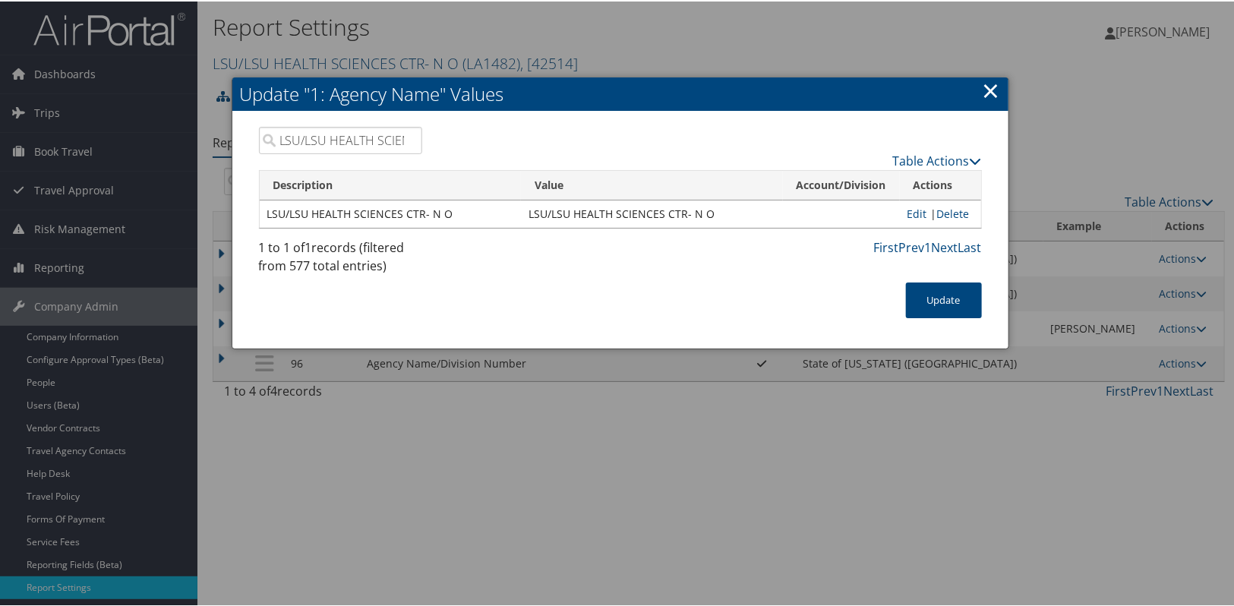
scroll to position [0, 78]
type input "LSU/LSU HEALTH SCIENCES CTR- N O"
click at [995, 87] on link "×" at bounding box center [991, 89] width 17 height 30
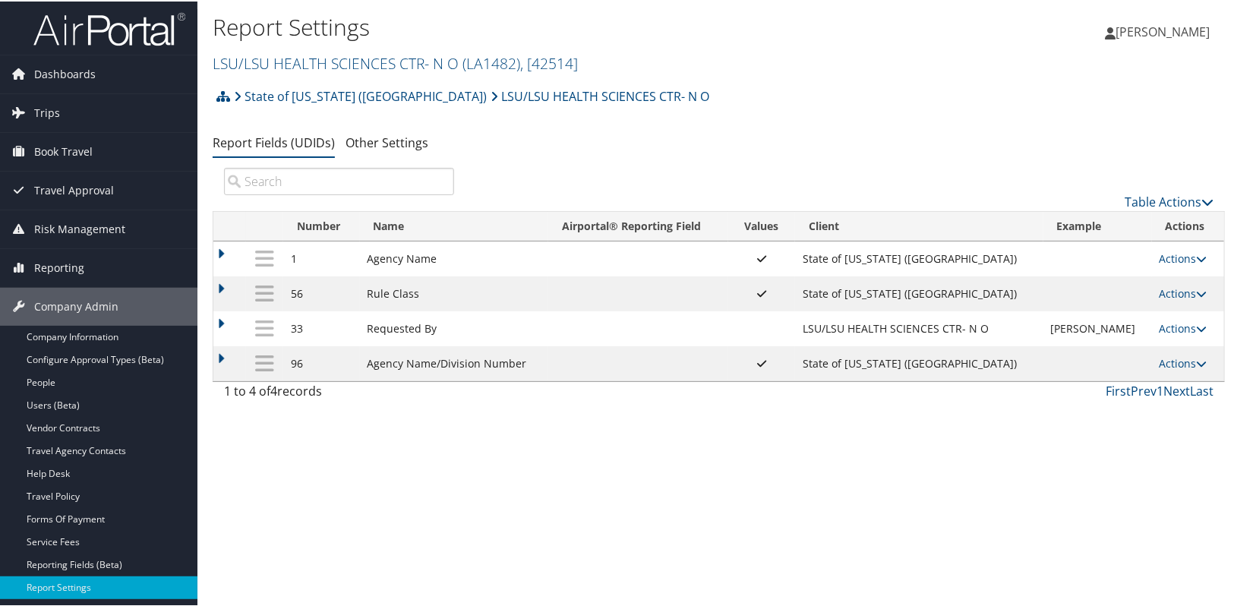
click at [578, 472] on div "Report Settings LSU/LSU HEALTH SCIENCES CTR- N O ( LA1482 ) , [ 42514 ] LSU/LSU…" at bounding box center [718, 303] width 1043 height 606
click at [266, 61] on link "LSU/LSU HEALTH SCIENCES CTR- N O ( LA1482 ) , [ 42514 ]" at bounding box center [395, 62] width 365 height 21
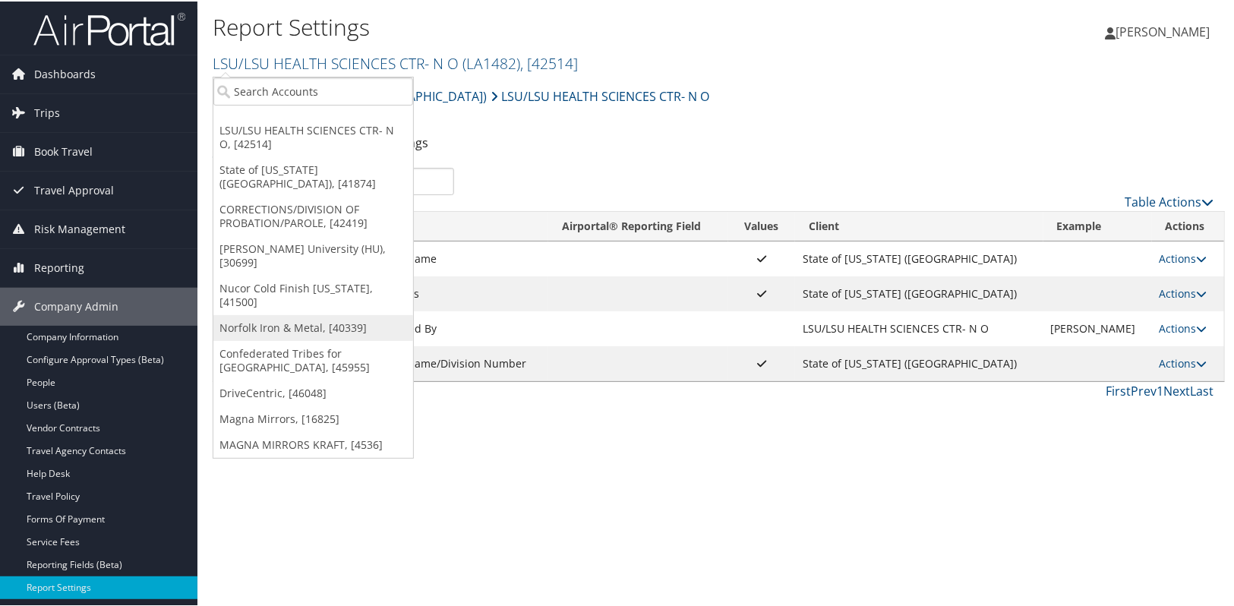
click at [333, 314] on link "Norfolk Iron & Metal, [40339]" at bounding box center [313, 327] width 200 height 26
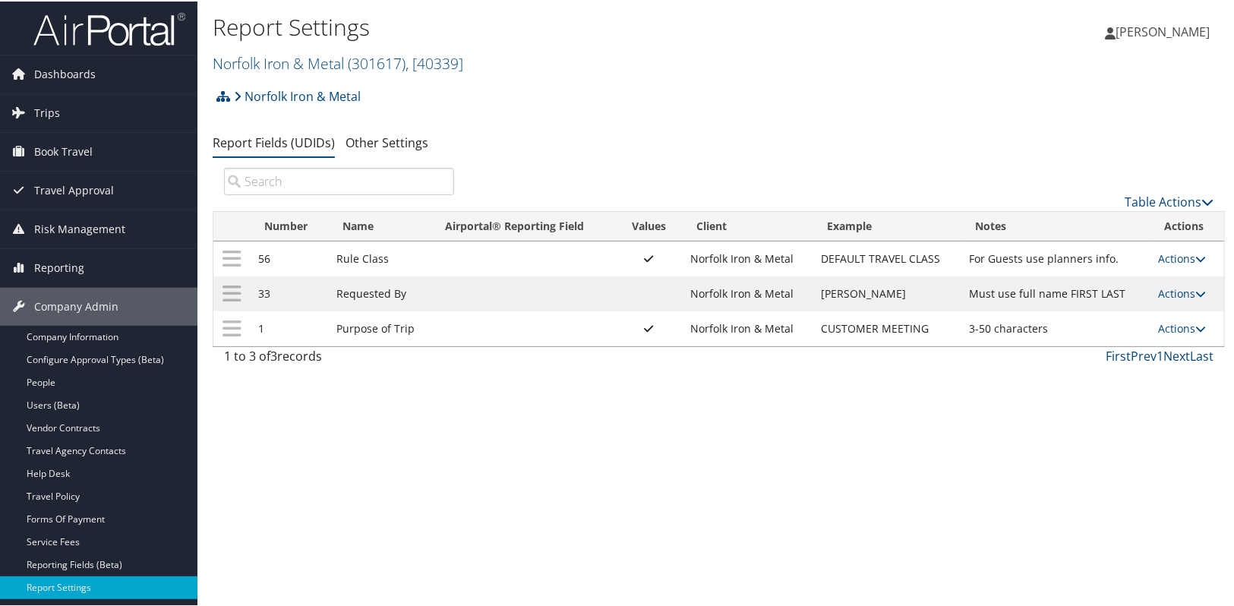
click at [638, 470] on div "Report Settings Norfolk Iron & Metal ( 301617 ) , [ 40339 ] Norfolk Iron & Meta…" at bounding box center [718, 303] width 1043 height 606
click at [577, 451] on div "Report Settings Norfolk Iron & Metal ( 301617 ) , [ 40339 ] Norfolk Iron & Meta…" at bounding box center [718, 303] width 1043 height 606
click at [260, 68] on link "Norfolk Iron & Metal ( 301617 ) , [ 40339 ]" at bounding box center [338, 62] width 251 height 21
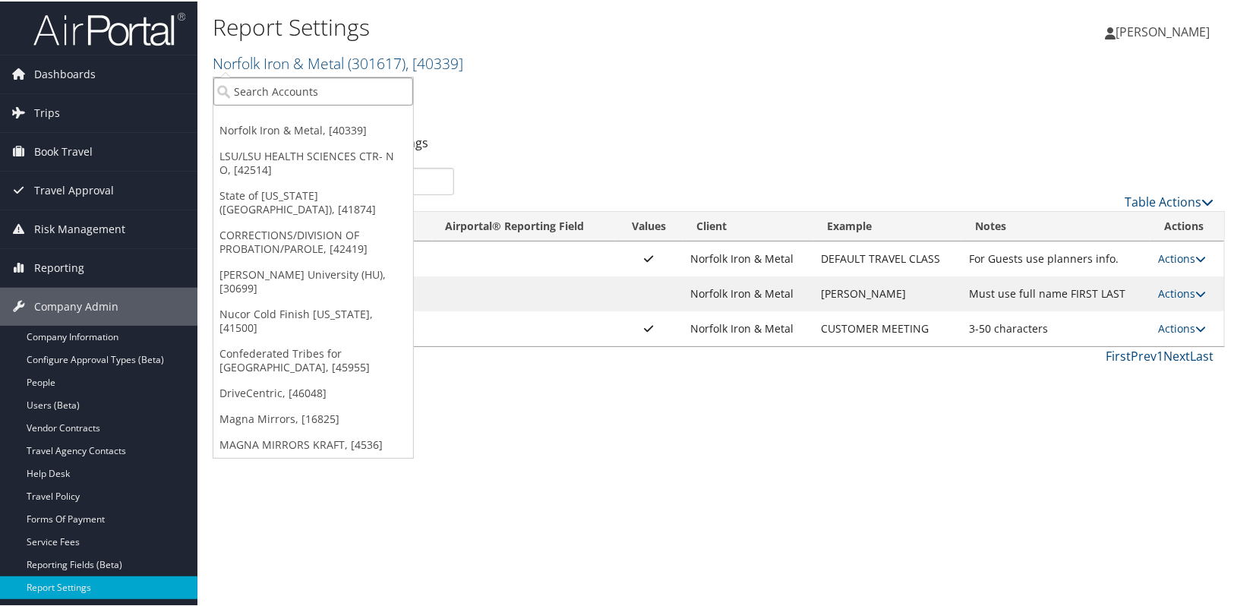
click at [275, 90] on input "search" at bounding box center [313, 90] width 200 height 28
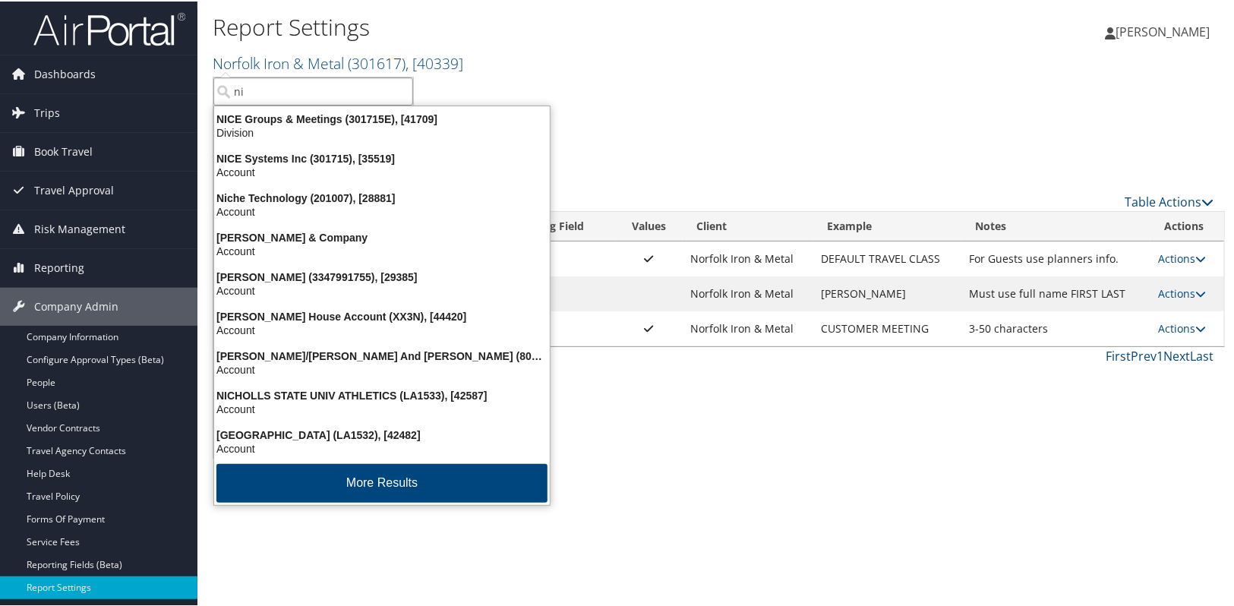
type input "nim"
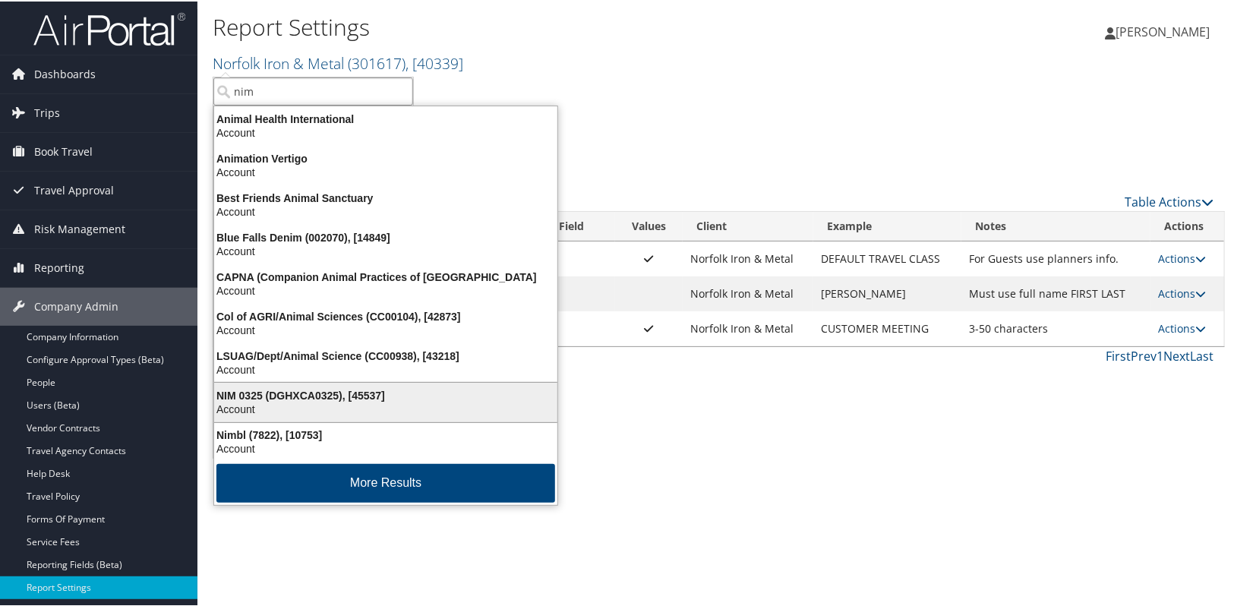
scroll to position [3, 0]
click at [266, 401] on div "Account" at bounding box center [385, 408] width 361 height 14
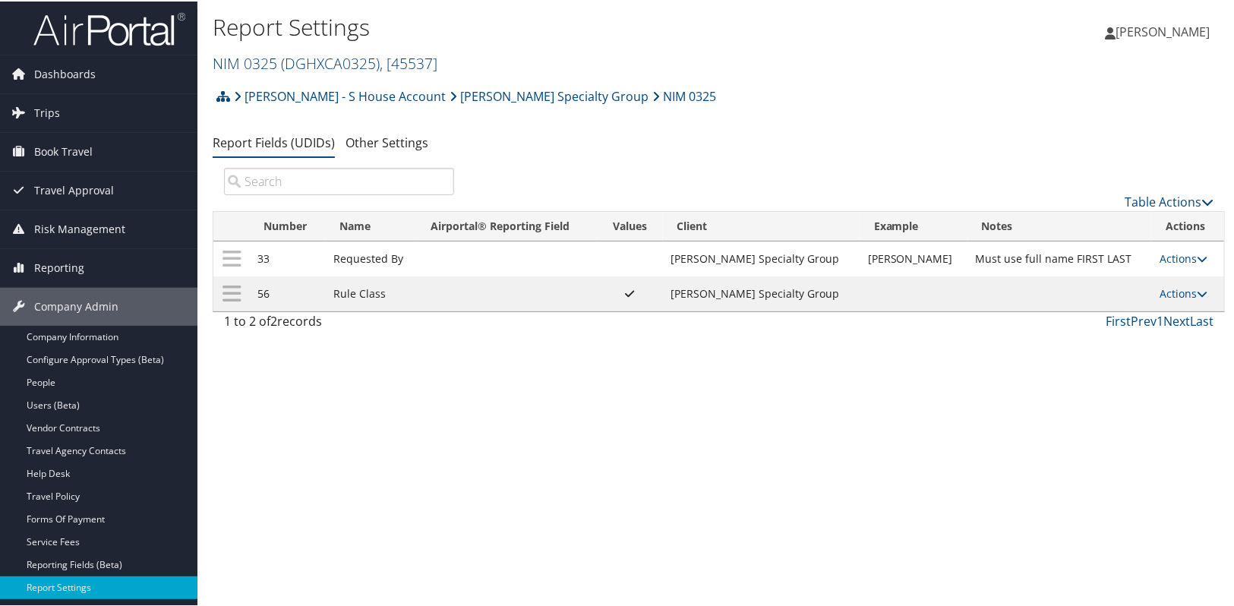
click at [248, 68] on link "NIM 0325 ( DGHXCA0325 ) , [ 45537 ]" at bounding box center [325, 62] width 225 height 21
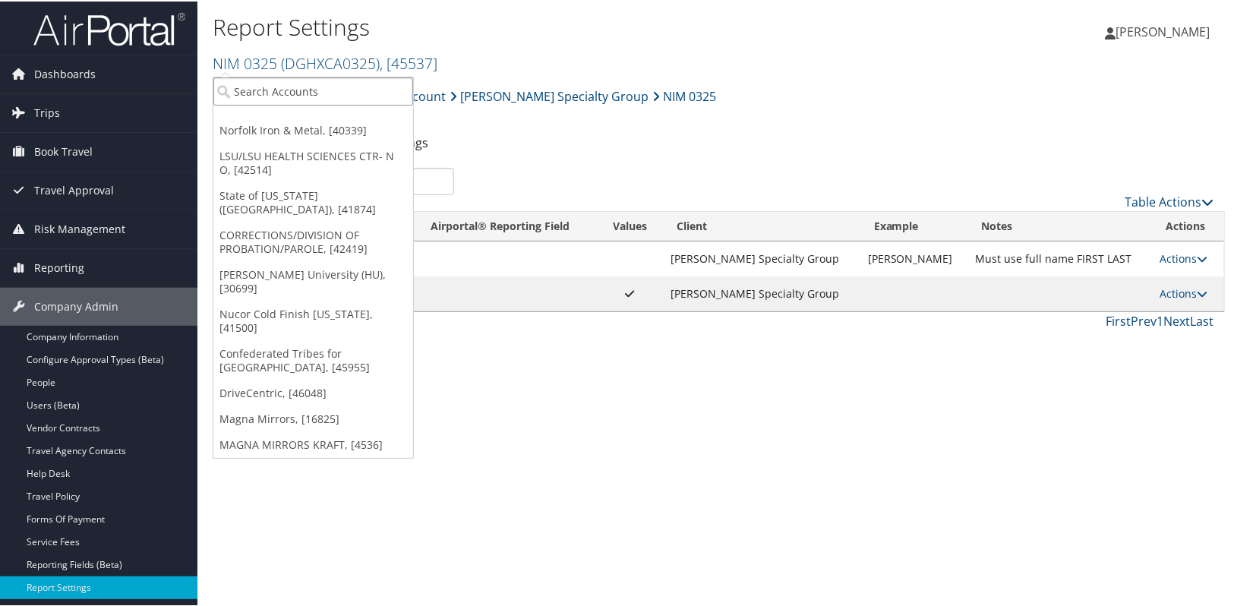
click at [263, 88] on input "search" at bounding box center [313, 90] width 200 height 28
type input "nucor iron and ,me"
click at [570, 454] on div "Report Settings NIM 0325 ( DGHXCA0325 ) , [ 45537 ] Norfolk Iron & Metal LSU/LS…" at bounding box center [718, 303] width 1043 height 606
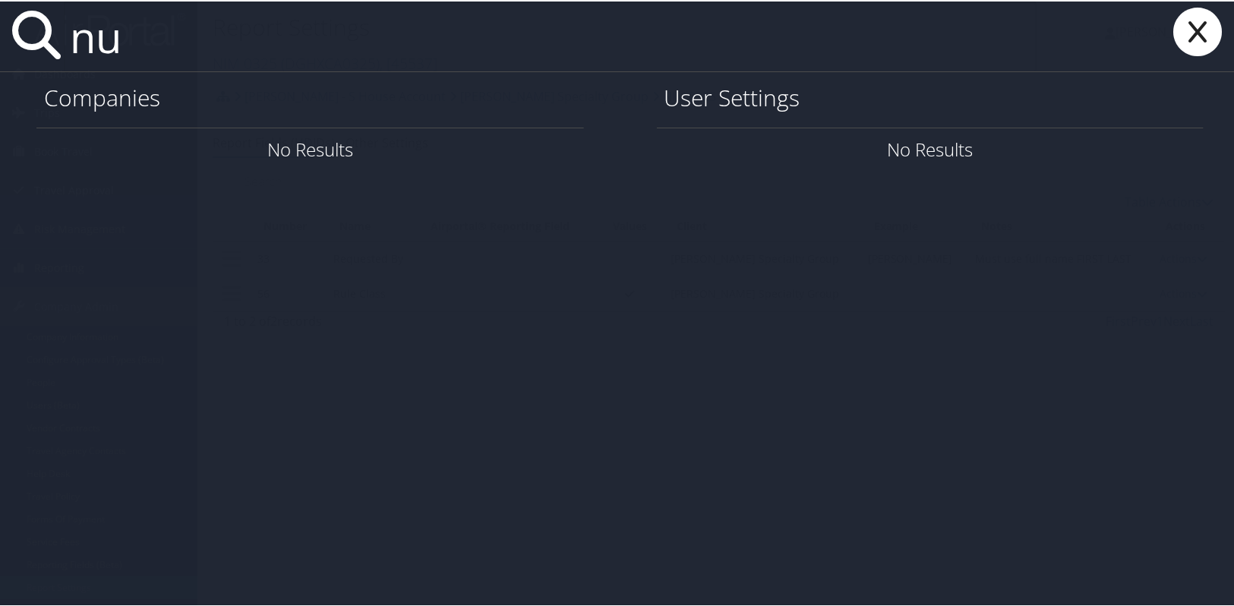
type input "n"
type input "i"
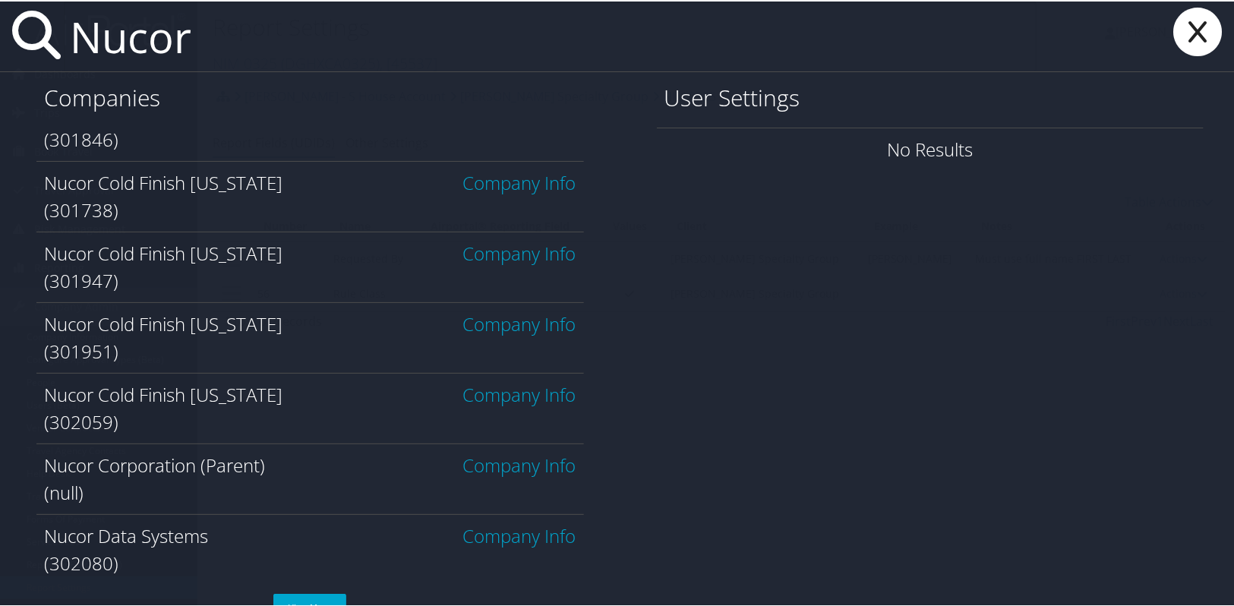
scroll to position [251, 0]
click at [320, 595] on link "View More" at bounding box center [309, 605] width 73 height 27
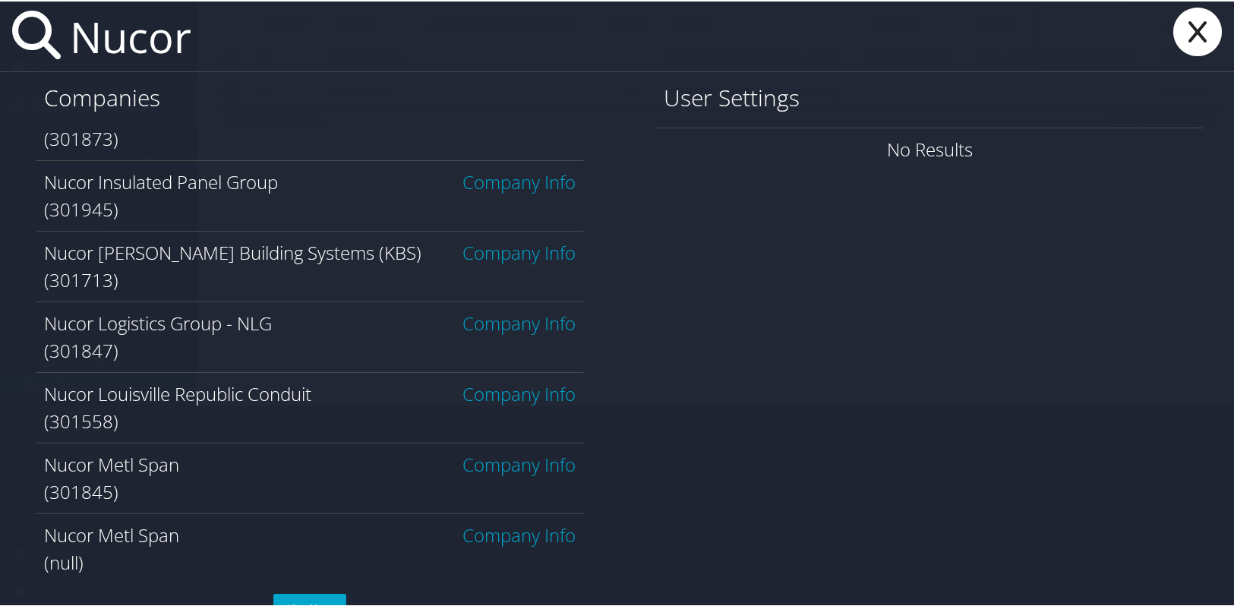
scroll to position [205, 0]
click at [301, 596] on link "View More" at bounding box center [309, 605] width 73 height 27
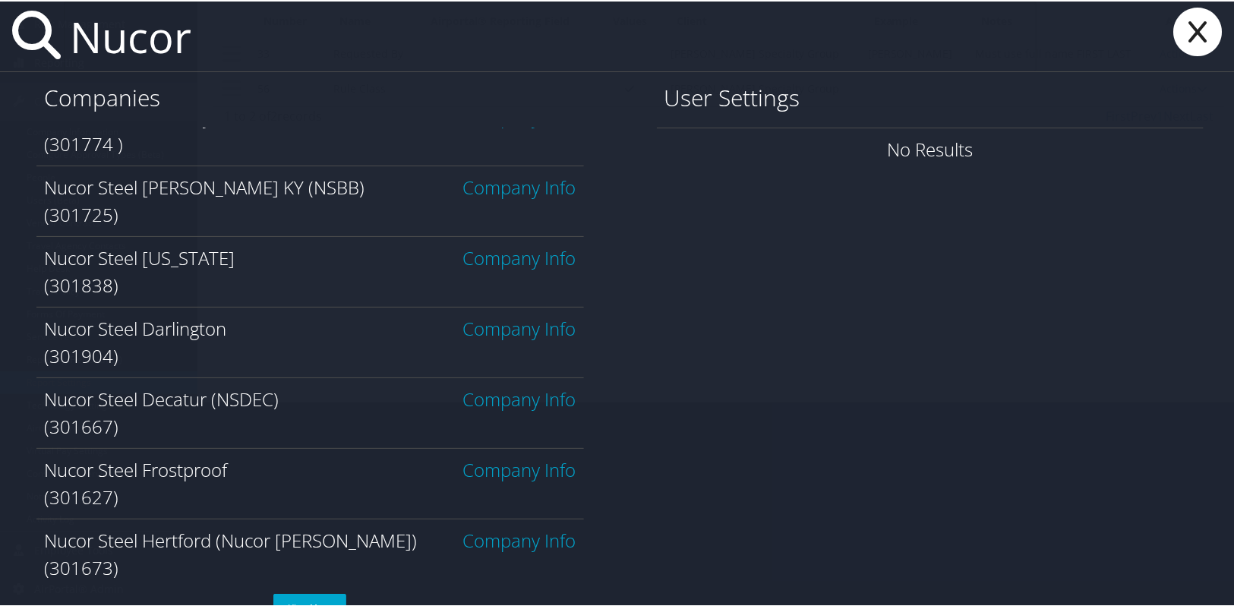
scroll to position [1662, 0]
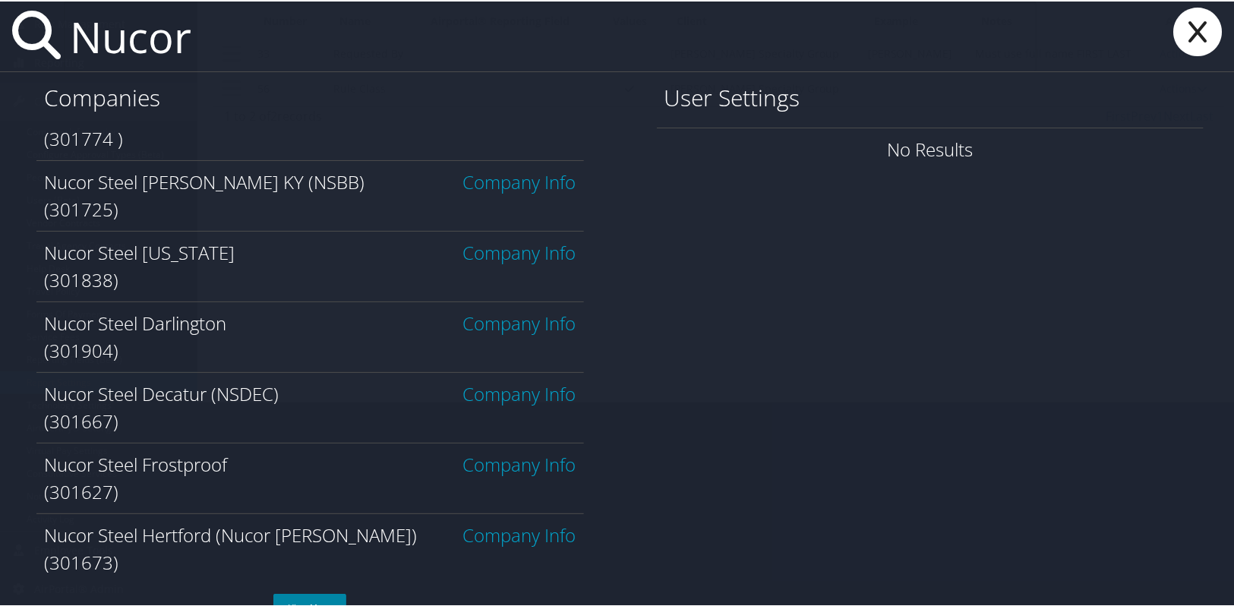
click at [319, 600] on link "View More" at bounding box center [309, 605] width 73 height 27
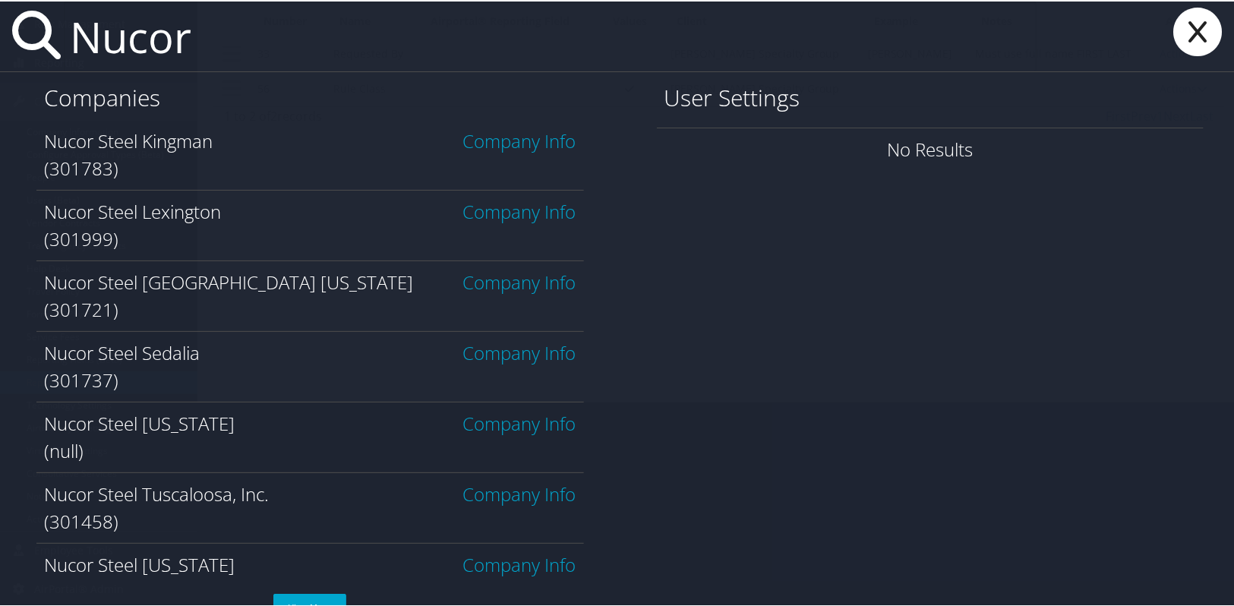
scroll to position [2368, 0]
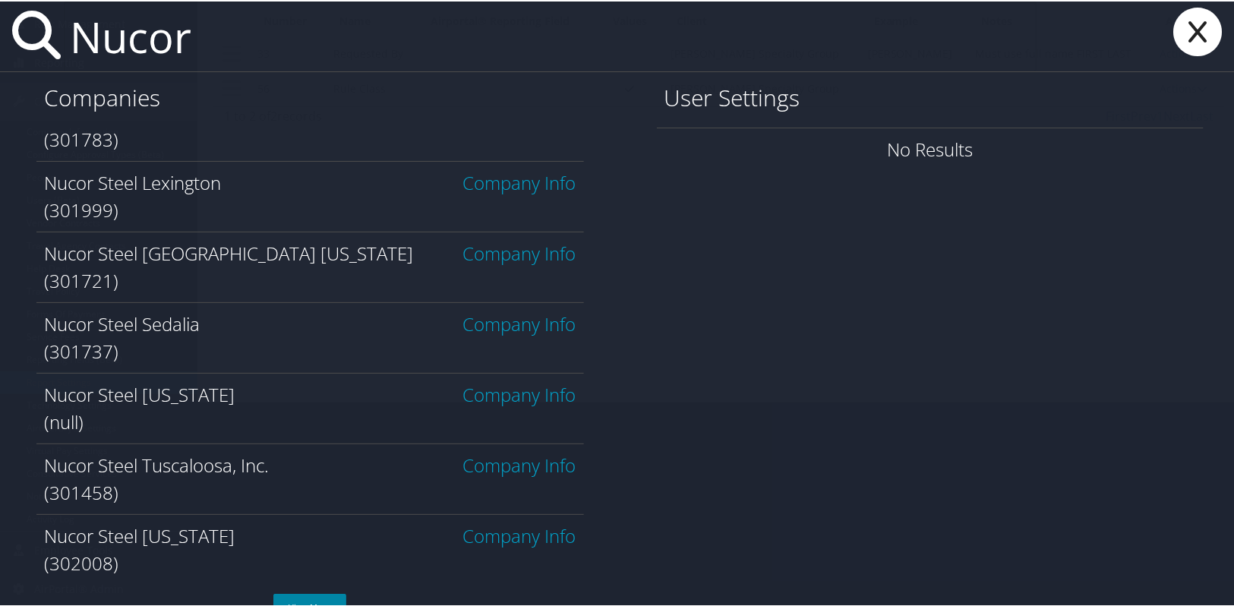
click at [294, 597] on link "View More" at bounding box center [309, 605] width 73 height 27
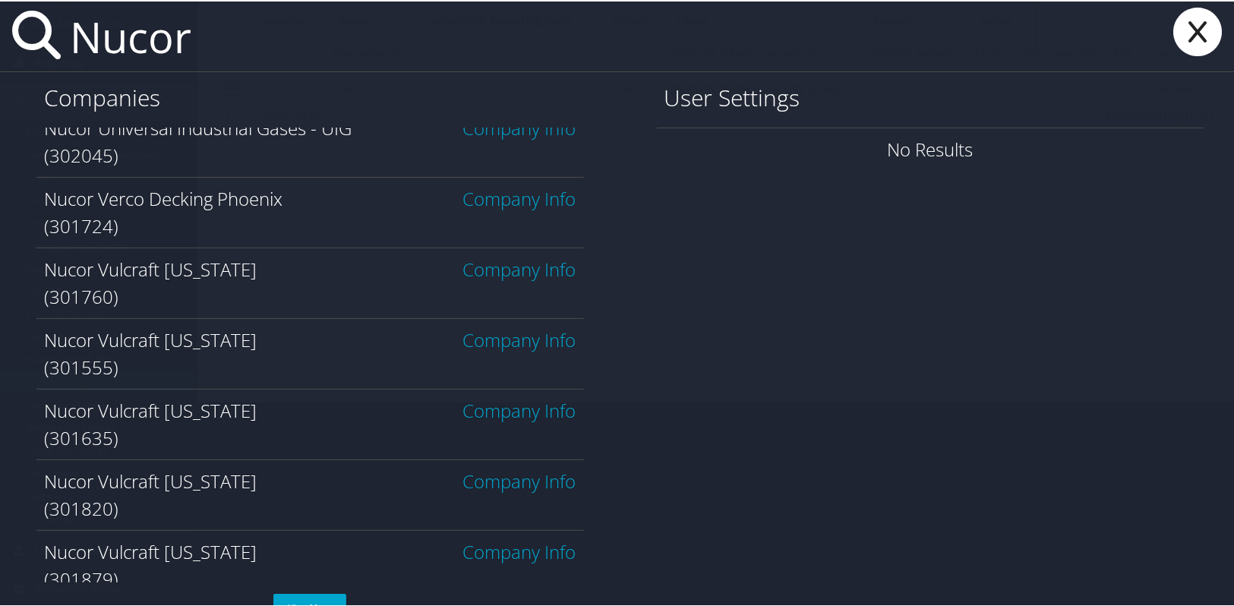
scroll to position [3073, 0]
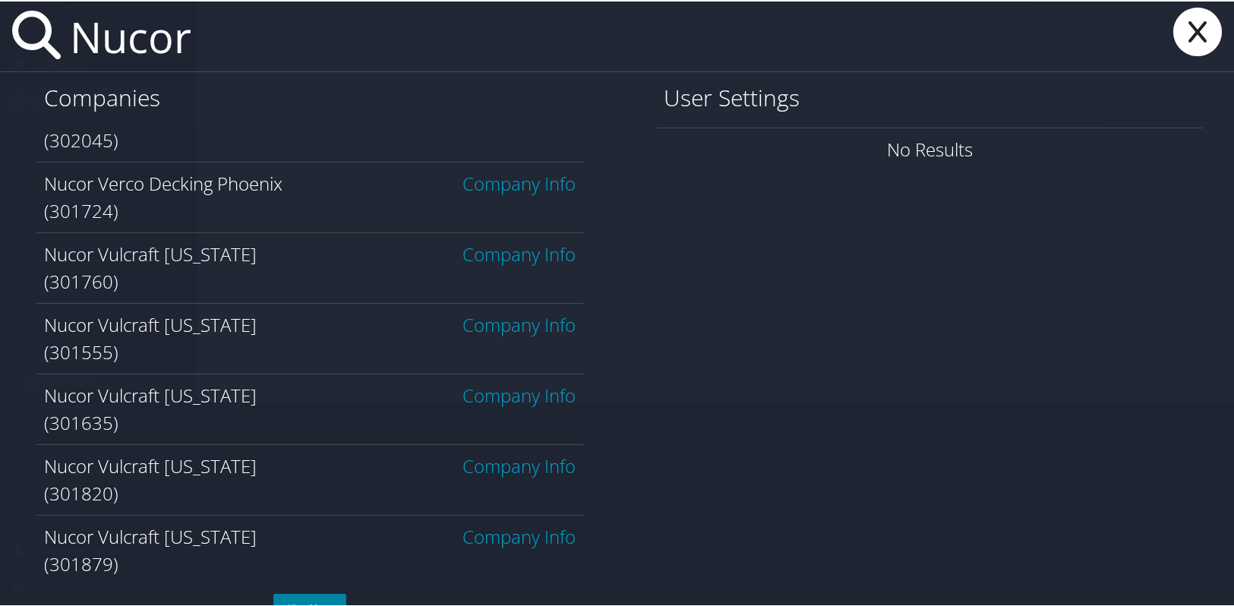
click at [336, 598] on link "View More" at bounding box center [309, 605] width 73 height 27
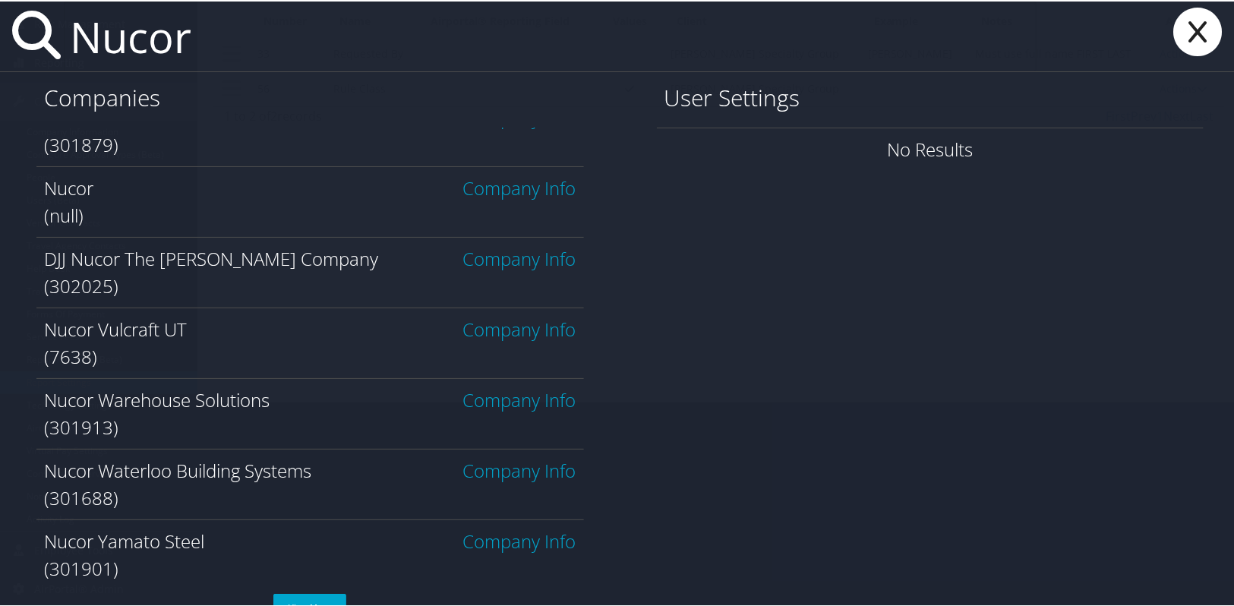
scroll to position [3496, 0]
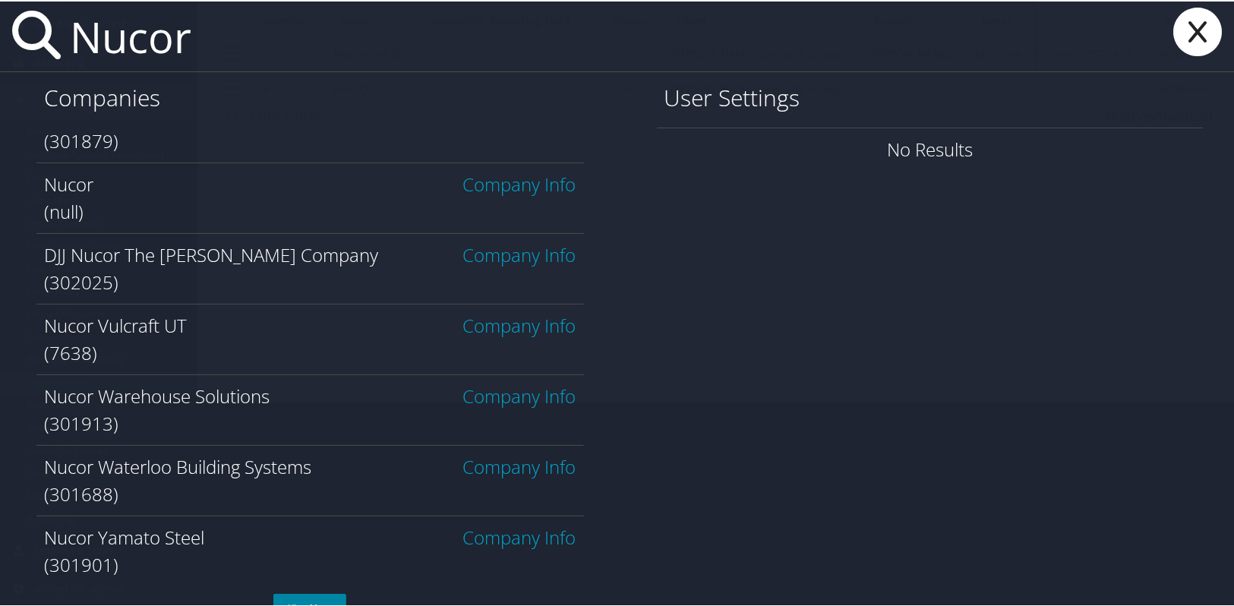
click at [298, 604] on link "View More" at bounding box center [309, 605] width 73 height 27
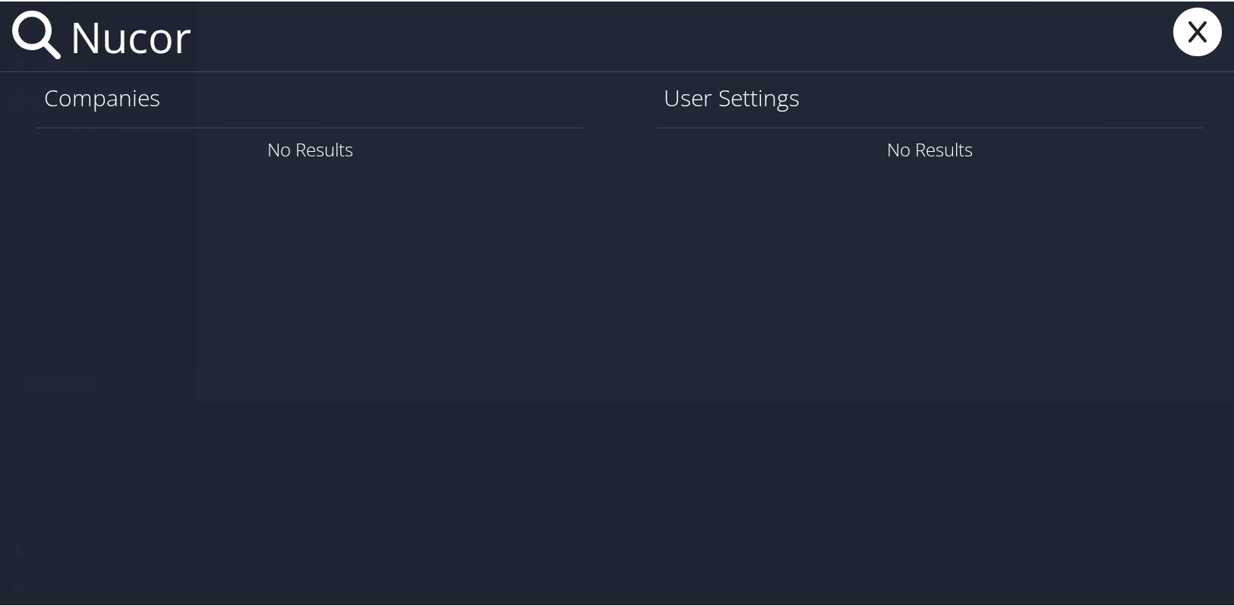
scroll to position [0, 0]
drag, startPoint x: 220, startPoint y: 59, endPoint x: 8, endPoint y: 49, distance: 212.1
click at [8, 49] on div "Nucor" at bounding box center [620, 35] width 1240 height 71
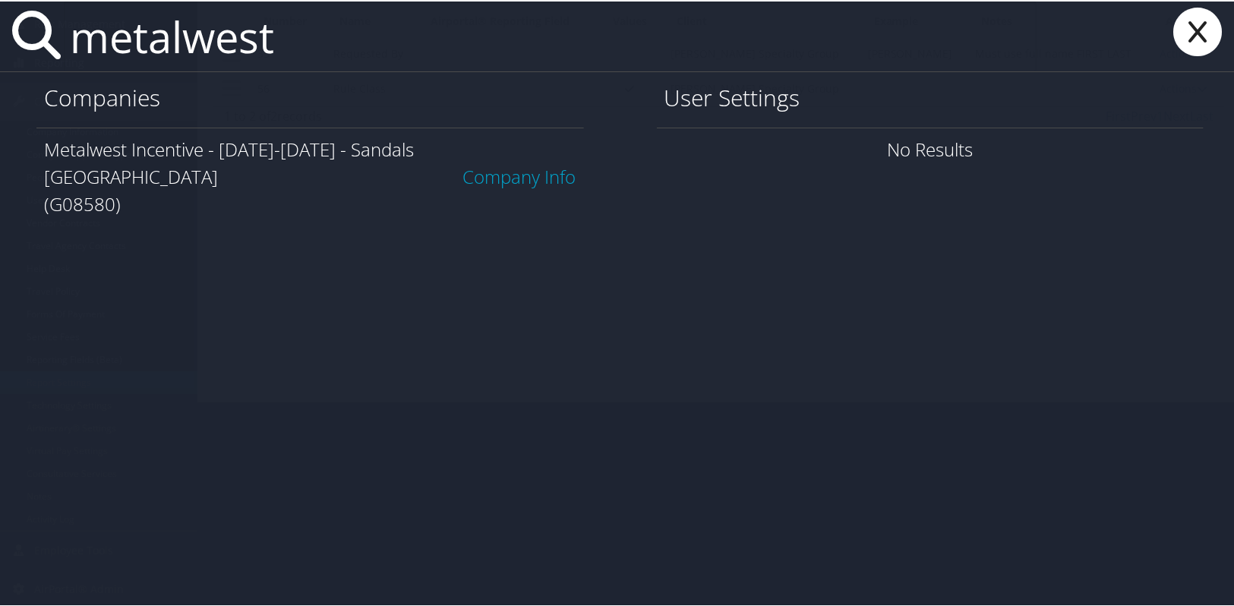
drag, startPoint x: 302, startPoint y: 45, endPoint x: 72, endPoint y: 46, distance: 230.1
click at [72, 46] on input "metalwest" at bounding box center [550, 35] width 973 height 70
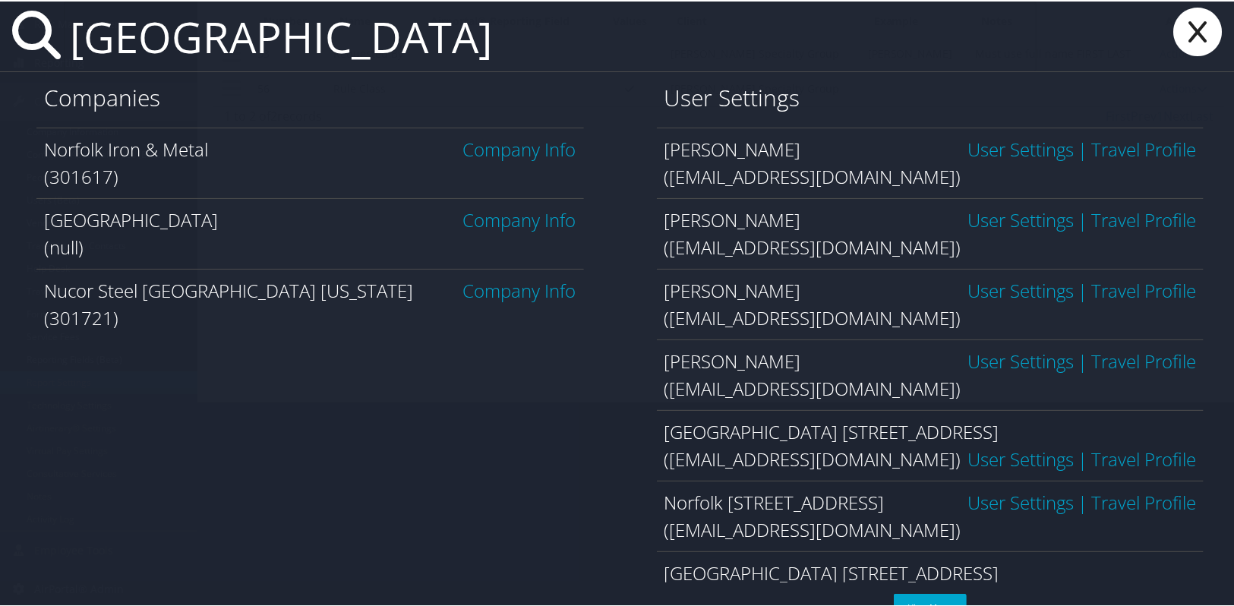
type input "[GEOGRAPHIC_DATA]"
click at [504, 289] on link "Company Info" at bounding box center [519, 288] width 113 height 25
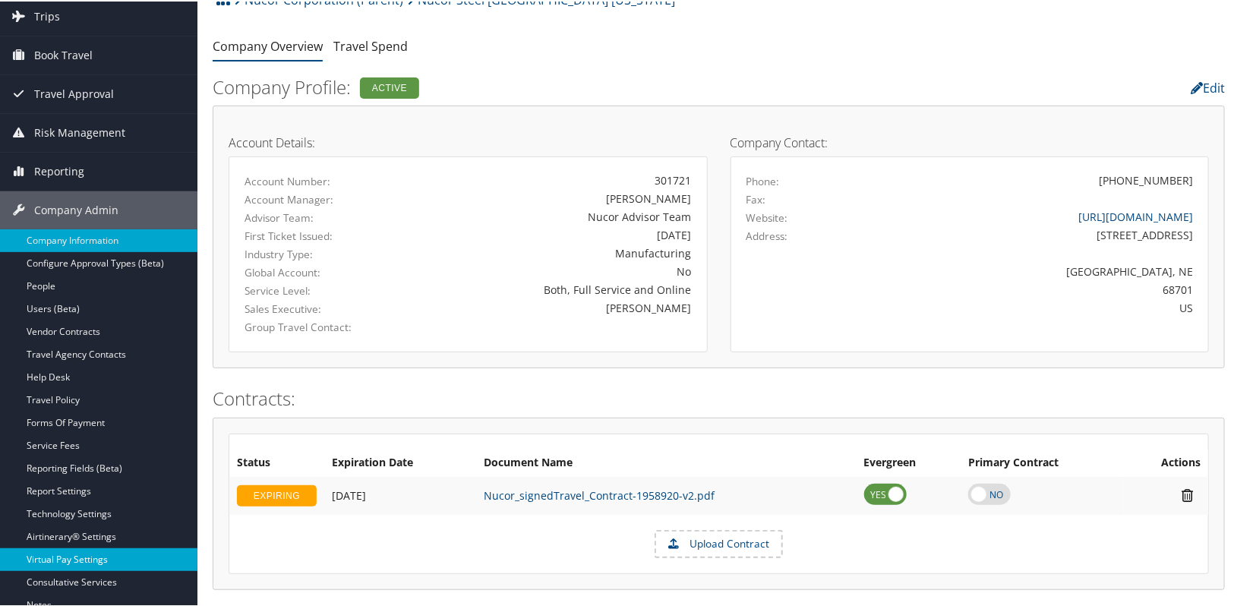
scroll to position [137, 0]
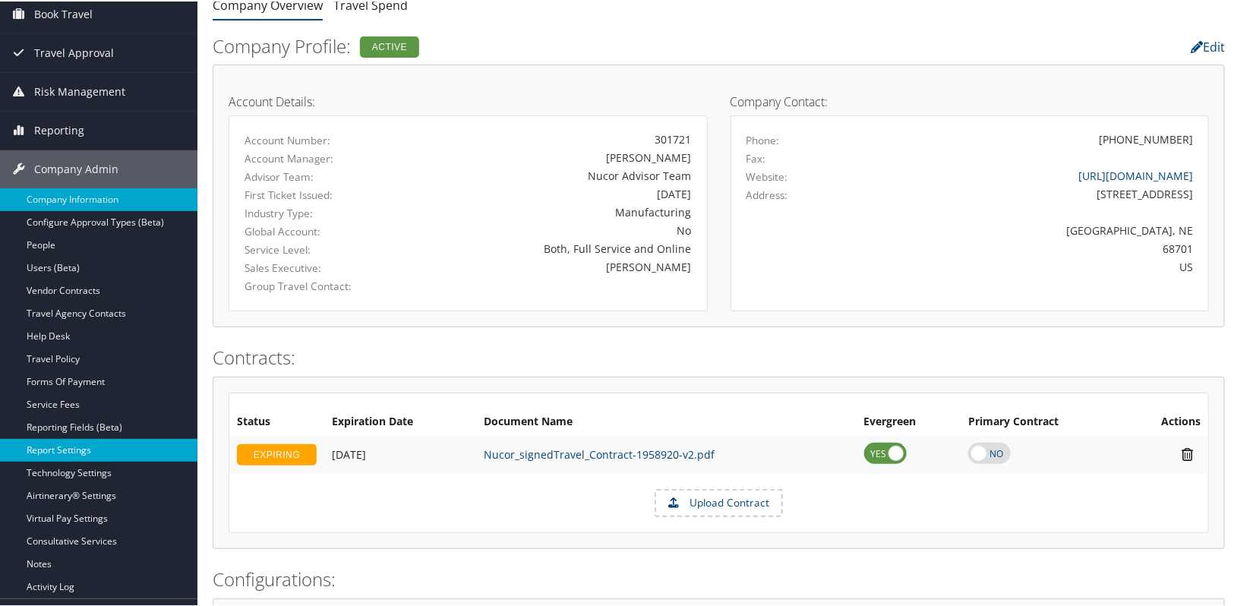
click at [76, 453] on link "Report Settings" at bounding box center [98, 448] width 197 height 23
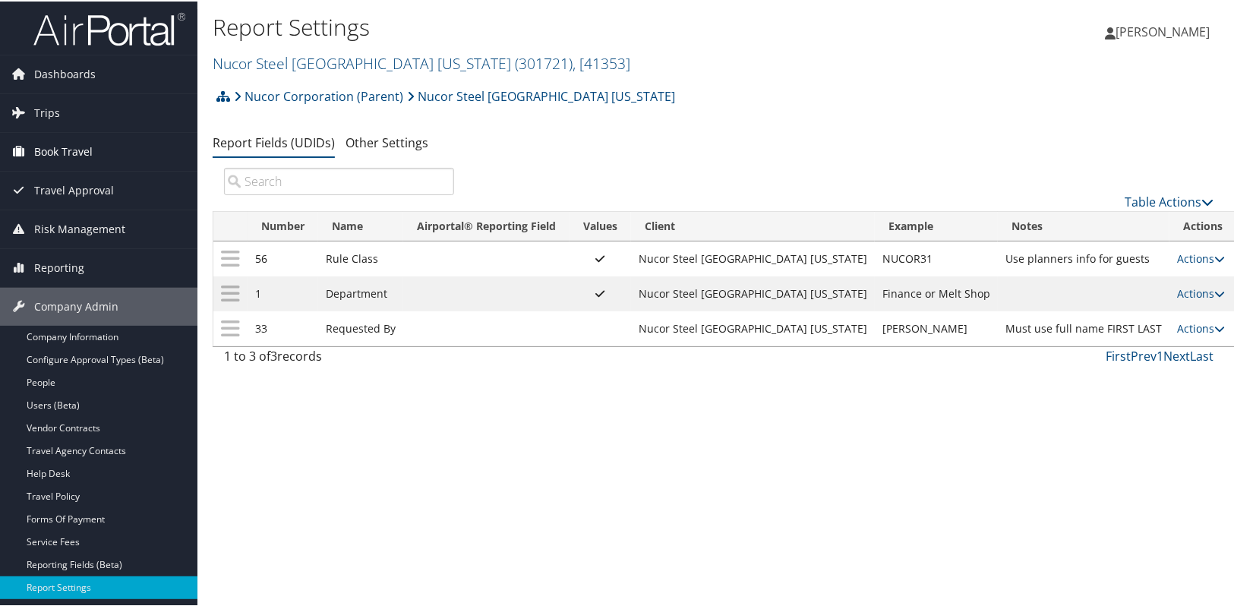
click at [80, 153] on span "Book Travel" at bounding box center [63, 150] width 58 height 38
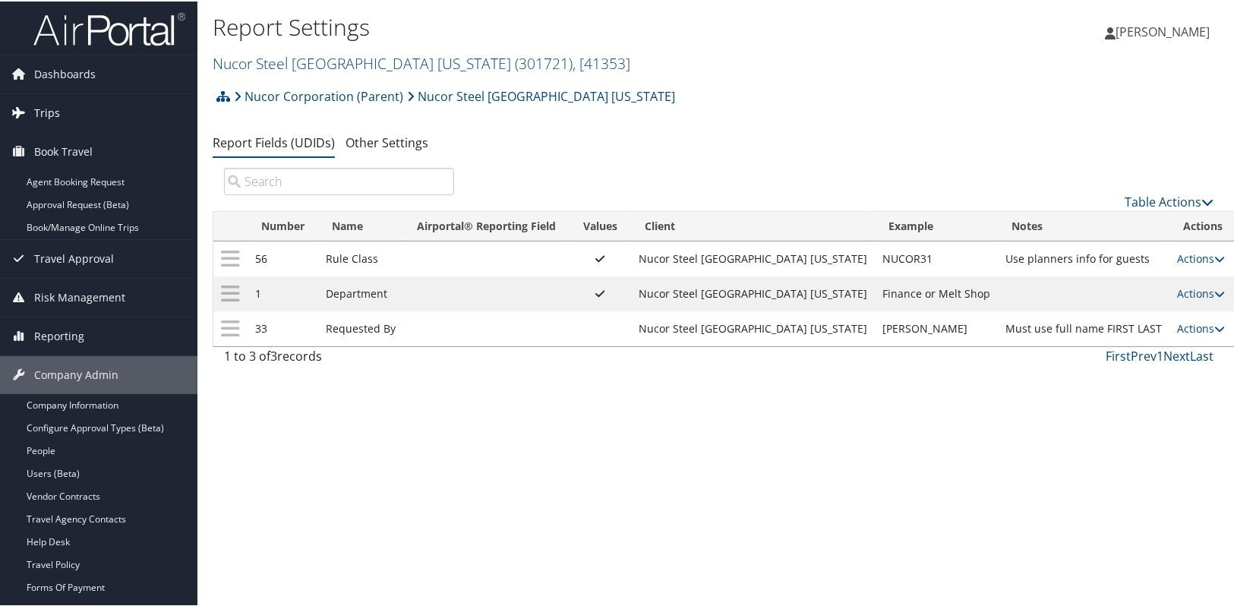
click at [82, 117] on link "Trips" at bounding box center [98, 112] width 197 height 38
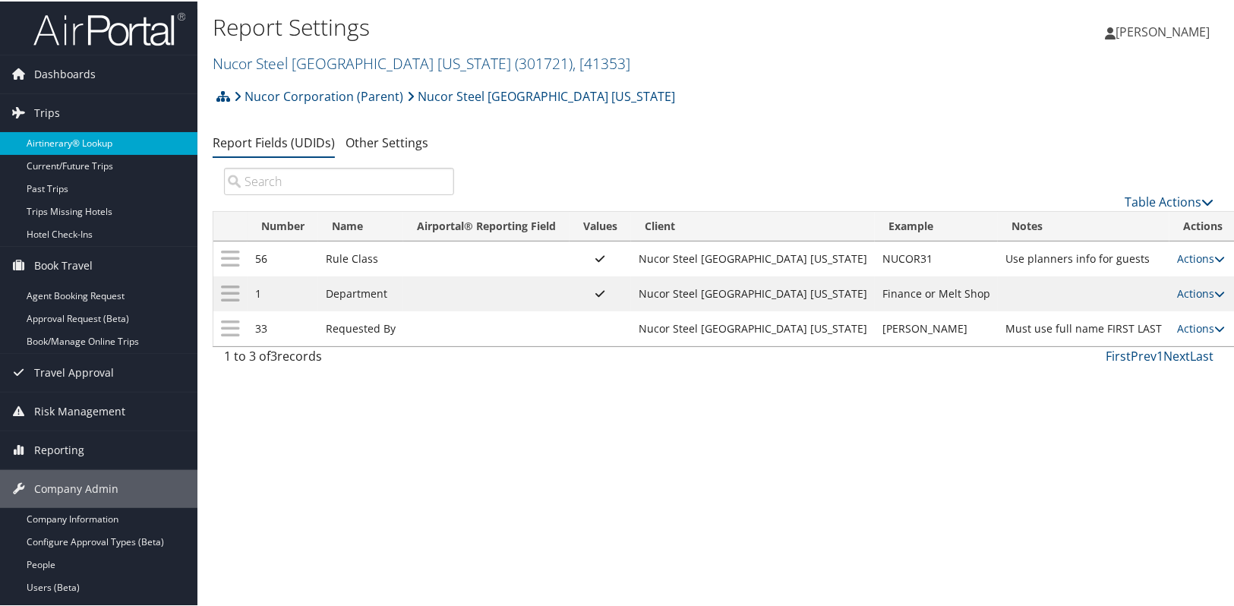
click at [72, 139] on link "Airtinerary® Lookup" at bounding box center [98, 142] width 197 height 23
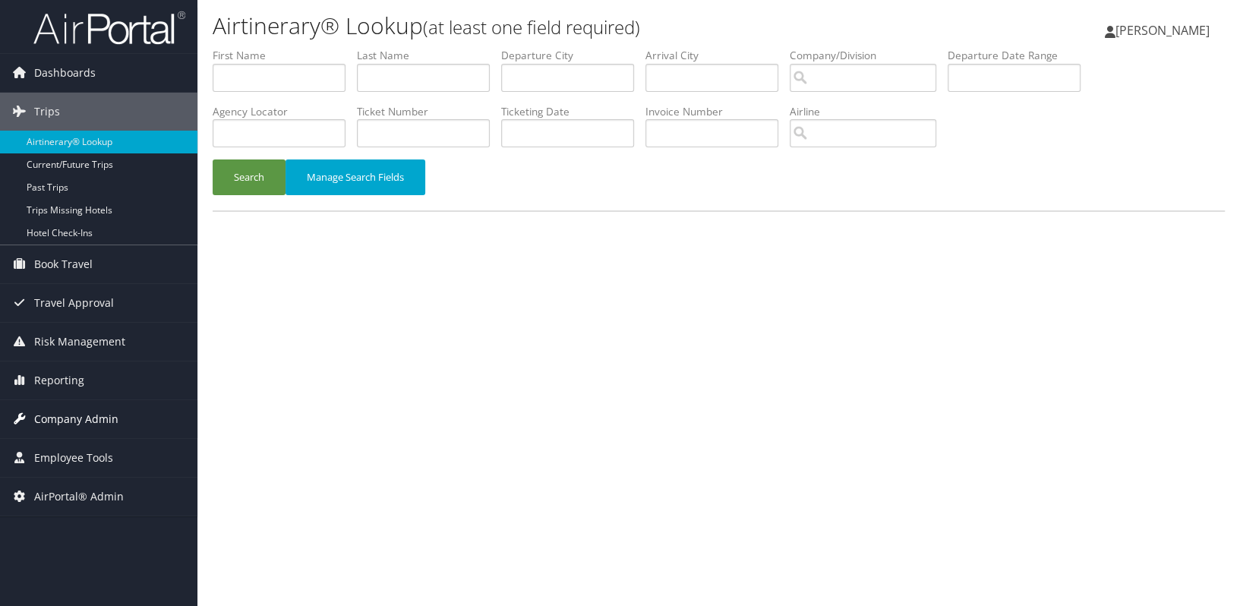
click at [103, 418] on span "Company Admin" at bounding box center [76, 419] width 84 height 38
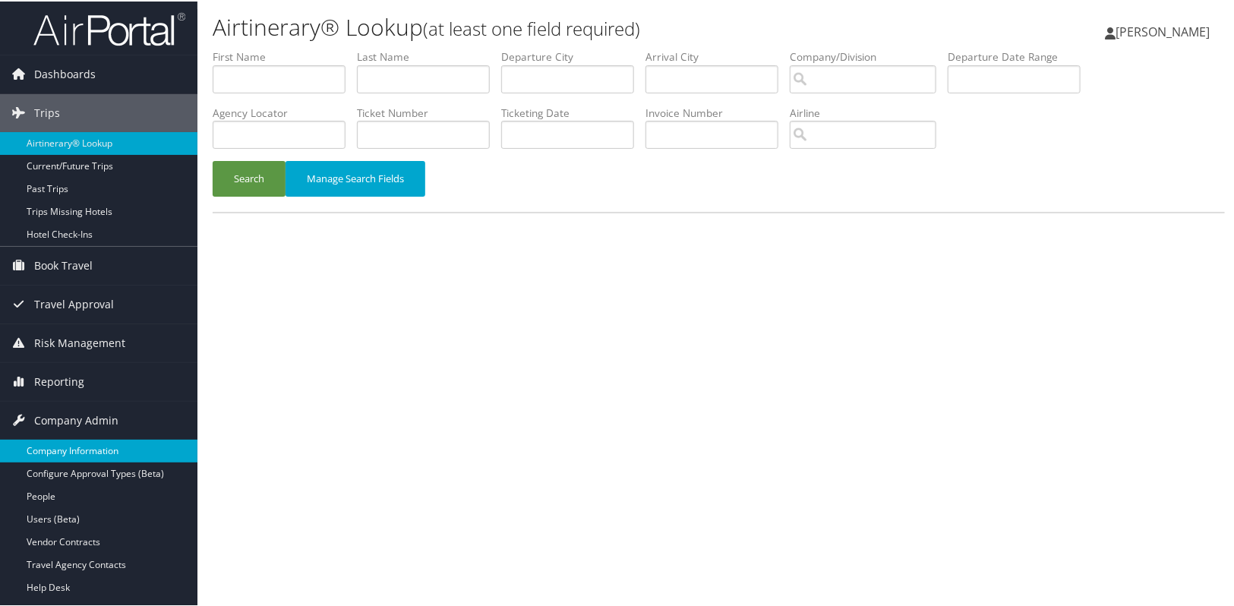
click at [90, 447] on link "Company Information" at bounding box center [98, 449] width 197 height 23
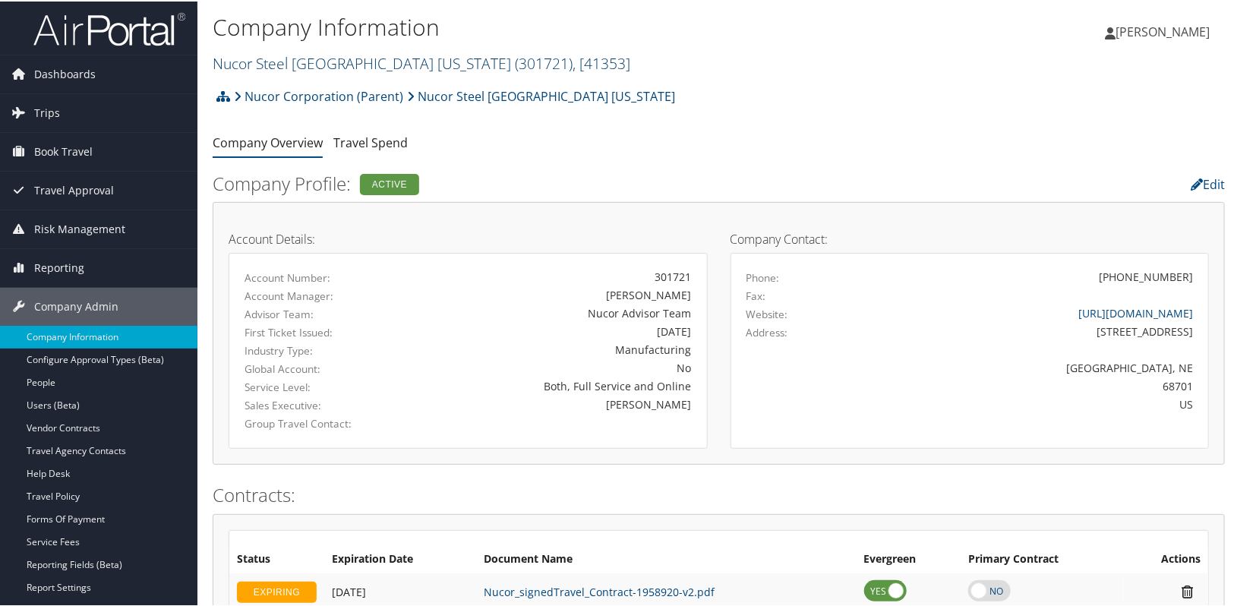
click at [249, 60] on link "Nucor Steel Norfolk [US_STATE] ( 301721 ) , [ 41353 ]" at bounding box center [422, 62] width 418 height 21
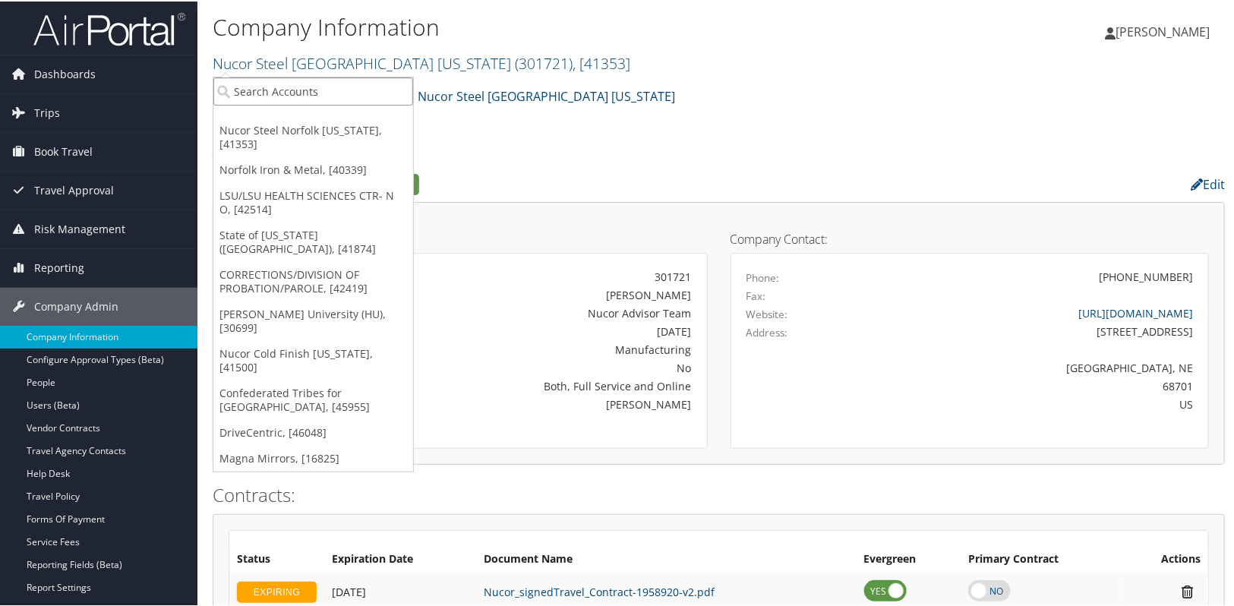
click at [295, 84] on input "search" at bounding box center [313, 90] width 200 height 28
type input "usc"
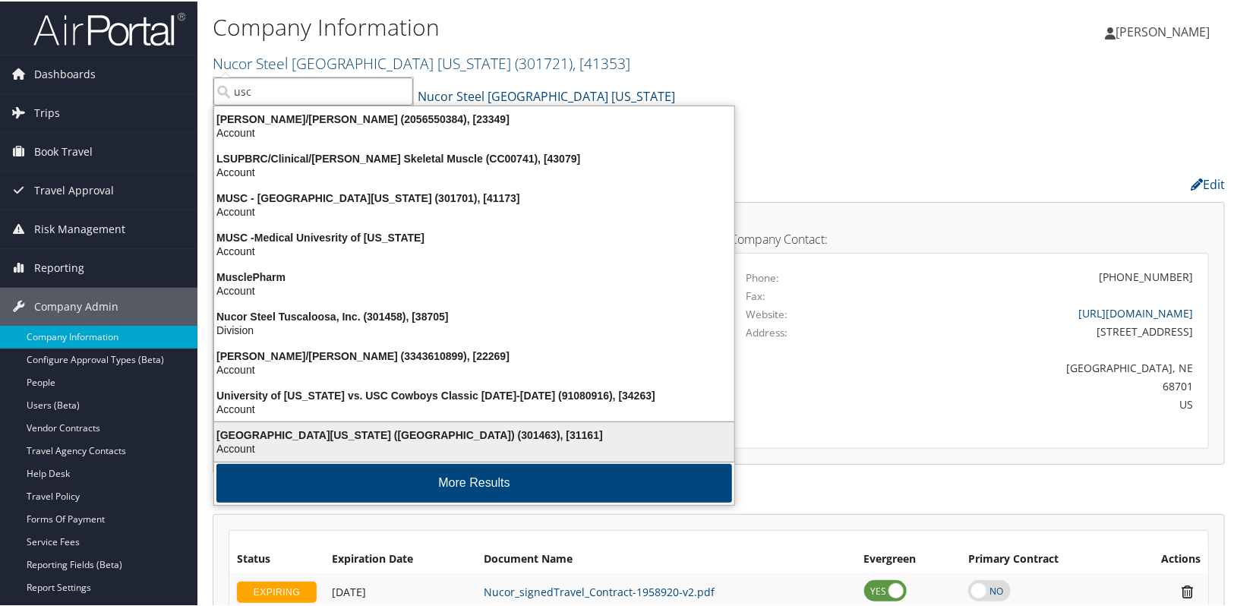
click at [358, 437] on div "[GEOGRAPHIC_DATA][US_STATE] ([GEOGRAPHIC_DATA]) (301463), [31161]" at bounding box center [474, 434] width 538 height 14
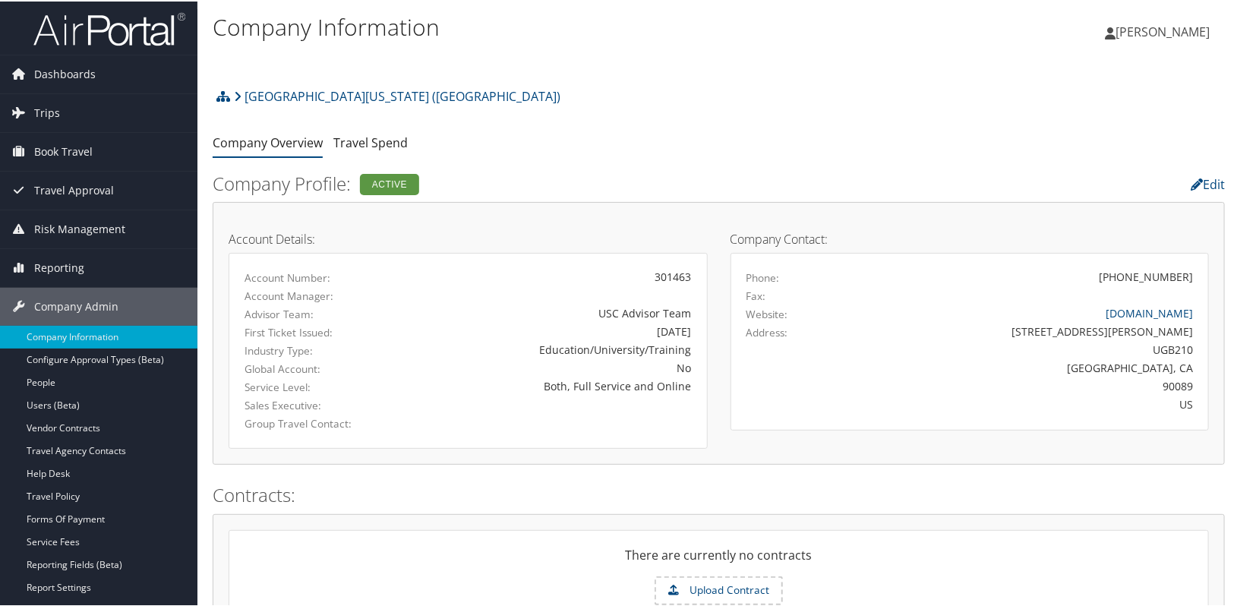
scroll to position [205, 0]
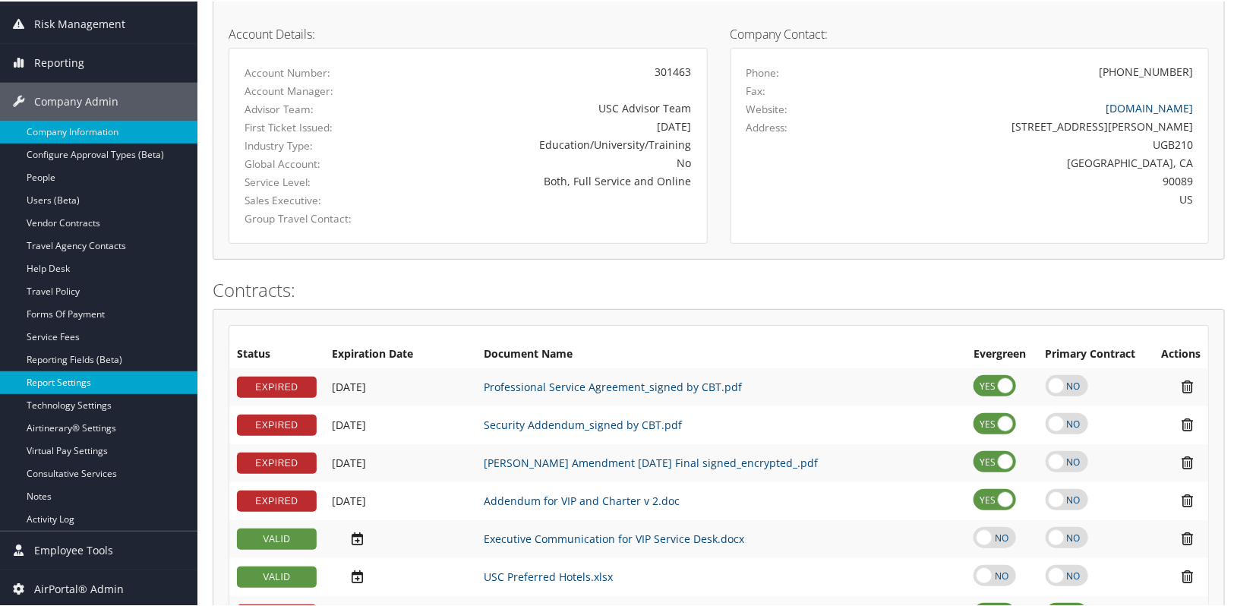
click at [80, 380] on link "Report Settings" at bounding box center [98, 381] width 197 height 23
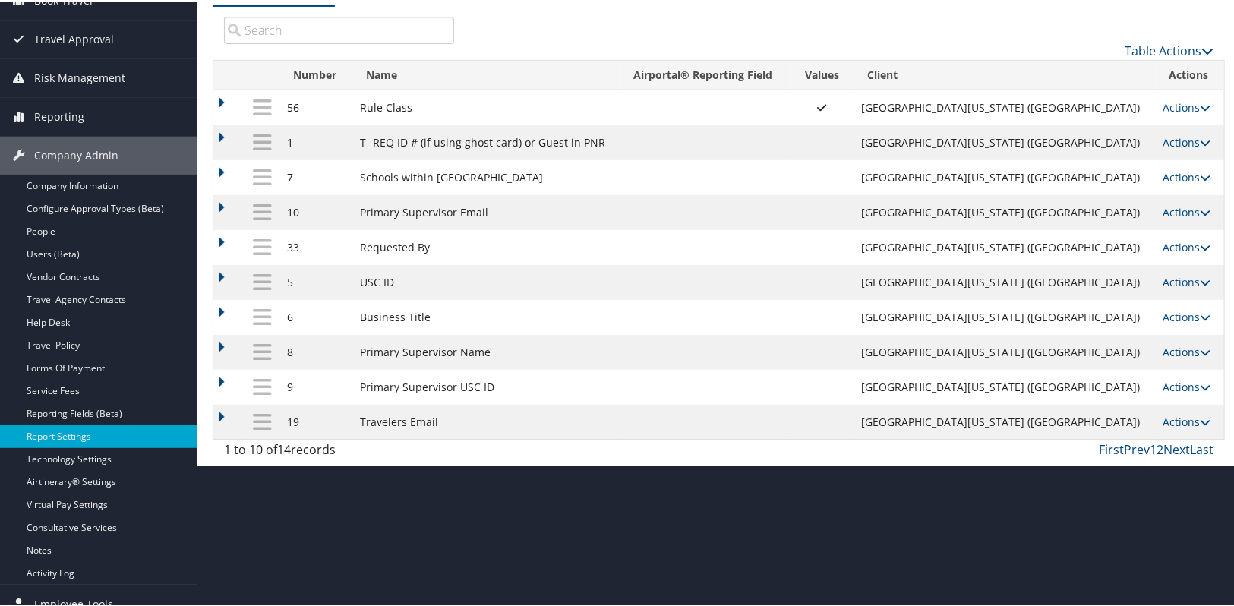
scroll to position [68, 0]
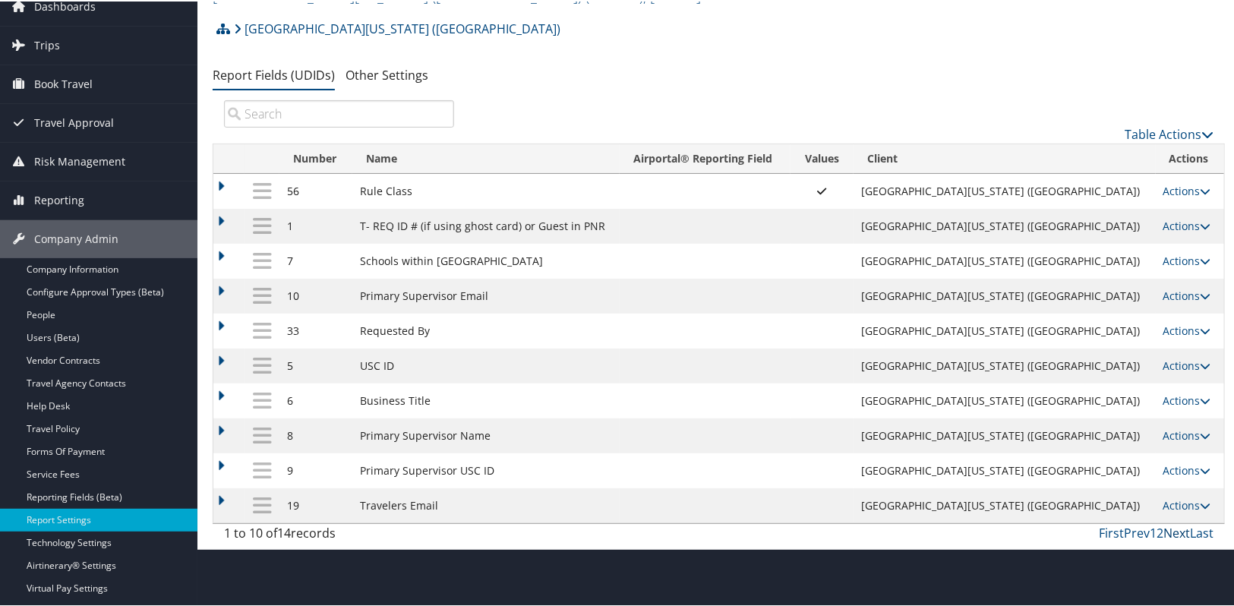
click at [1172, 534] on link "Next" at bounding box center [1176, 531] width 27 height 17
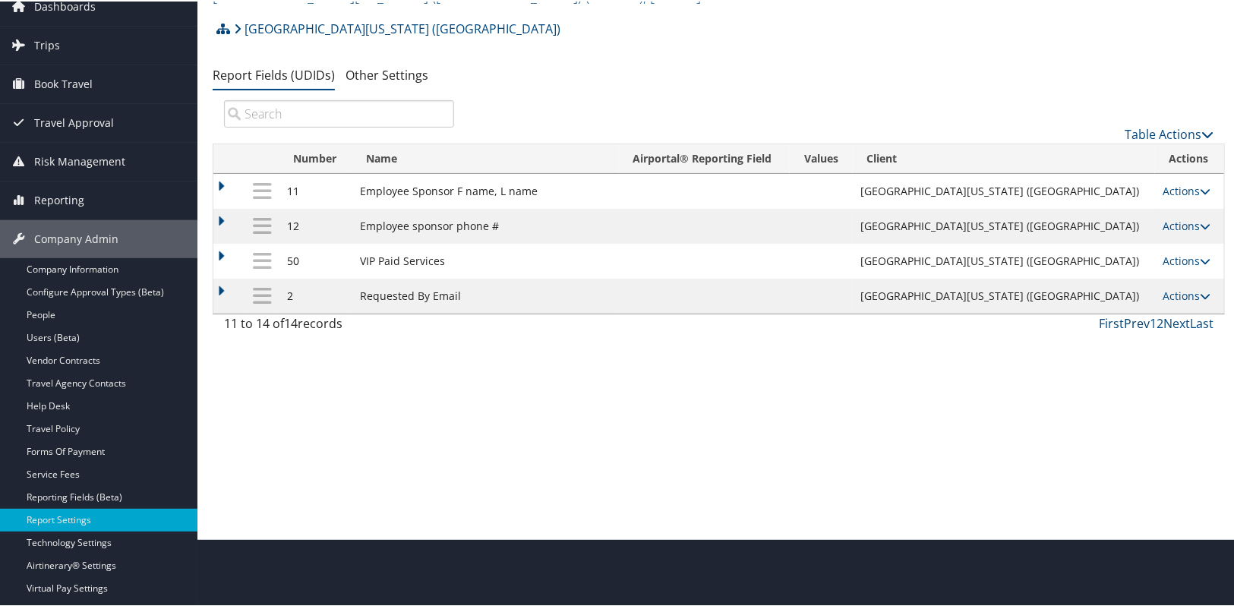
click at [1136, 323] on link "Prev" at bounding box center [1137, 322] width 26 height 17
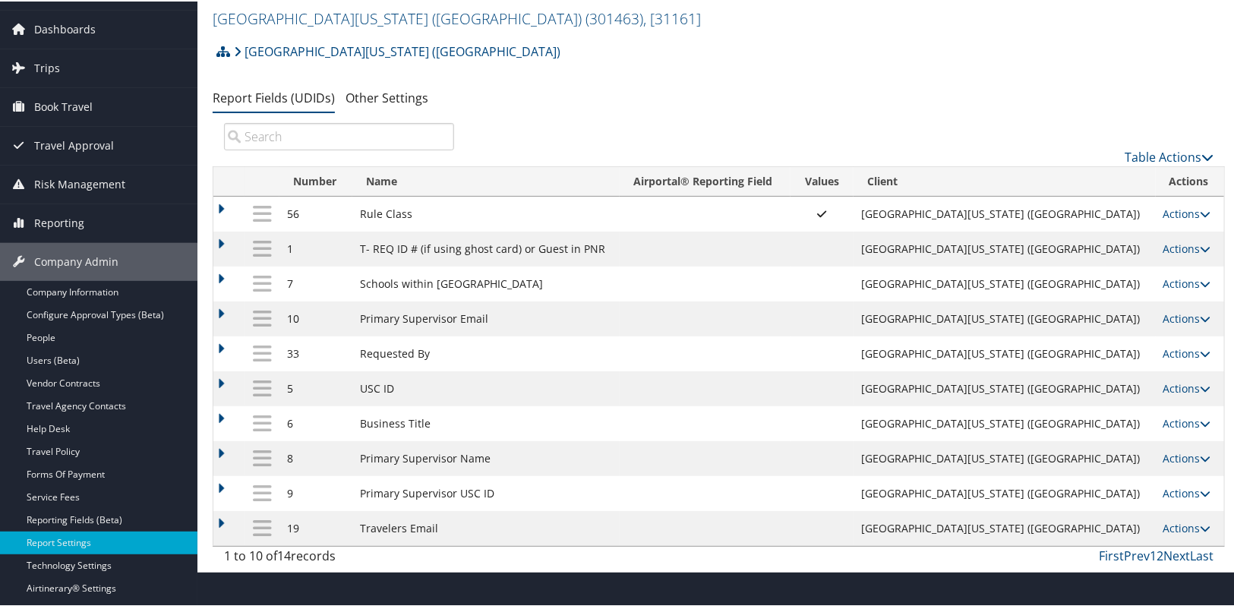
scroll to position [68, 0]
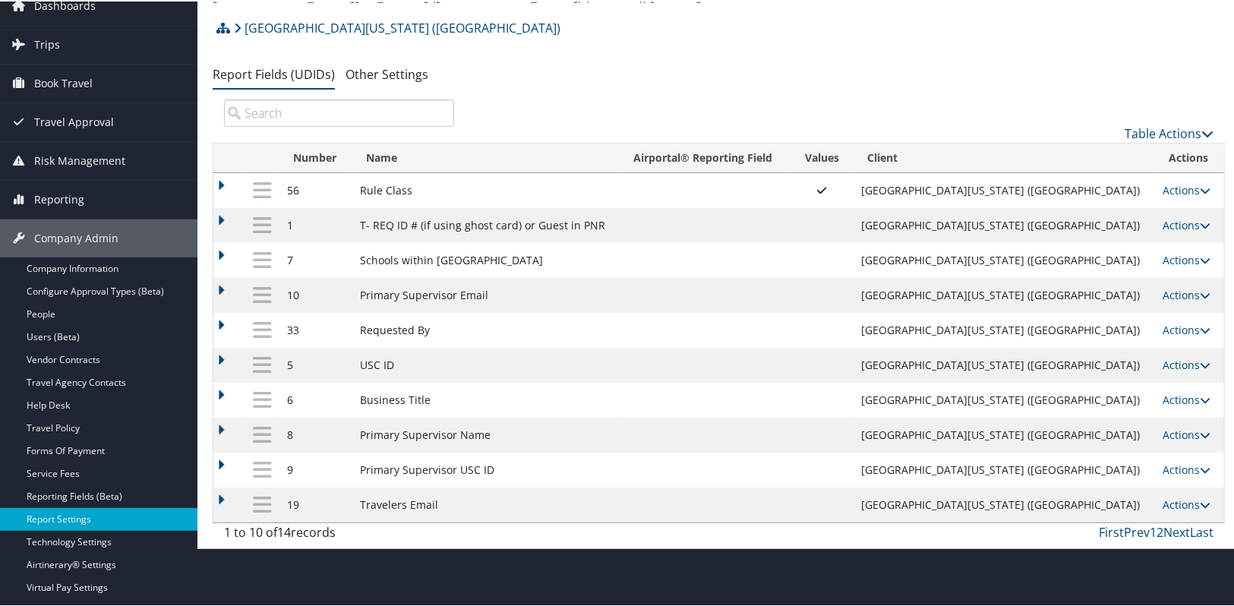
click at [694, 66] on ul "Report Fields (UDIDs) Other Settings" at bounding box center [719, 73] width 1012 height 27
click at [630, 92] on div "University of Southern California (USC) Account Structure University of Souther…" at bounding box center [719, 279] width 1012 height 537
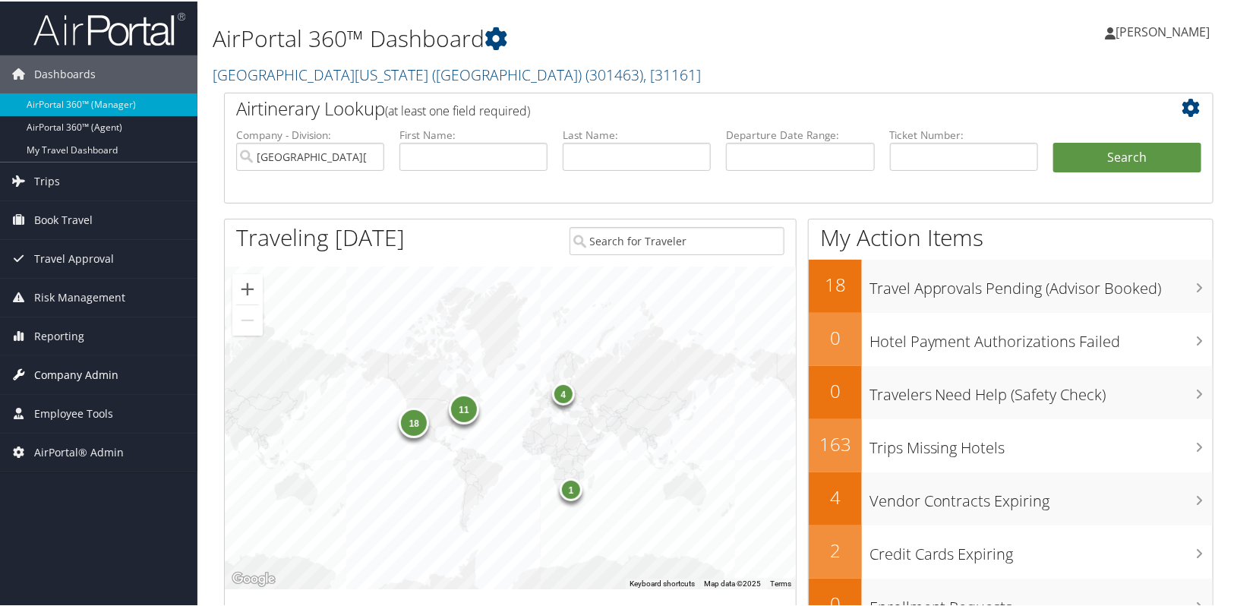
click at [68, 364] on span "Company Admin" at bounding box center [76, 374] width 84 height 38
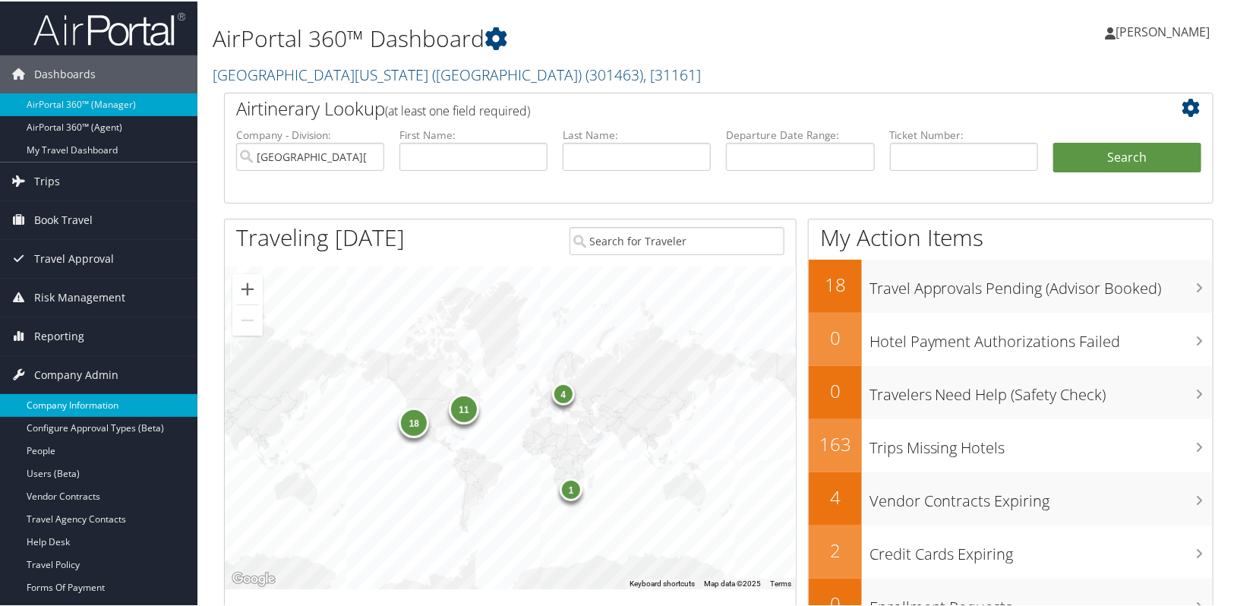
click at [76, 404] on link "Company Information" at bounding box center [98, 404] width 197 height 23
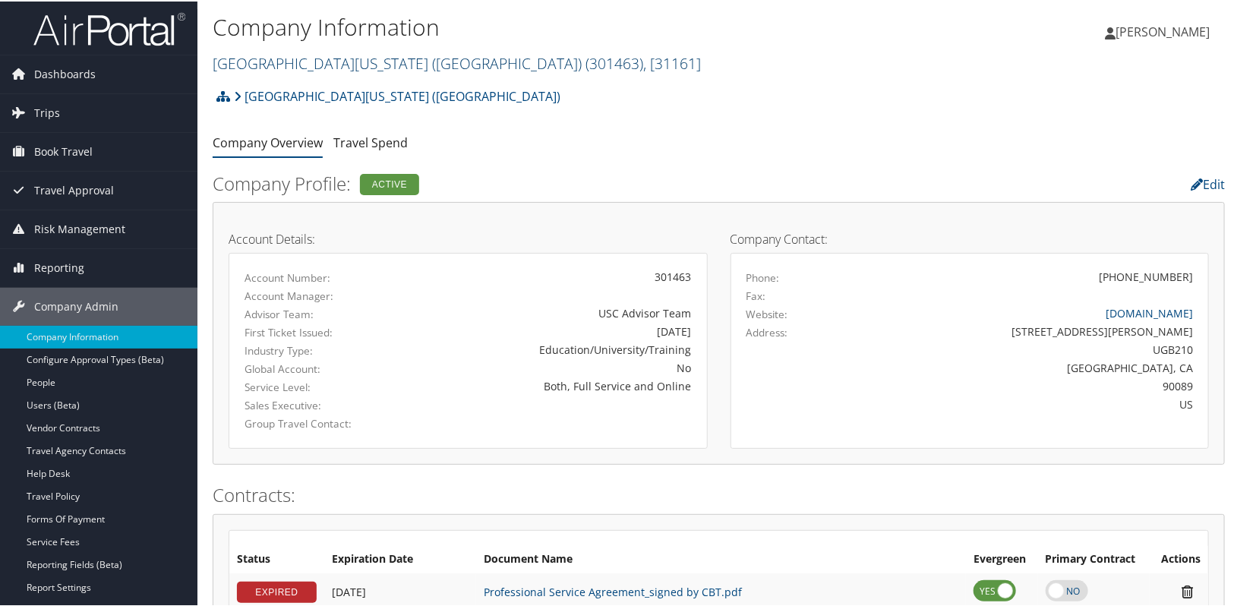
click at [309, 66] on link "[GEOGRAPHIC_DATA][US_STATE] ([GEOGRAPHIC_DATA]) ( 301463 ) , [ 31161 ]" at bounding box center [457, 62] width 488 height 21
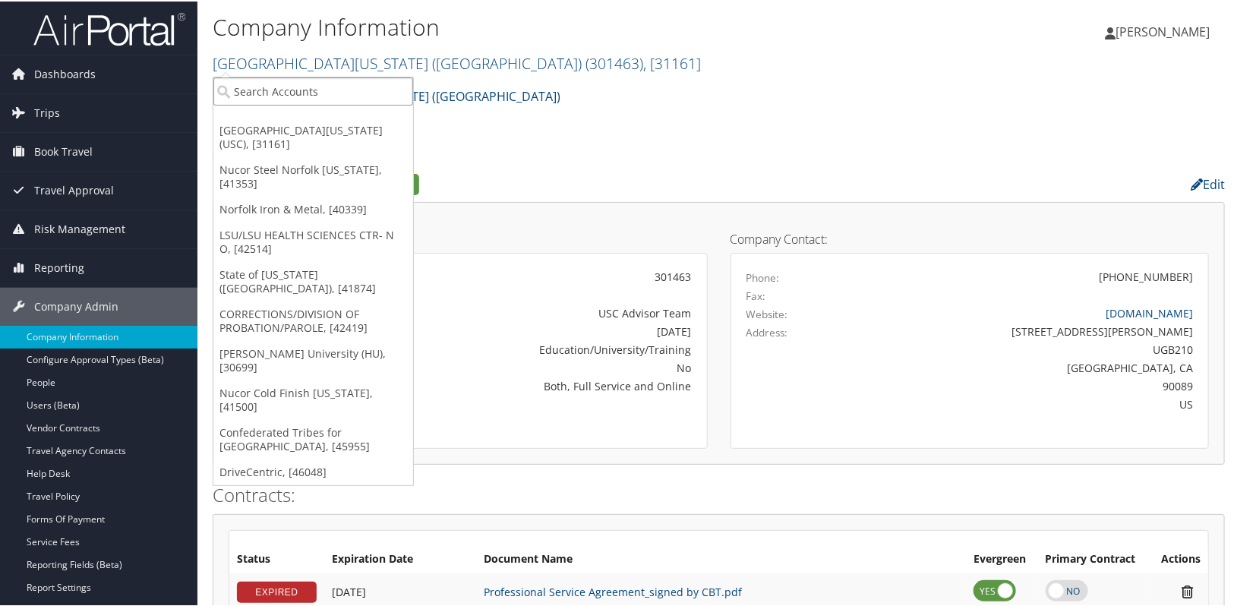
click at [294, 90] on input "search" at bounding box center [313, 90] width 200 height 28
type input "livewire"
click at [844, 147] on ul "Company Overview Travel Spend" at bounding box center [719, 141] width 1012 height 27
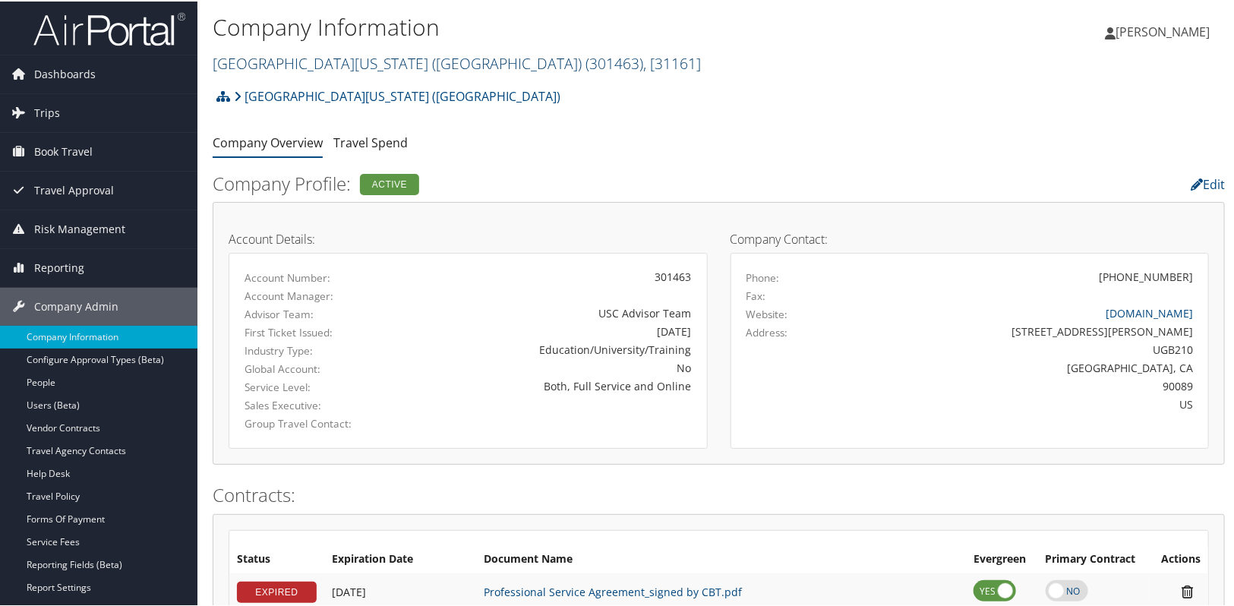
click at [357, 61] on link "[GEOGRAPHIC_DATA][US_STATE] ([GEOGRAPHIC_DATA]) ( 301463 ) , [ 31161 ]" at bounding box center [457, 62] width 488 height 21
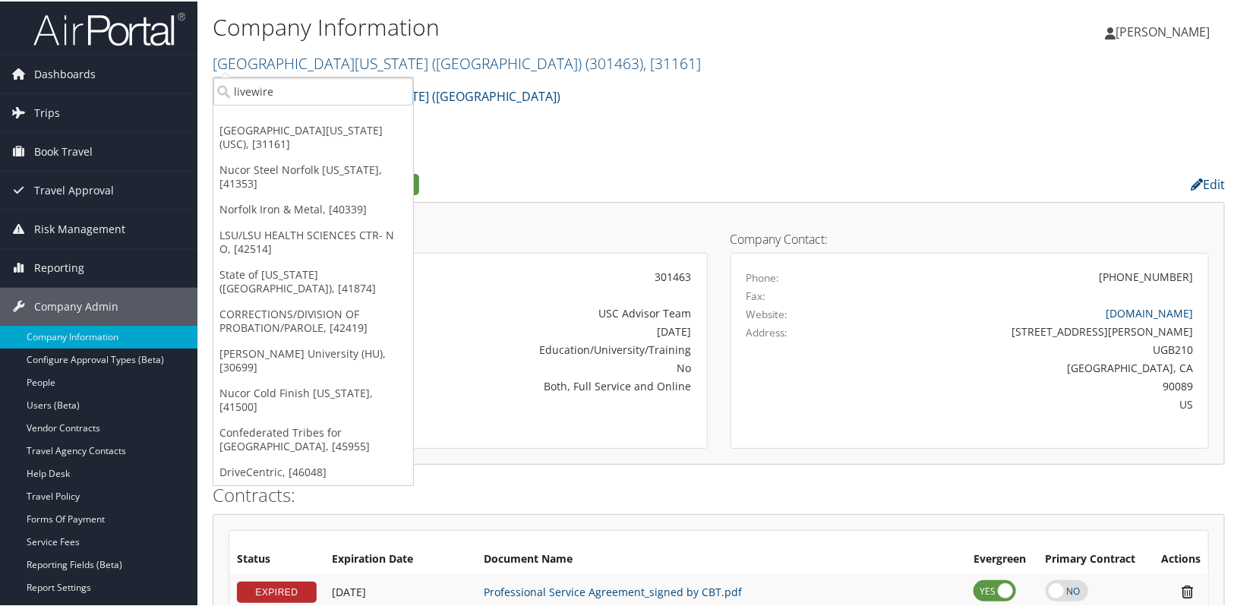
click at [352, 72] on h2 "[GEOGRAPHIC_DATA][US_STATE] ([GEOGRAPHIC_DATA]) ( 301463 ) , [ 31161 ]" at bounding box center [550, 61] width 675 height 26
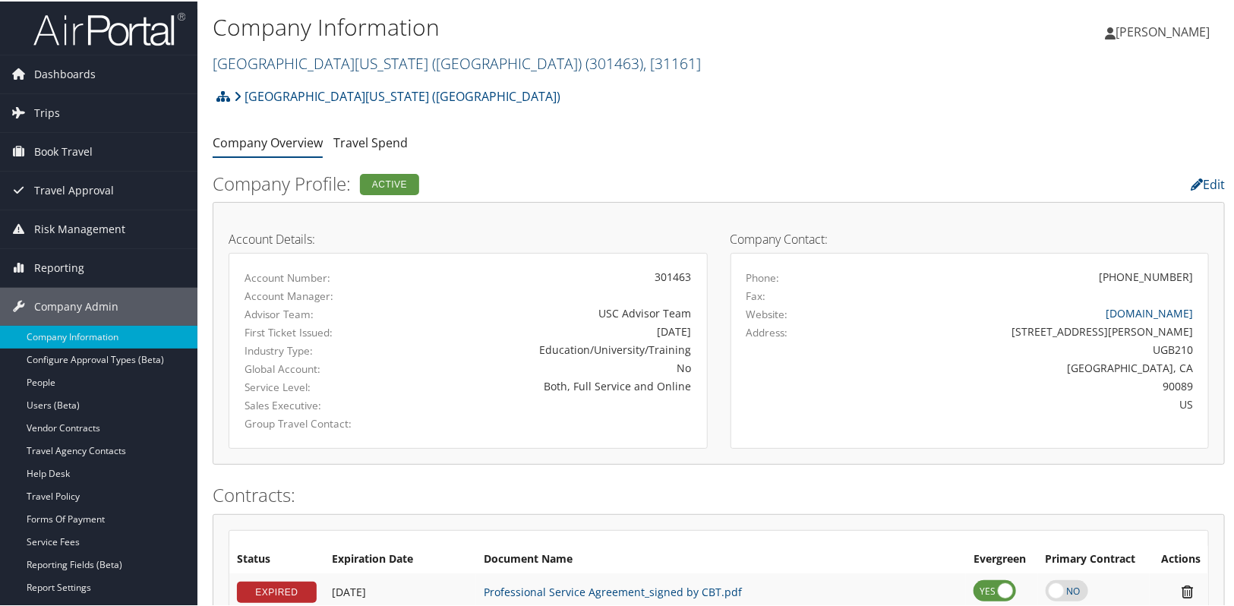
click at [352, 69] on link "[GEOGRAPHIC_DATA][US_STATE] ([GEOGRAPHIC_DATA]) ( 301463 ) , [ 31161 ]" at bounding box center [457, 62] width 488 height 21
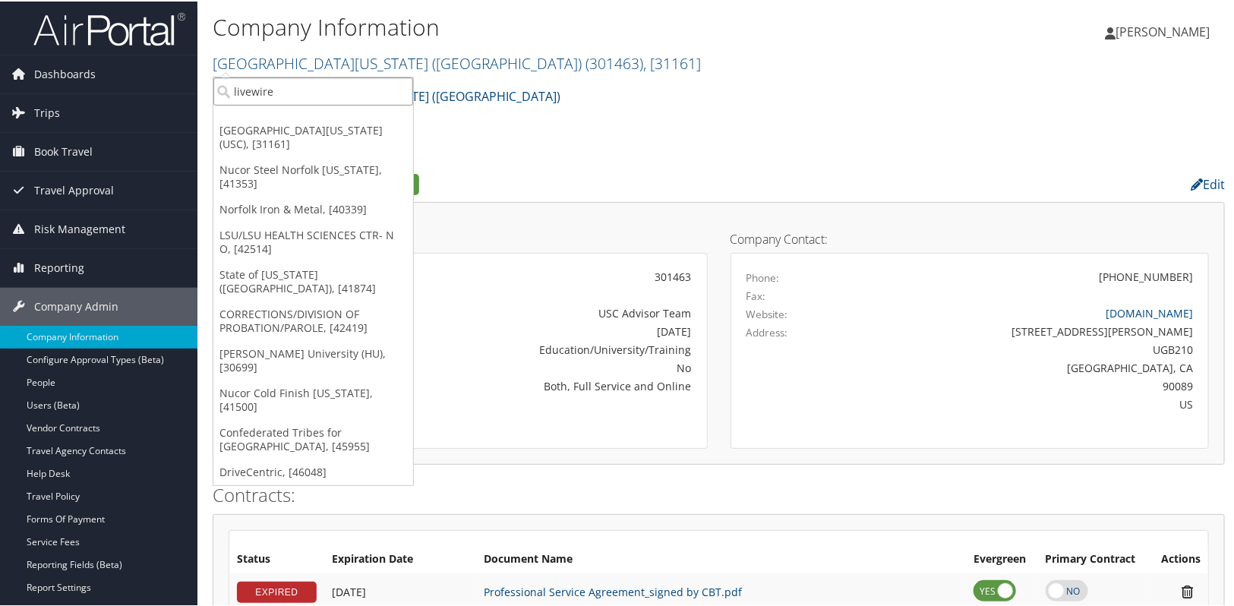
drag, startPoint x: 335, startPoint y: 90, endPoint x: 233, endPoint y: 95, distance: 101.9
click at [233, 95] on input "livewire" at bounding box center [313, 90] width 200 height 28
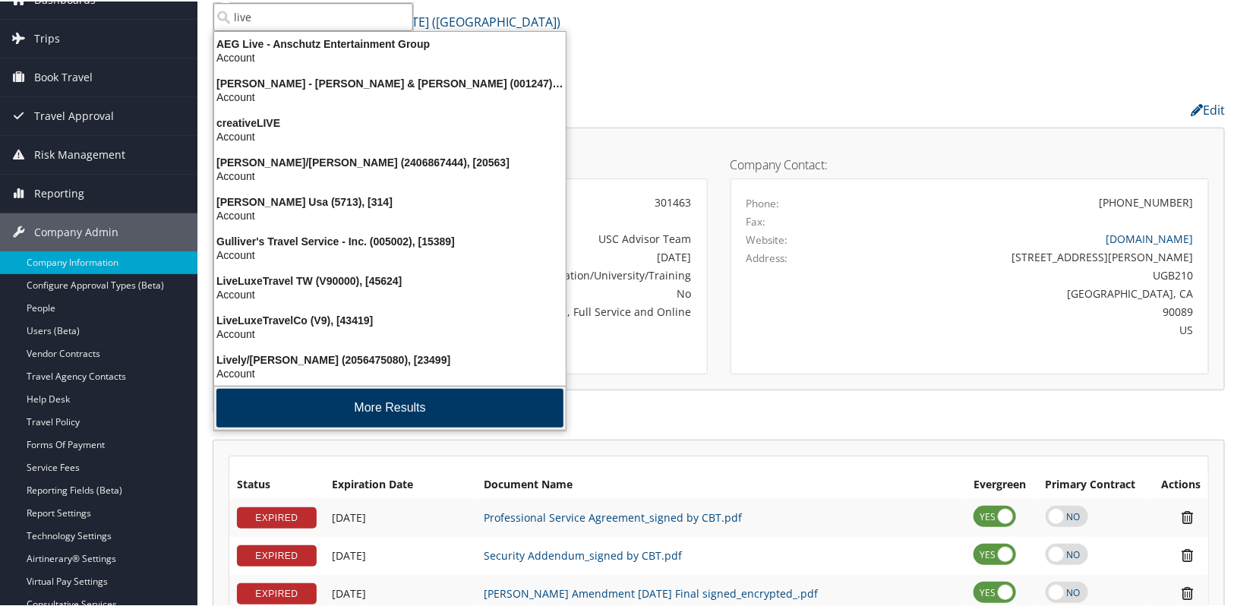
scroll to position [68, 0]
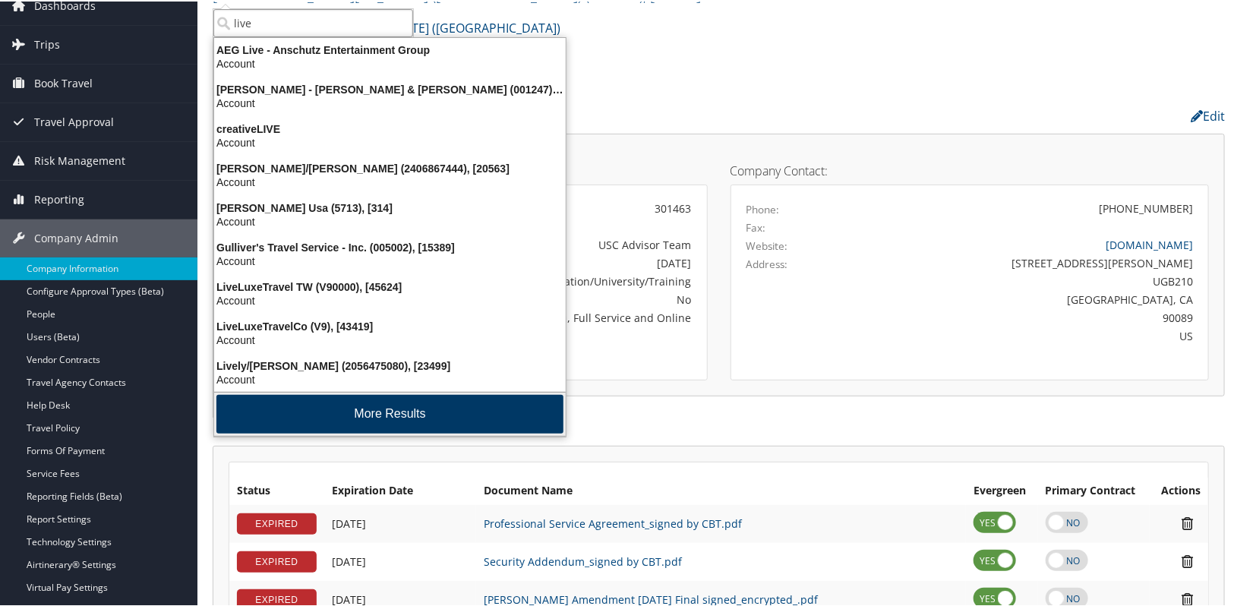
click at [374, 409] on button "More Results" at bounding box center [389, 412] width 347 height 39
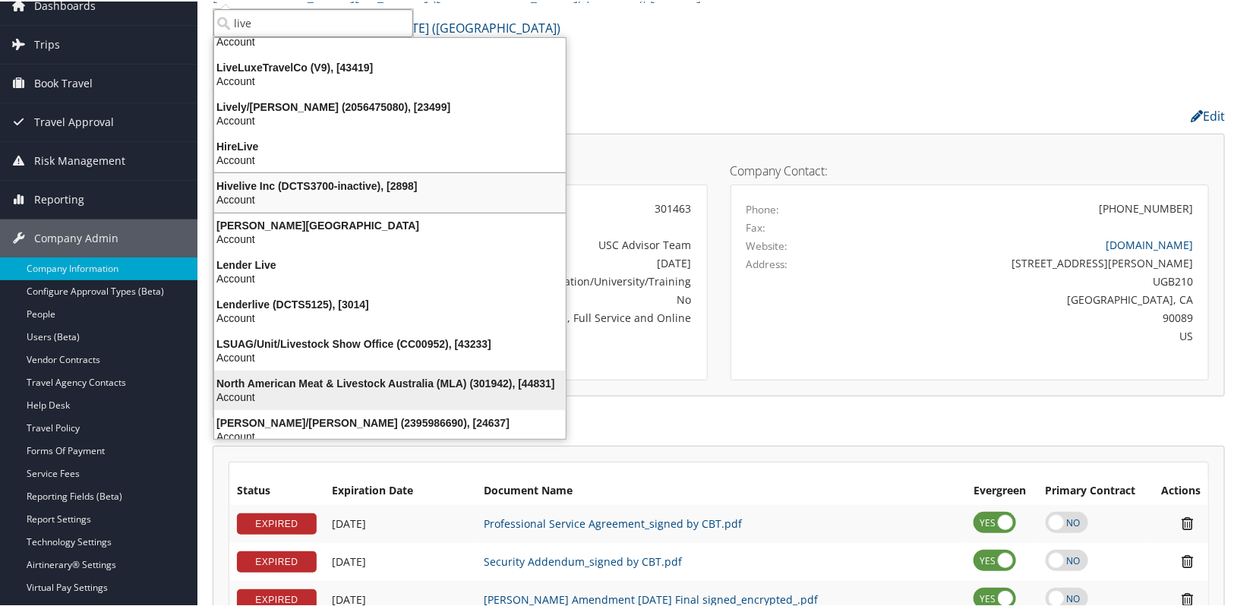
scroll to position [358, 0]
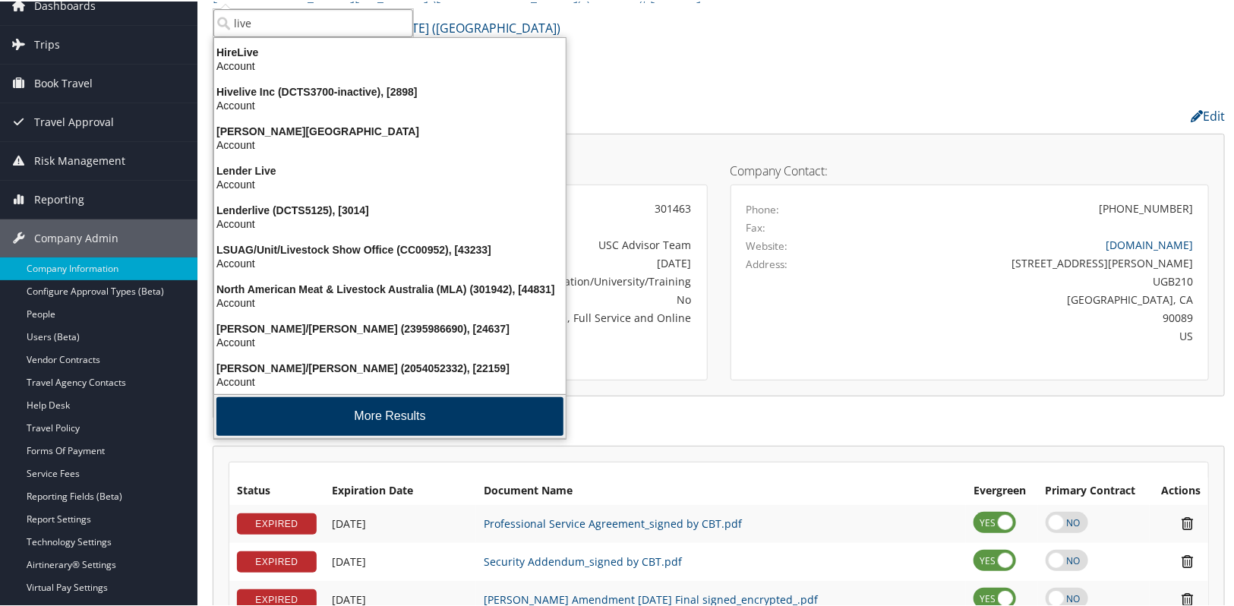
click at [364, 402] on button "More Results" at bounding box center [389, 415] width 347 height 39
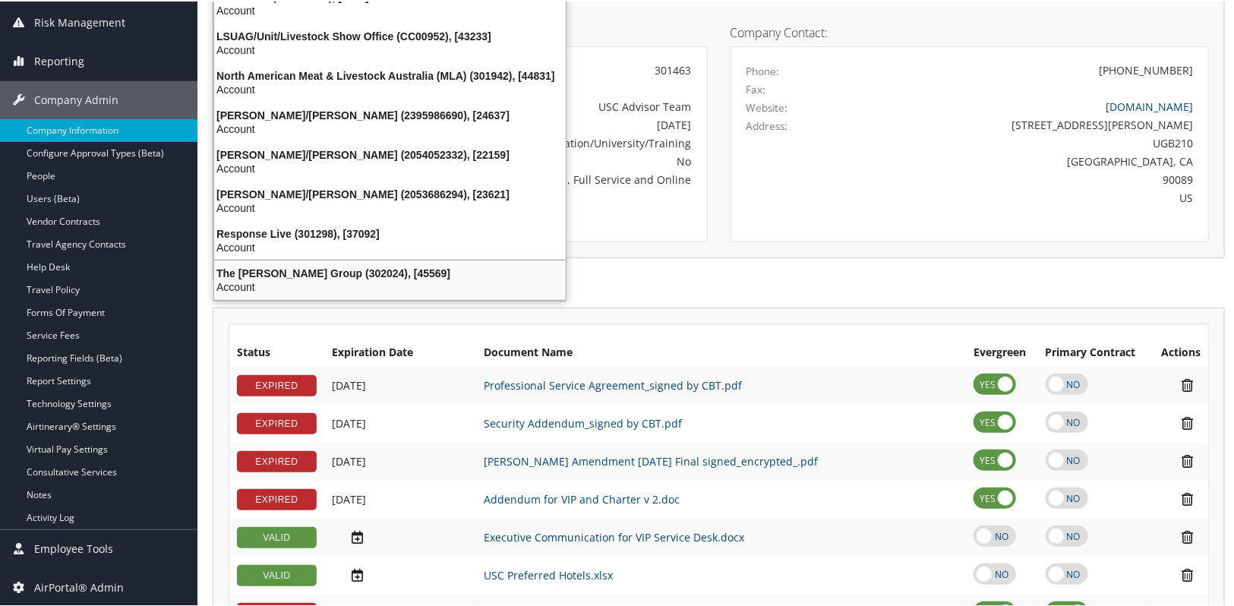
scroll to position [433, 0]
type input "live"
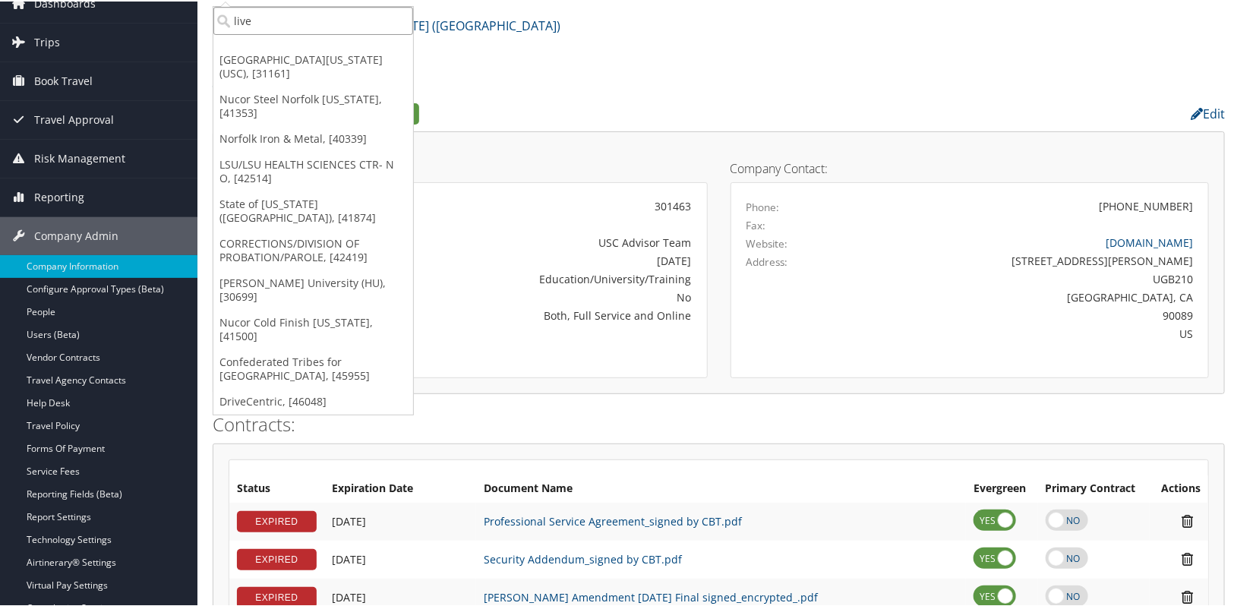
scroll to position [0, 0]
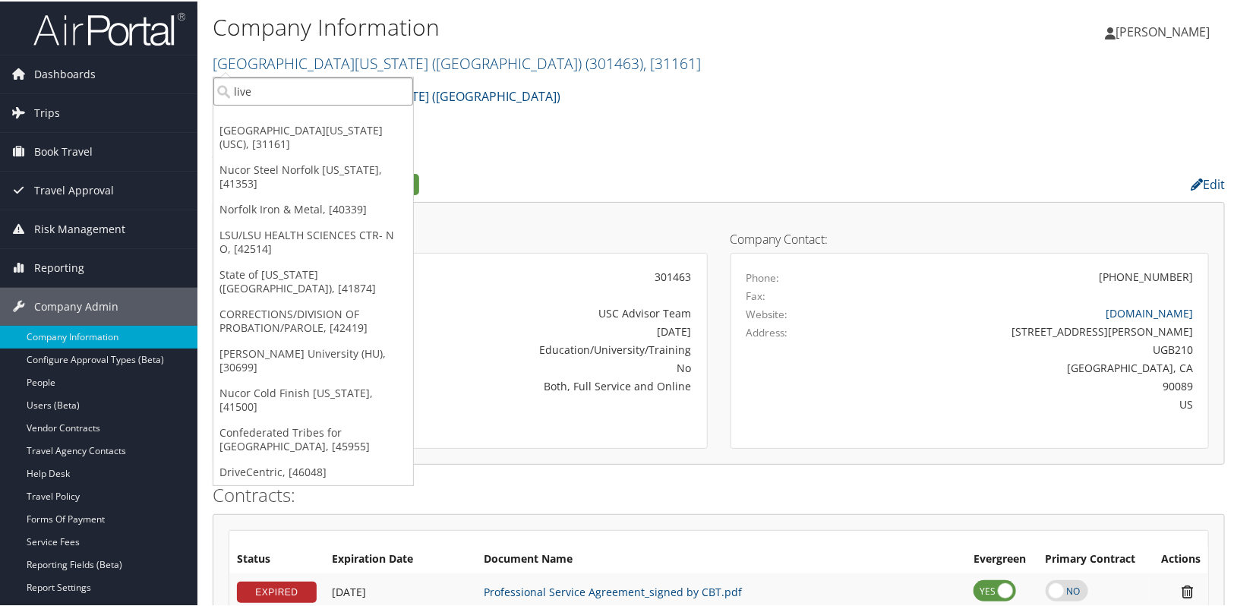
drag, startPoint x: 258, startPoint y: 90, endPoint x: 239, endPoint y: 95, distance: 19.5
click at [239, 95] on input "live" at bounding box center [313, 90] width 200 height 28
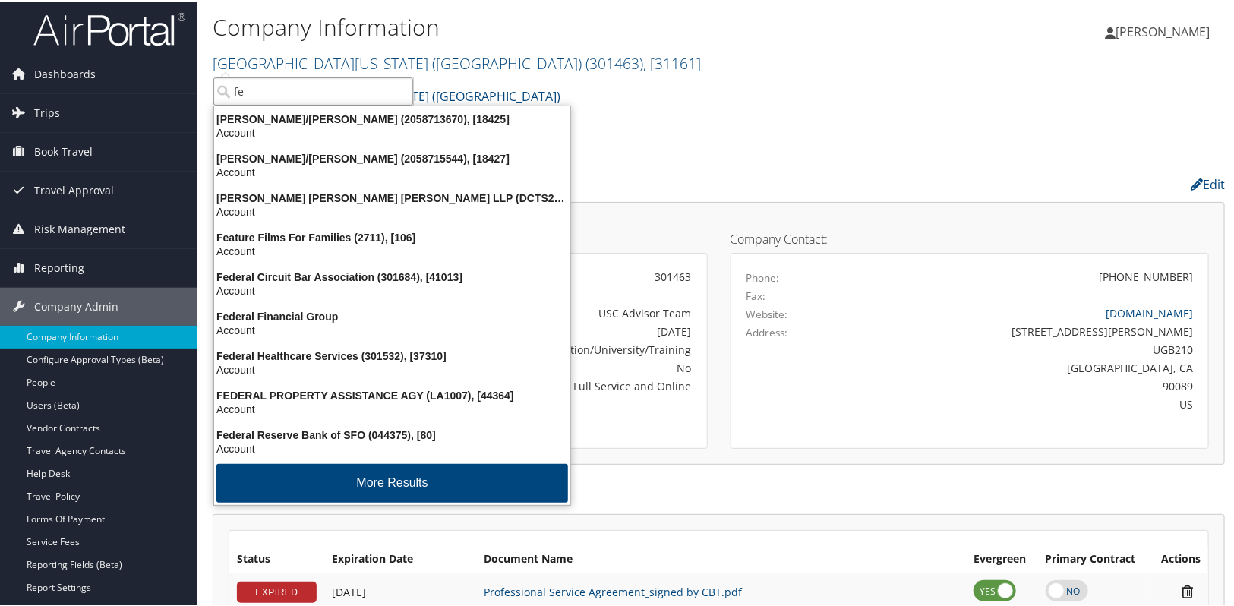
type input "f"
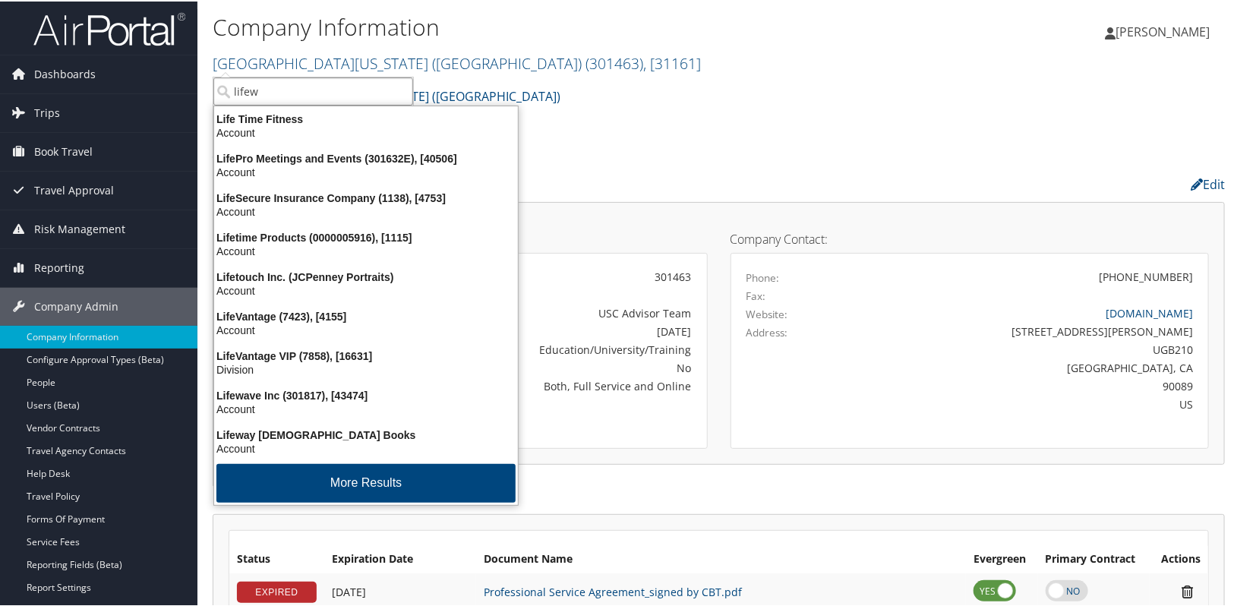
type input "lifewa"
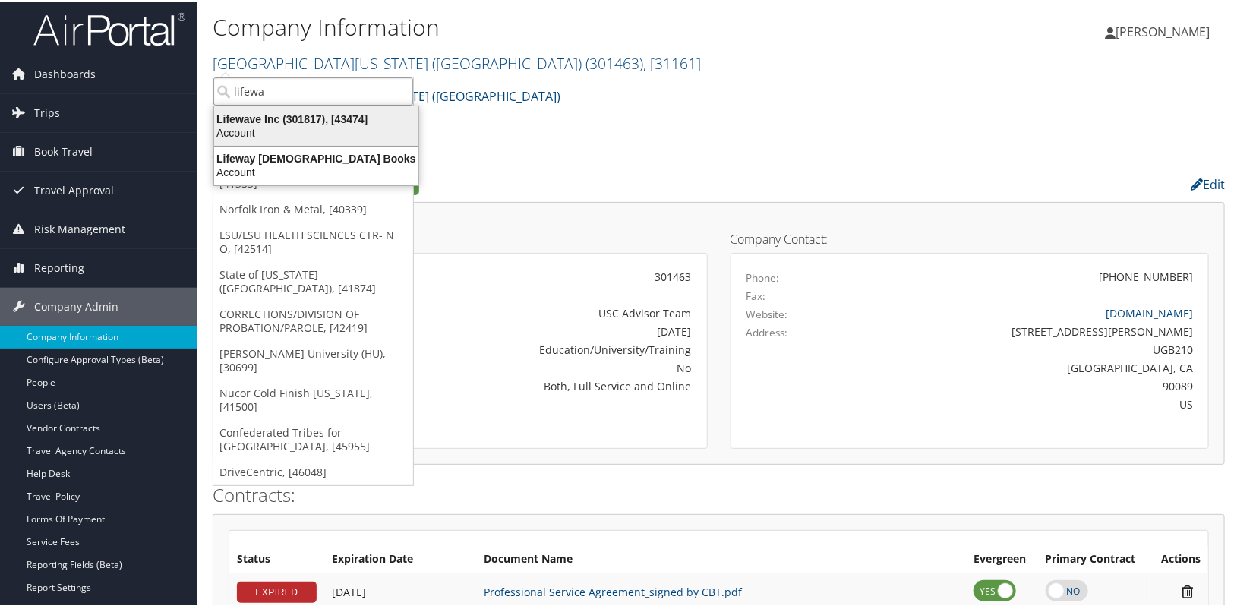
click at [266, 119] on div "Lifewave Inc (301817), [43474]" at bounding box center [316, 118] width 222 height 14
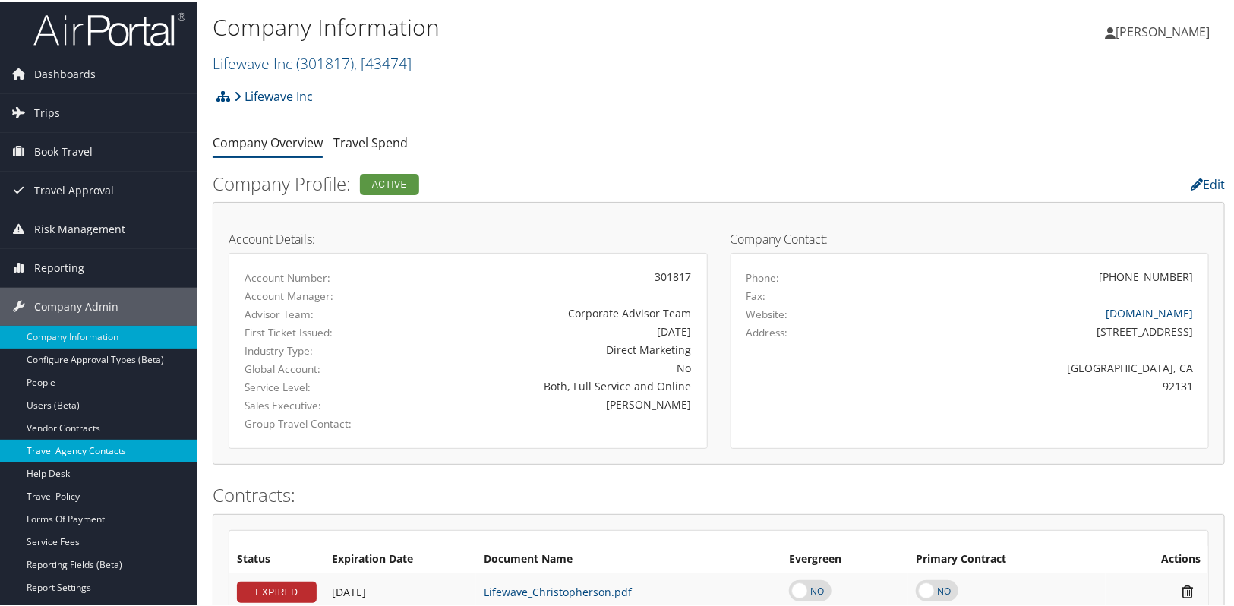
click at [68, 455] on link "Travel Agency Contacts" at bounding box center [98, 449] width 197 height 23
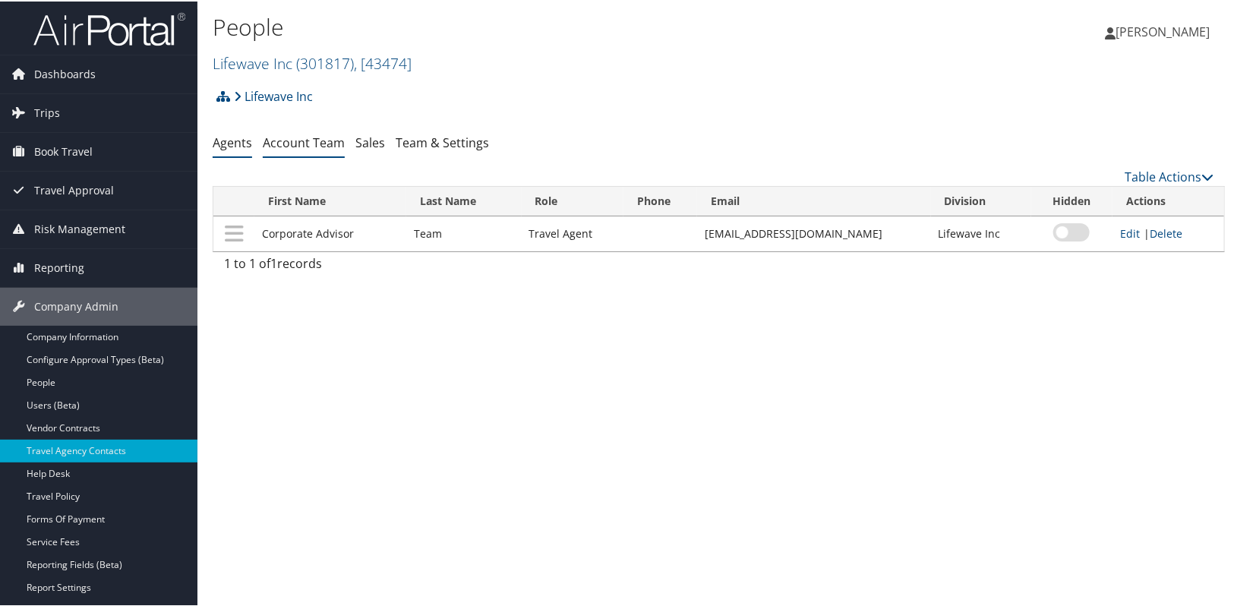
click at [301, 139] on link "Account Team" at bounding box center [304, 141] width 82 height 17
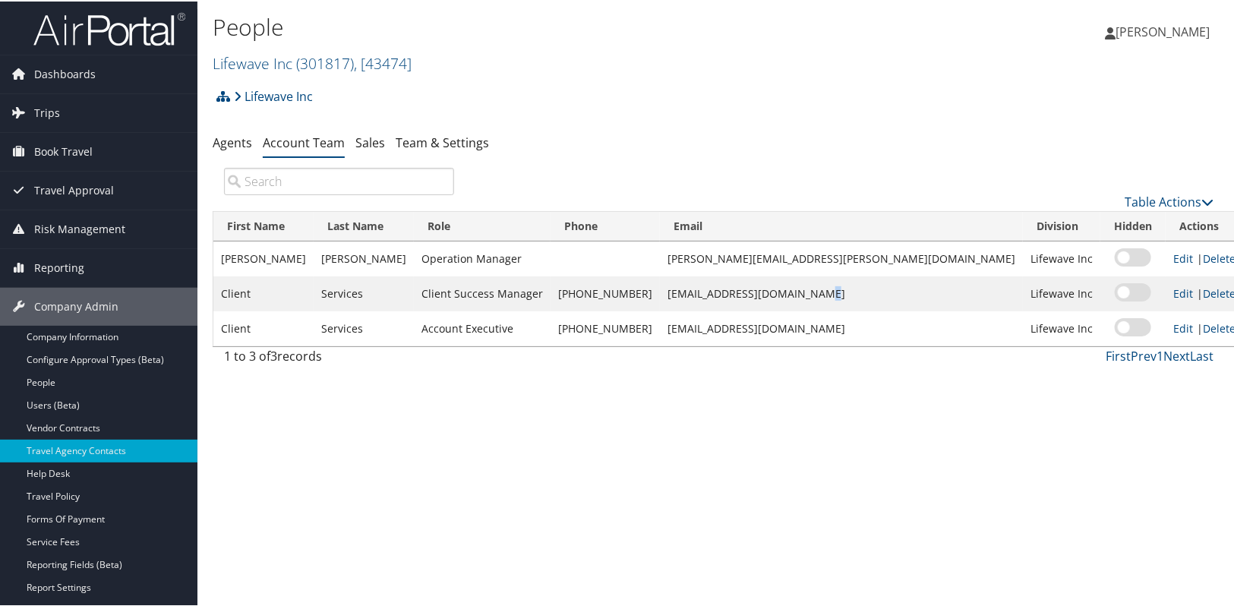
drag, startPoint x: 856, startPoint y: 295, endPoint x: 850, endPoint y: 329, distance: 34.0
click at [850, 312] on tbody "[PERSON_NAME] Operation Manager [PERSON_NAME][EMAIL_ADDRESS][PERSON_NAME][DOMAI…" at bounding box center [729, 292] width 1033 height 105
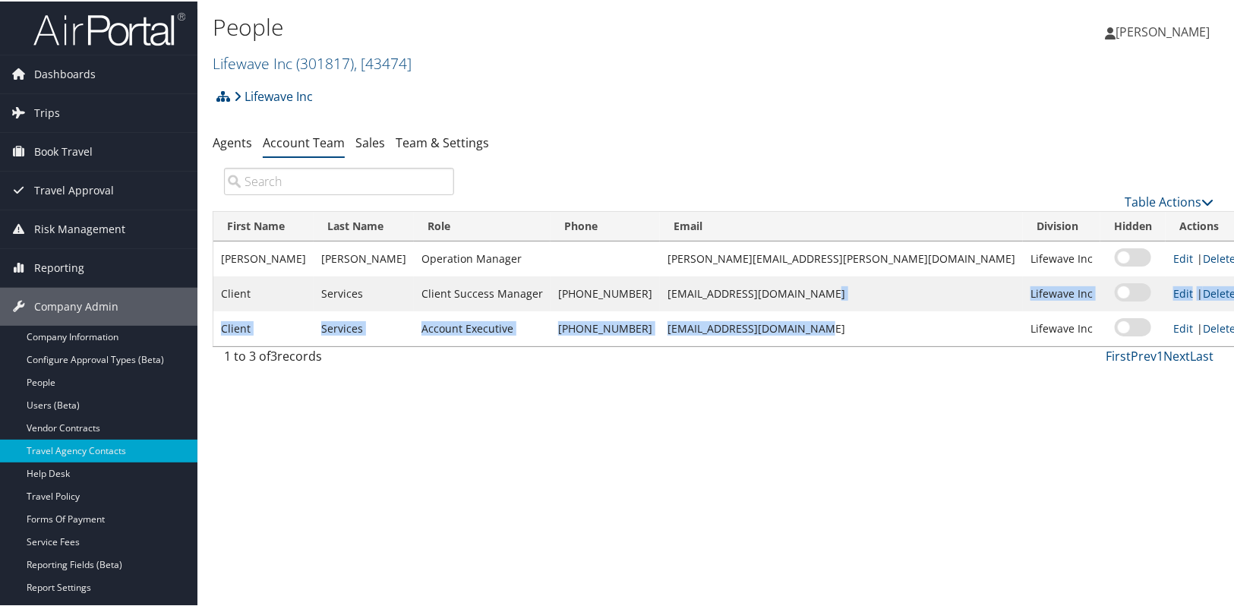
click at [868, 294] on td "[EMAIL_ADDRESS][DOMAIN_NAME]" at bounding box center [841, 292] width 363 height 35
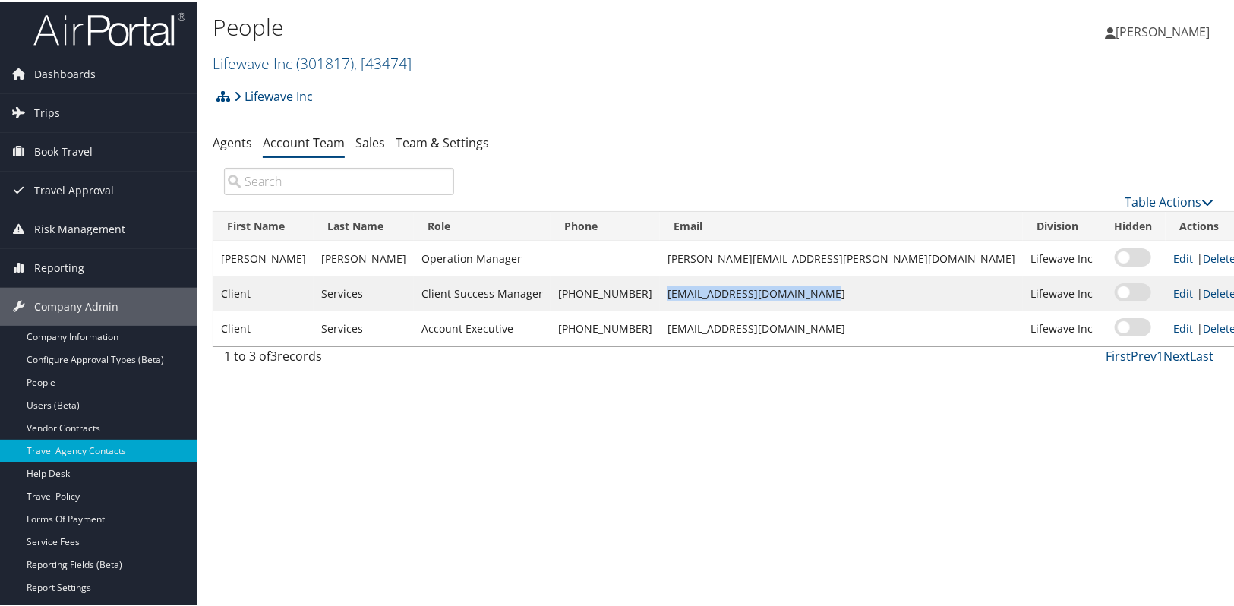
drag, startPoint x: 866, startPoint y: 293, endPoint x: 714, endPoint y: 300, distance: 152.0
click at [714, 300] on td "[EMAIL_ADDRESS][DOMAIN_NAME]" at bounding box center [841, 292] width 363 height 35
copy td "[EMAIL_ADDRESS][DOMAIN_NAME]"
click at [92, 336] on link "Company Information" at bounding box center [98, 335] width 197 height 23
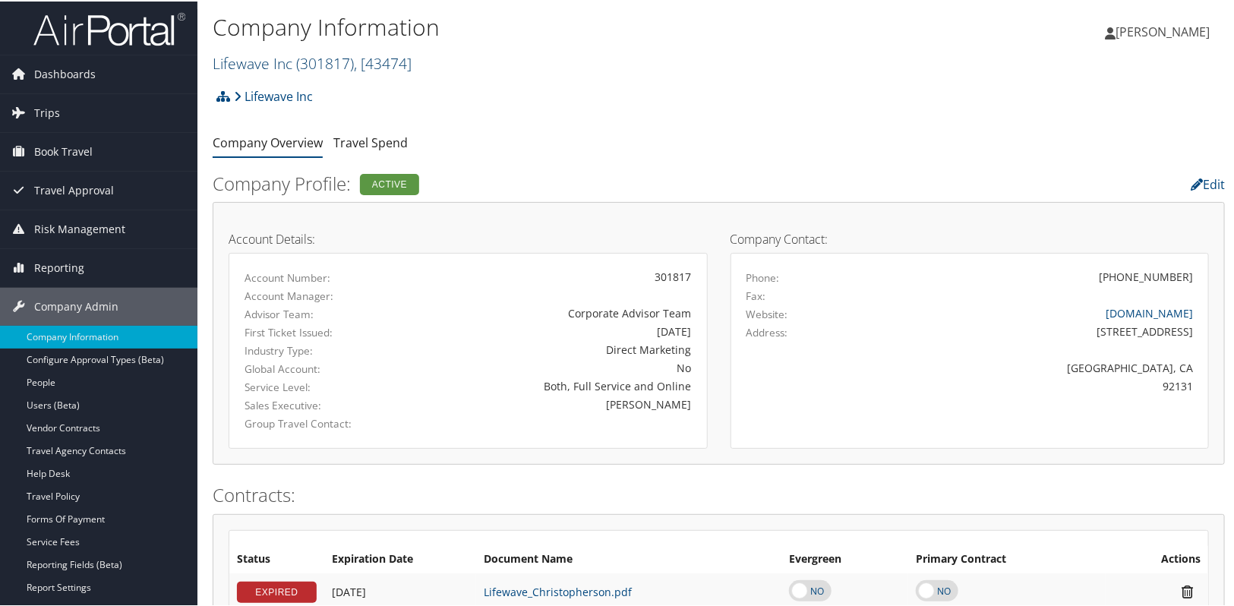
click at [245, 65] on link "Lifewave Inc ( 301817 ) , [ 43474 ]" at bounding box center [312, 62] width 199 height 21
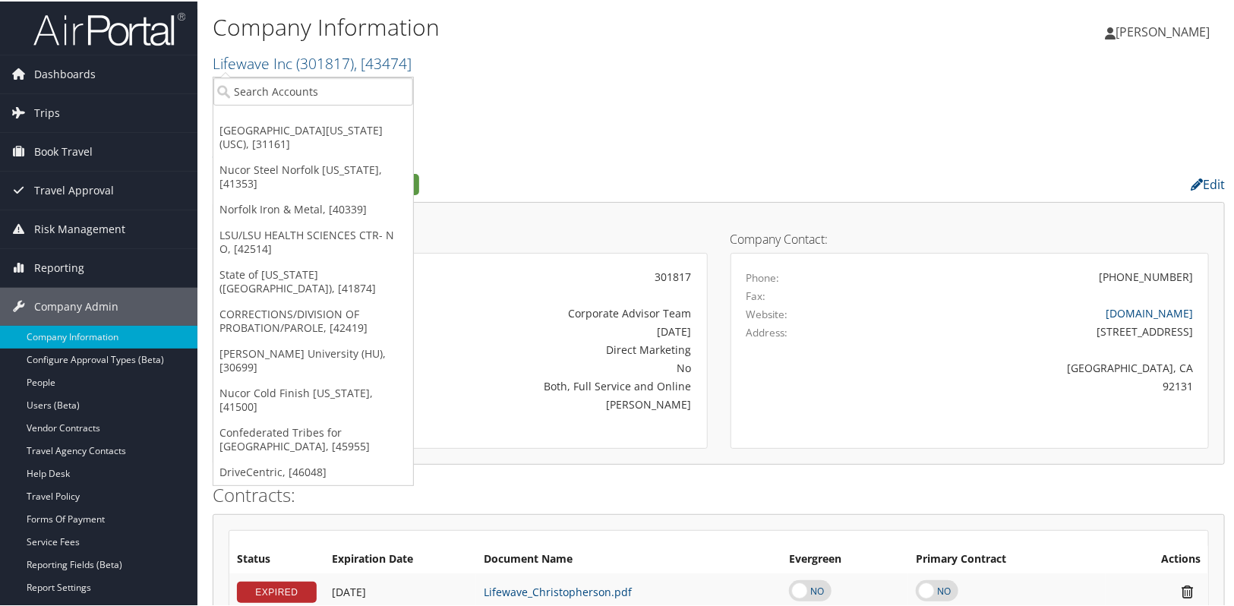
drag, startPoint x: 450, startPoint y: 61, endPoint x: 210, endPoint y: 65, distance: 240.8
click at [210, 65] on div "Company Information Lifewave Inc ( 301817 ) , [ 43474 ] University of Southern …" at bounding box center [718, 40] width 1043 height 80
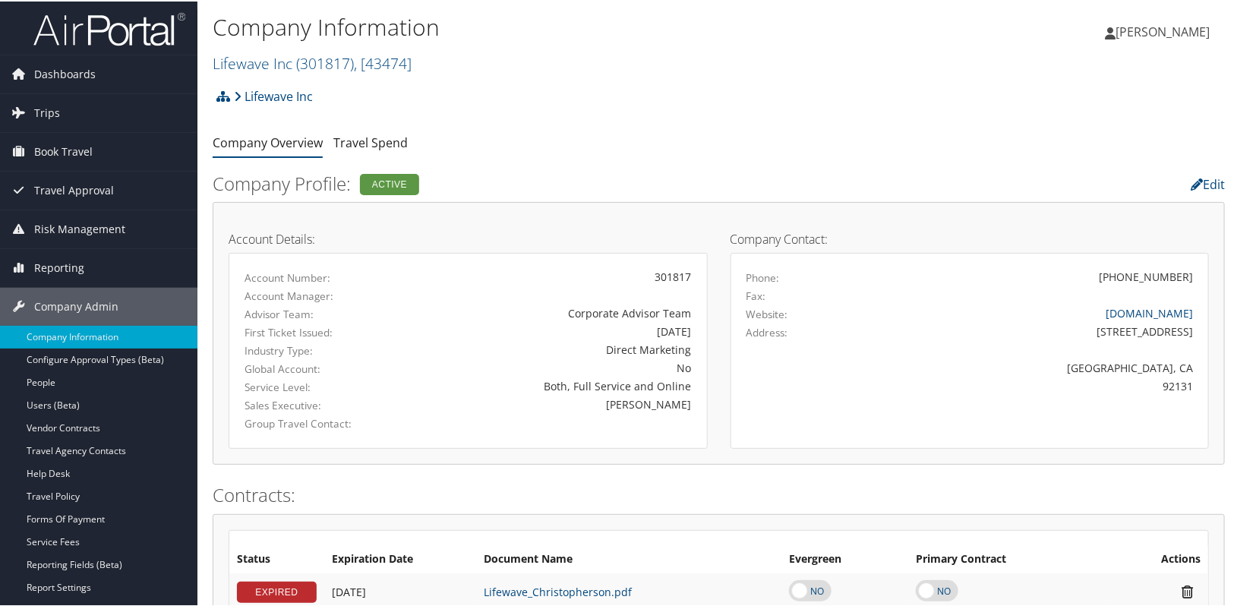
copy link "Lifewave Inc ( 301817 ) , [ 43474 ]"
click at [257, 66] on link "Lifewave Inc ( 301817 ) , [ 43474 ]" at bounding box center [312, 62] width 199 height 21
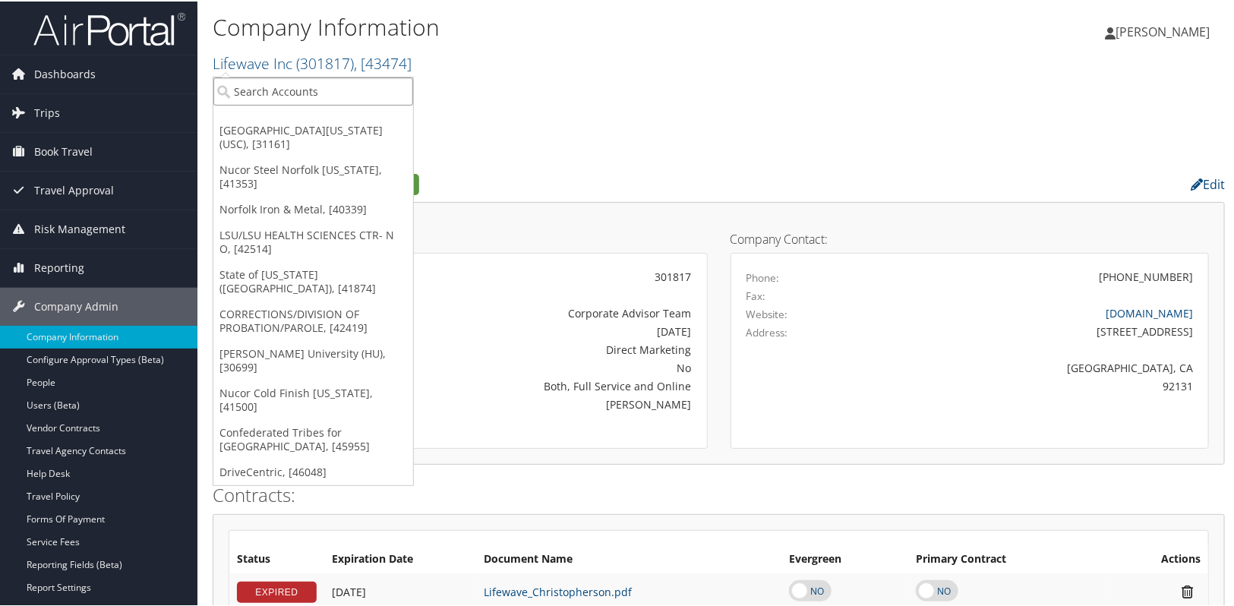
click at [253, 90] on input "search" at bounding box center [313, 90] width 200 height 28
type input "illumi"
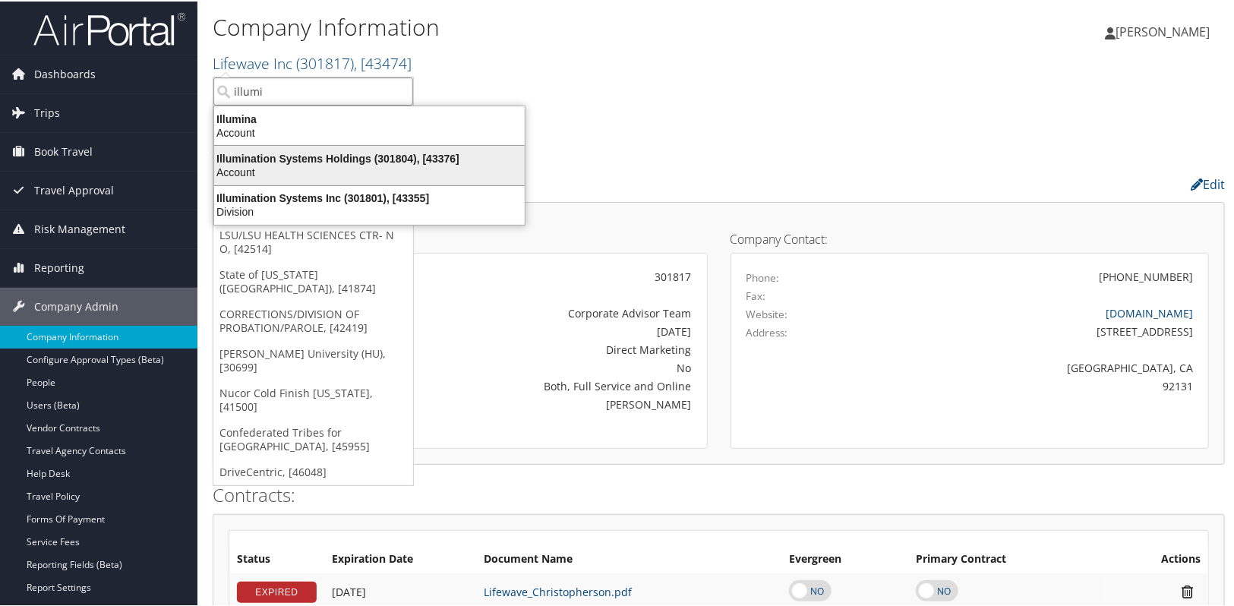
click at [281, 160] on div "Illumination Systems Holdings (301804), [43376]" at bounding box center [369, 157] width 329 height 14
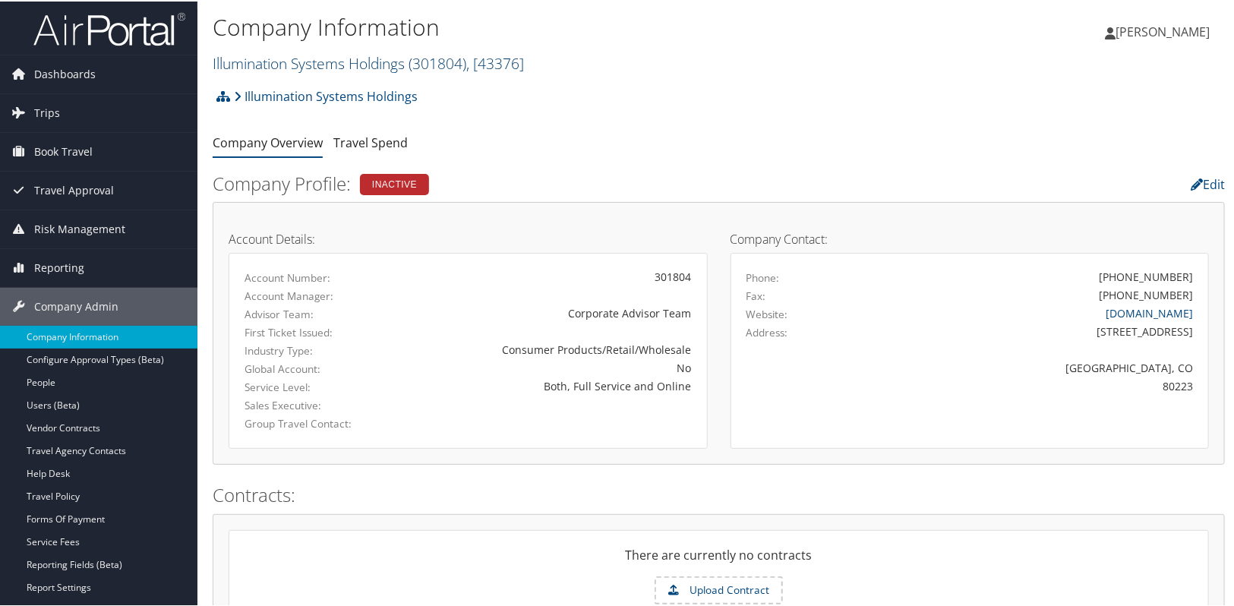
click at [311, 61] on link "Illumination Systems Holdings ( 301804 ) , [ 43376 ]" at bounding box center [368, 62] width 311 height 21
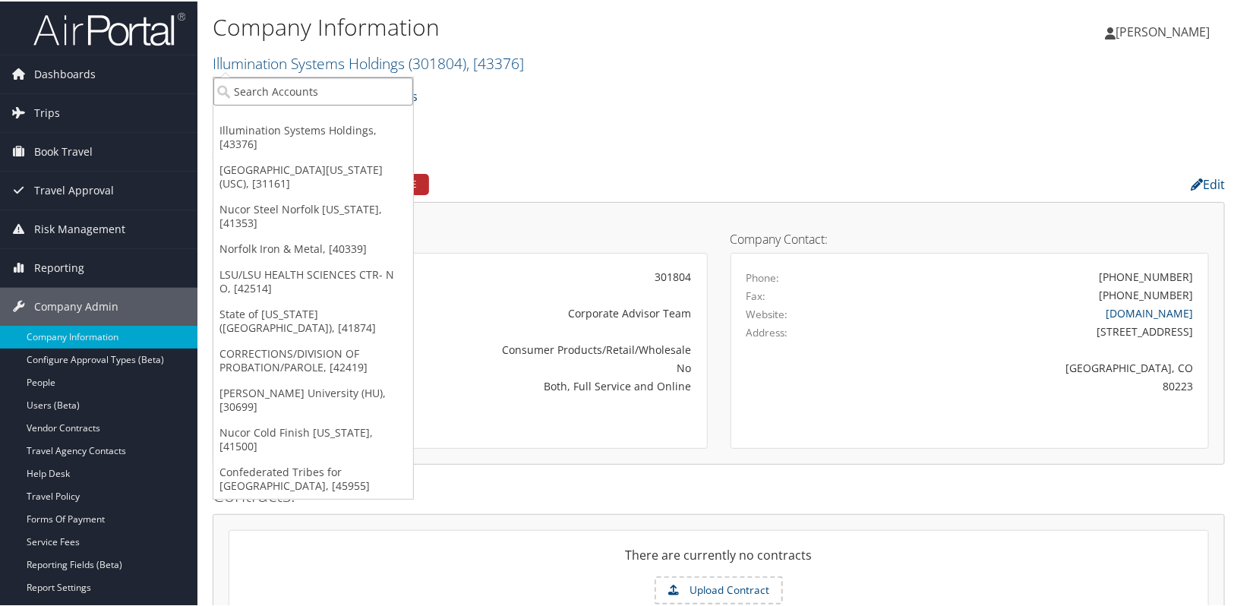
click at [298, 96] on input "search" at bounding box center [313, 90] width 200 height 28
type input "illumination"
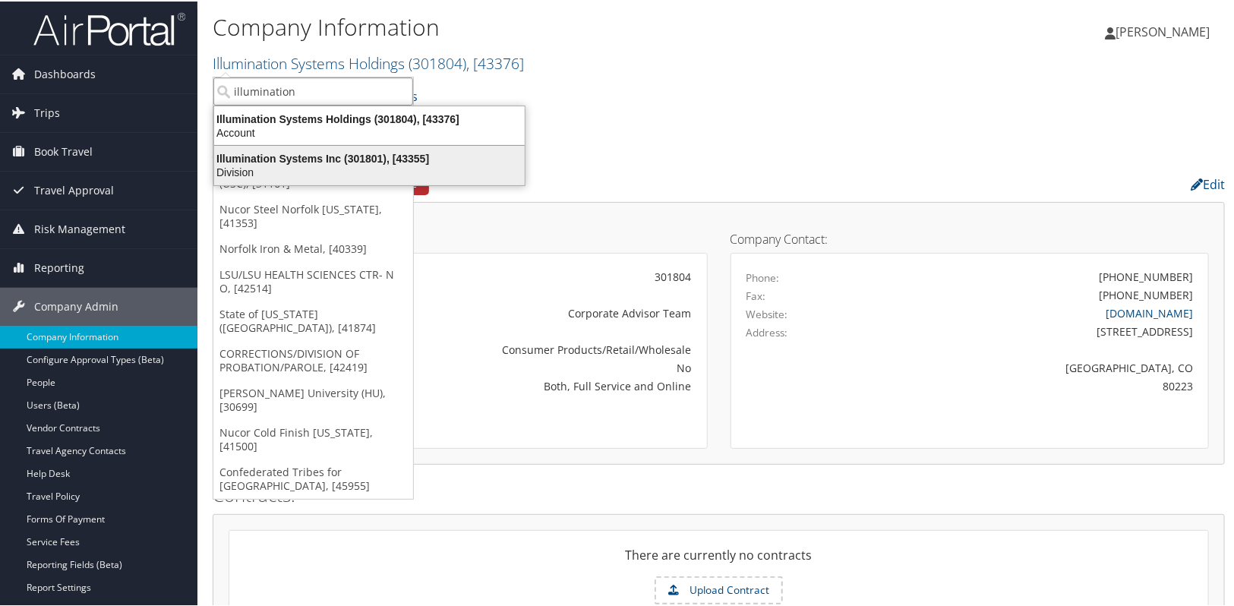
click at [312, 166] on div "Division" at bounding box center [369, 171] width 329 height 14
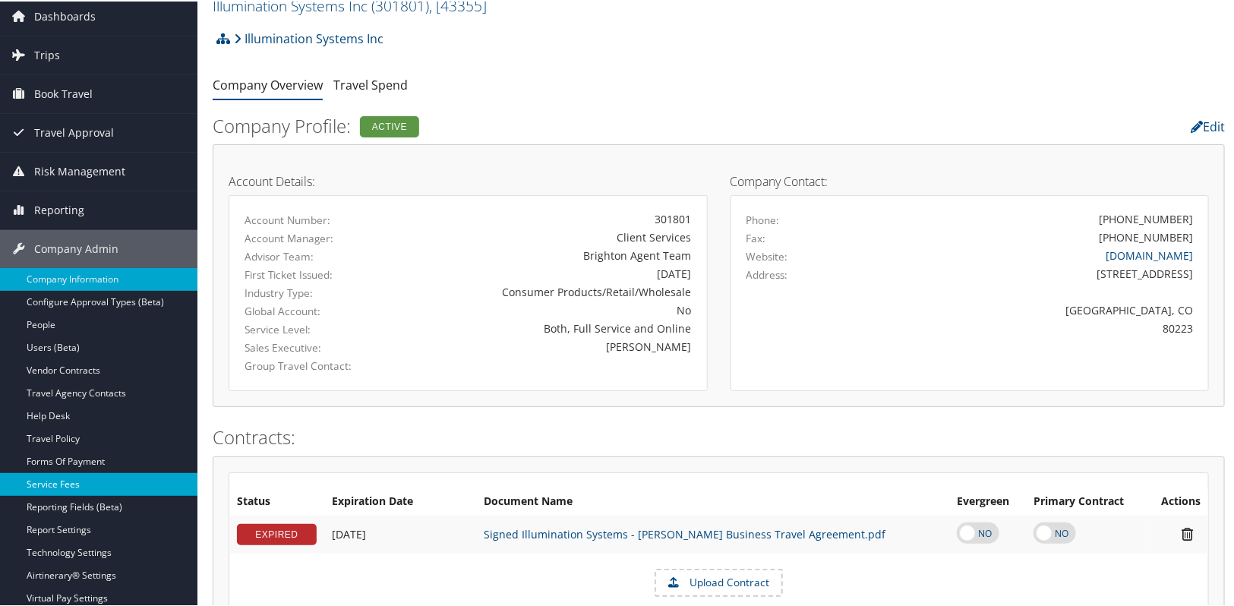
scroll to position [137, 0]
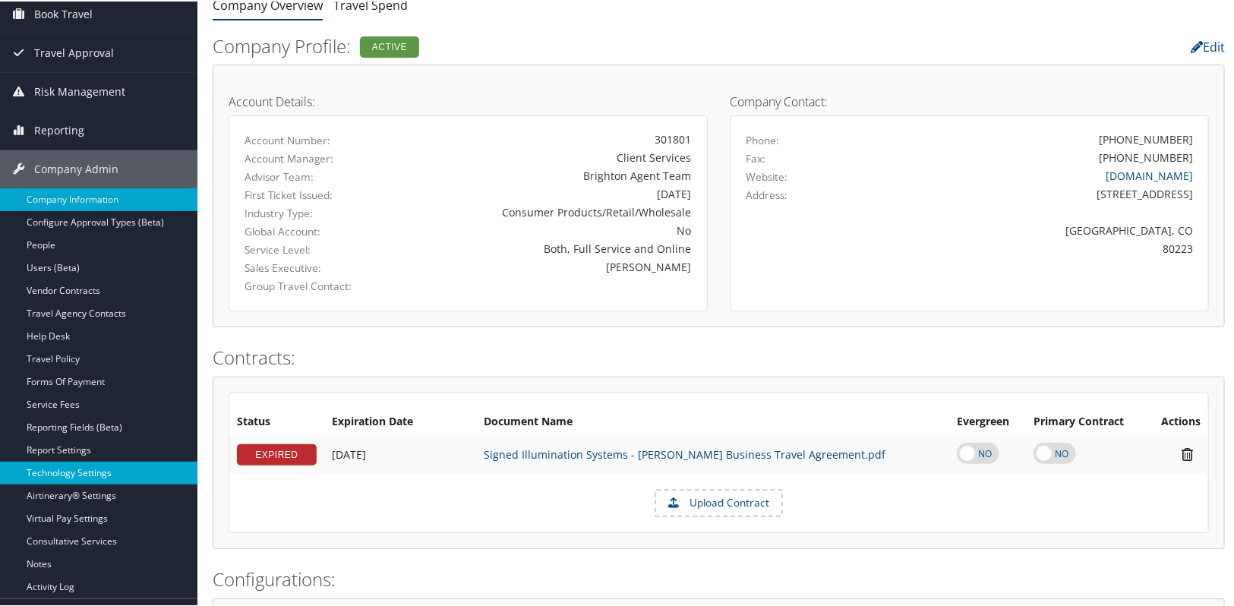
click at [68, 470] on link "Technology Settings" at bounding box center [98, 471] width 197 height 23
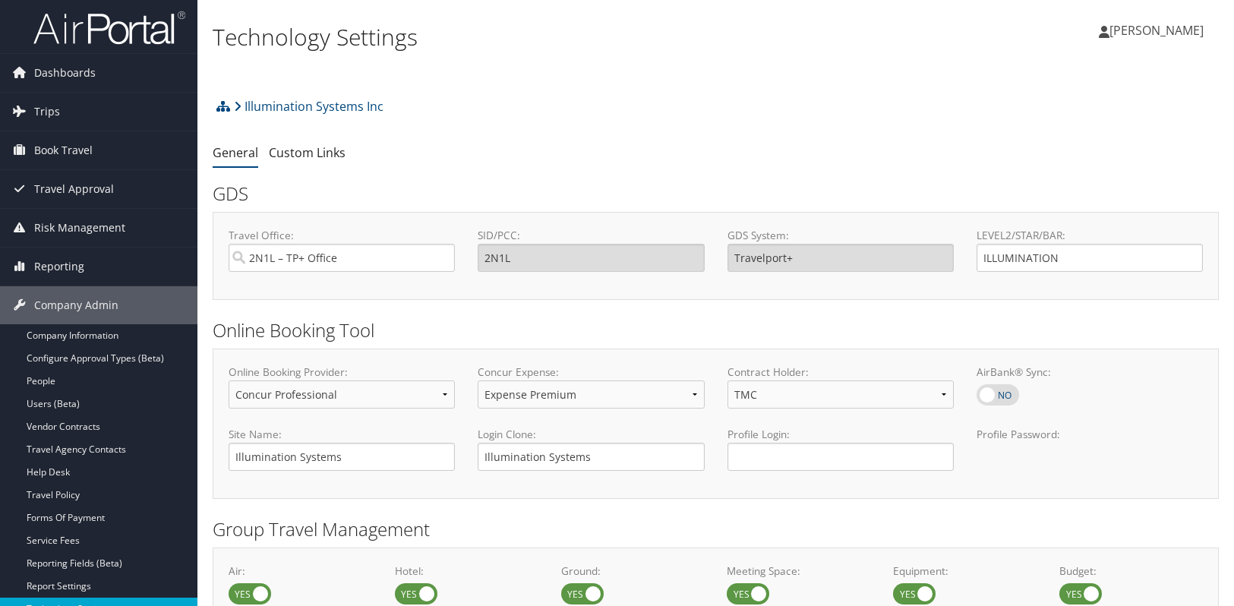
select select "4"
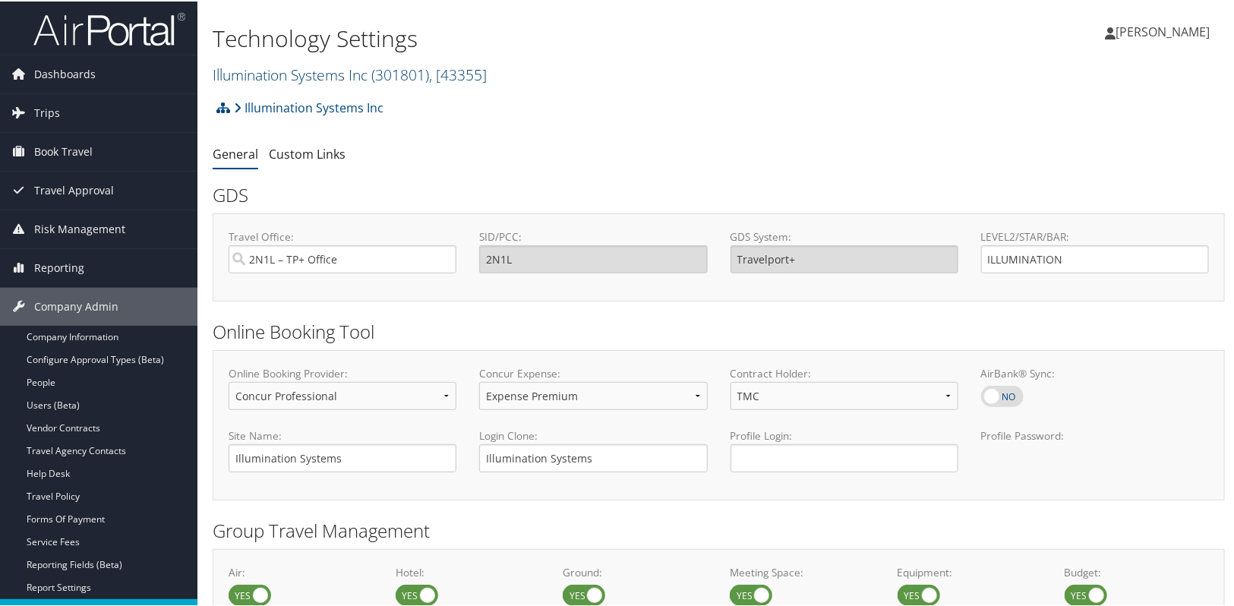
click at [282, 75] on link "Illumination Systems Inc ( 301801 ) , [ 43355 ]" at bounding box center [350, 73] width 274 height 21
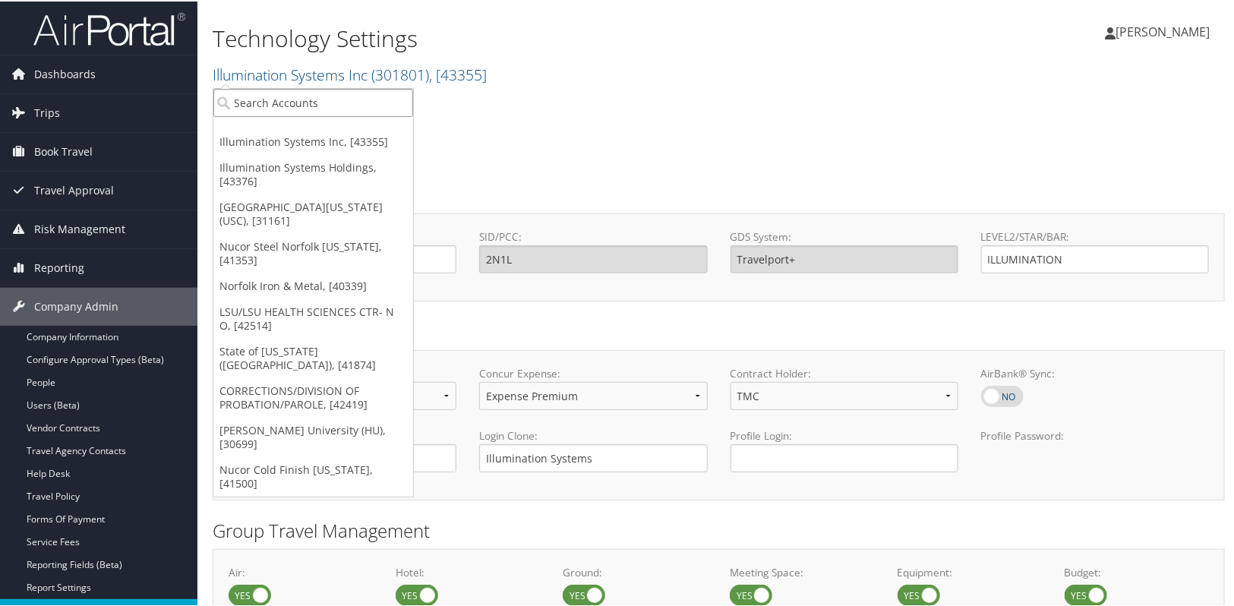
click at [276, 103] on input "search" at bounding box center [313, 101] width 200 height 28
type input "lifewave"
click at [266, 126] on div "Lifewave Inc (301817), [43474]" at bounding box center [316, 129] width 222 height 14
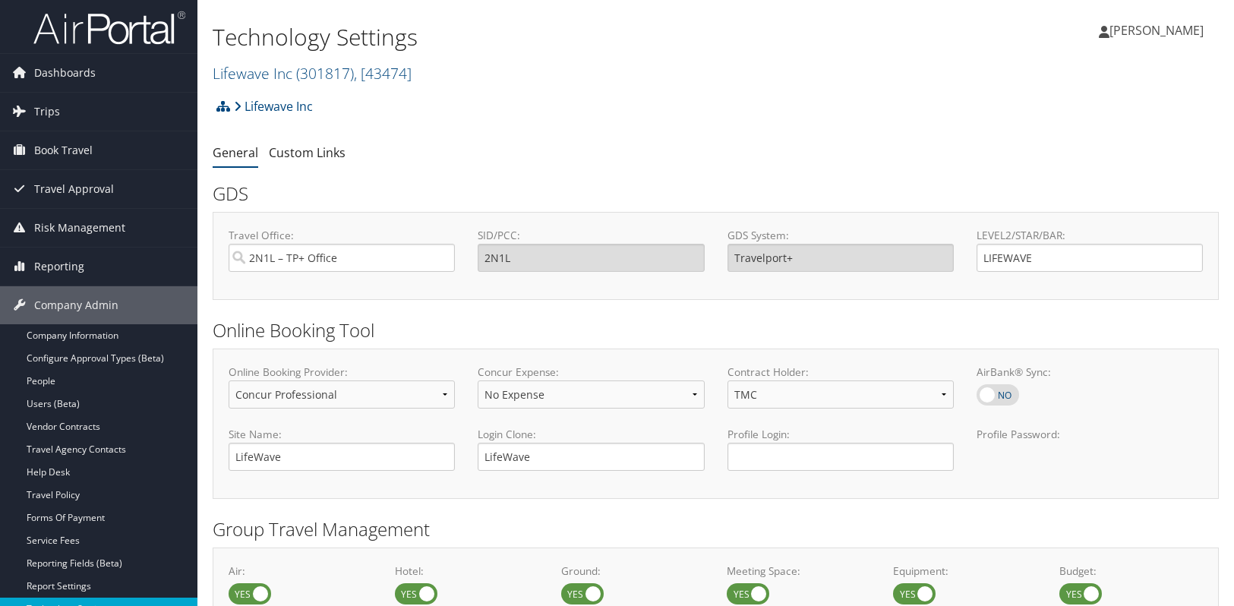
select select "4"
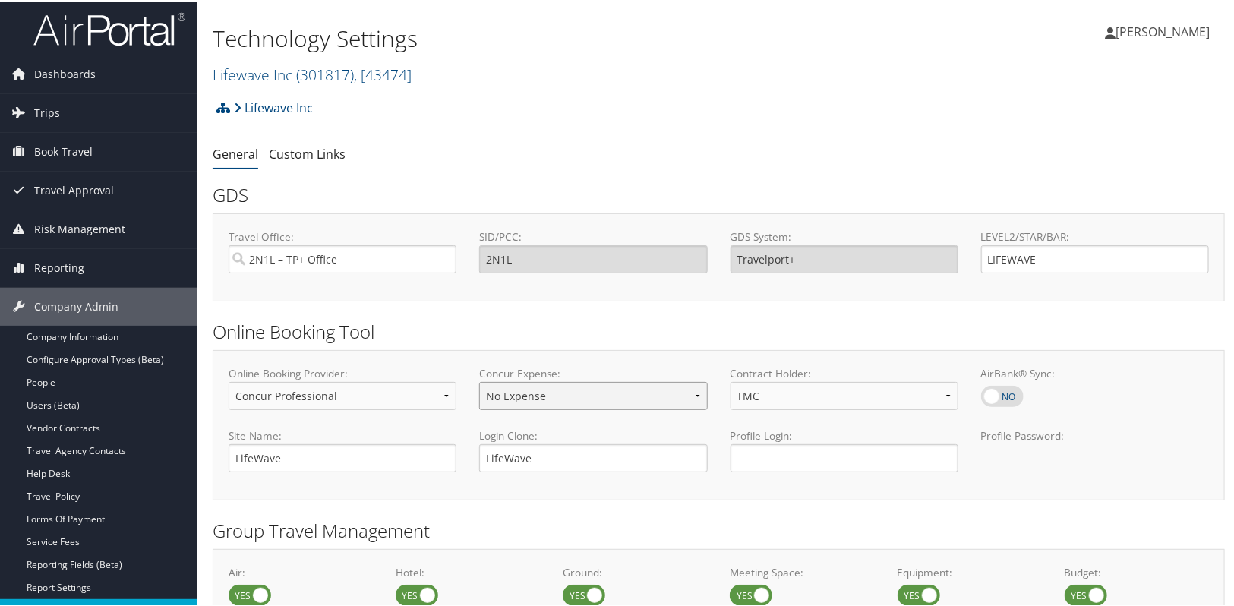
click at [693, 398] on select "No Expense Expense Standard Expense Premium" at bounding box center [593, 394] width 228 height 28
select select "1"
click at [479, 380] on select "No Expense Expense Standard Expense Premium" at bounding box center [593, 394] width 228 height 28
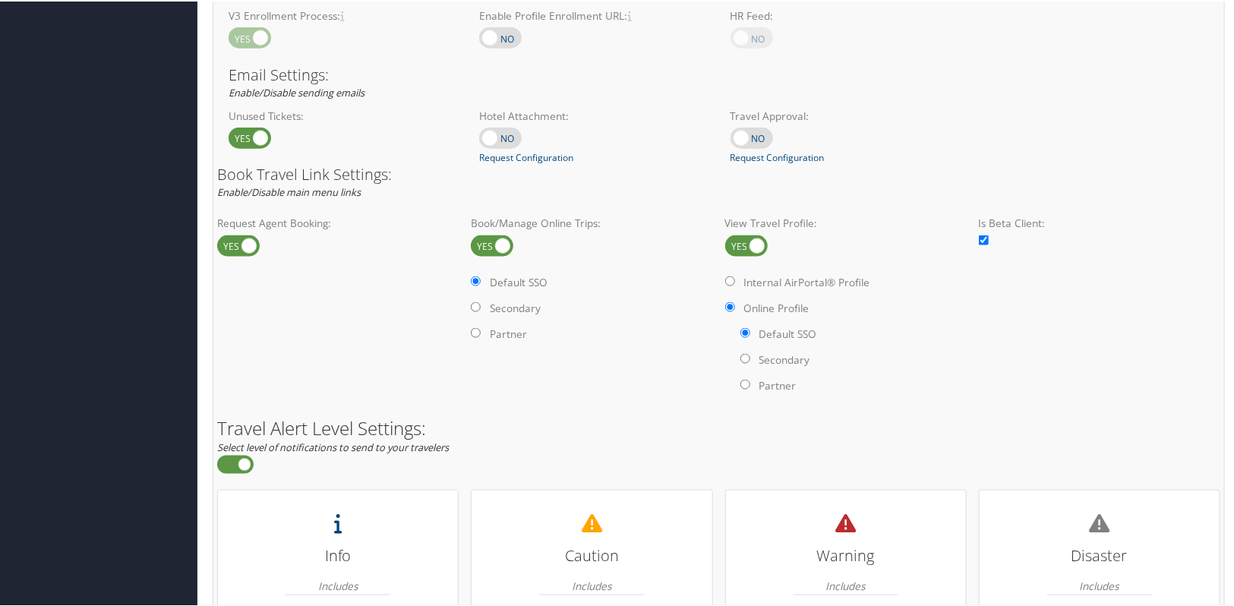
scroll to position [1071, 0]
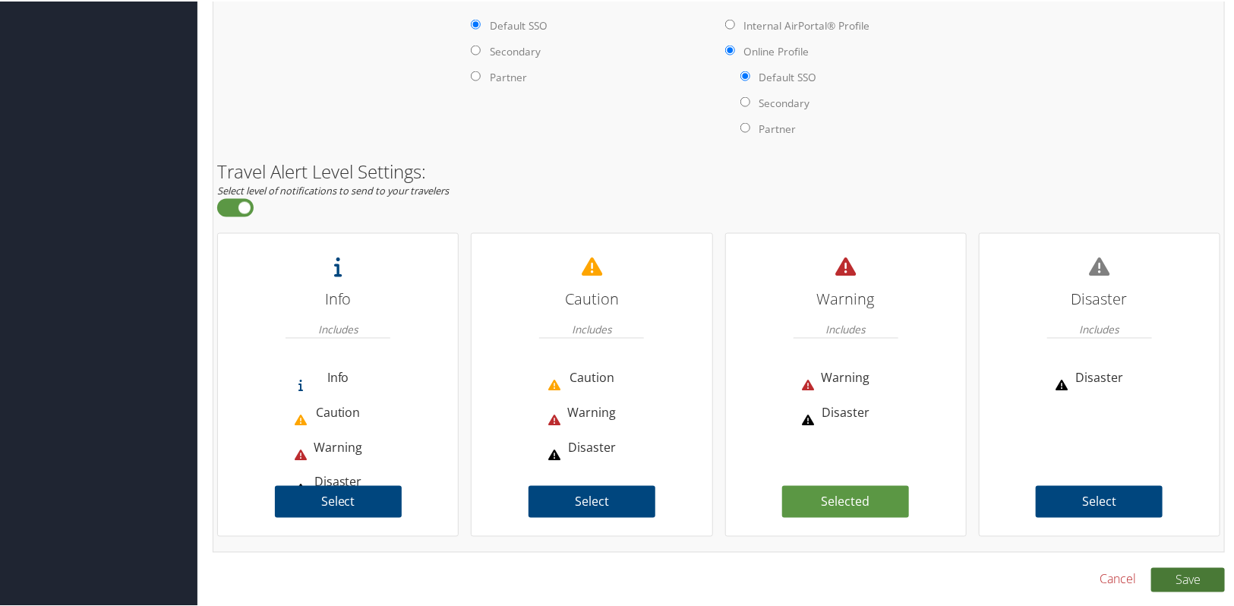
click at [1162, 581] on button "Save" at bounding box center [1188, 578] width 74 height 24
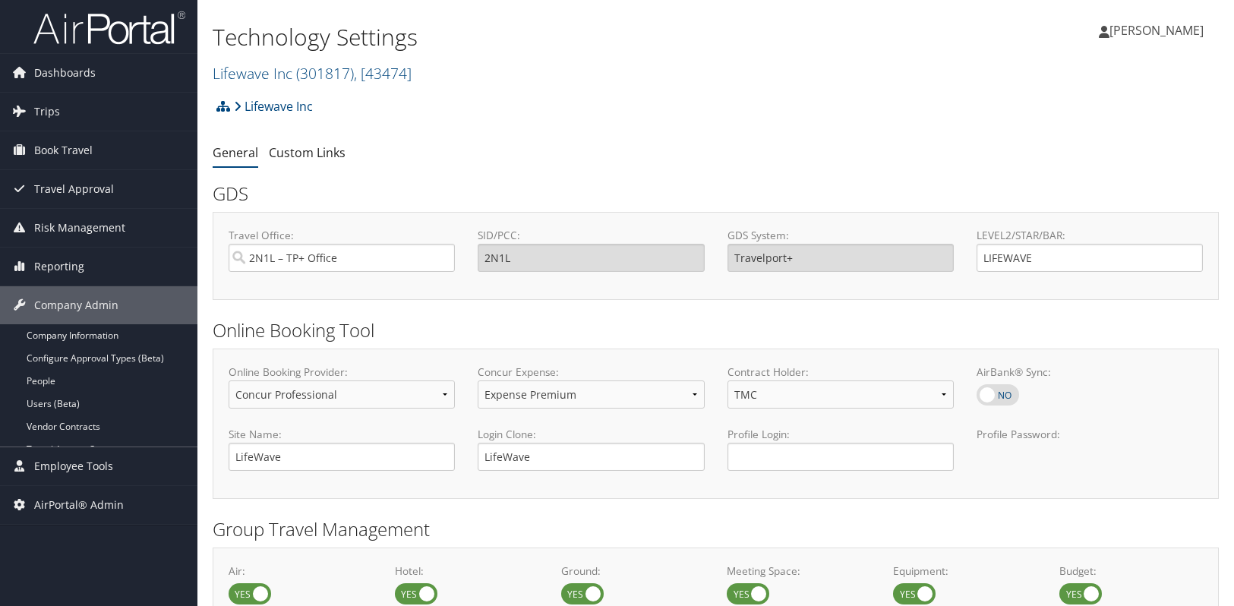
select select "4"
